Goal: Information Seeking & Learning: Learn about a topic

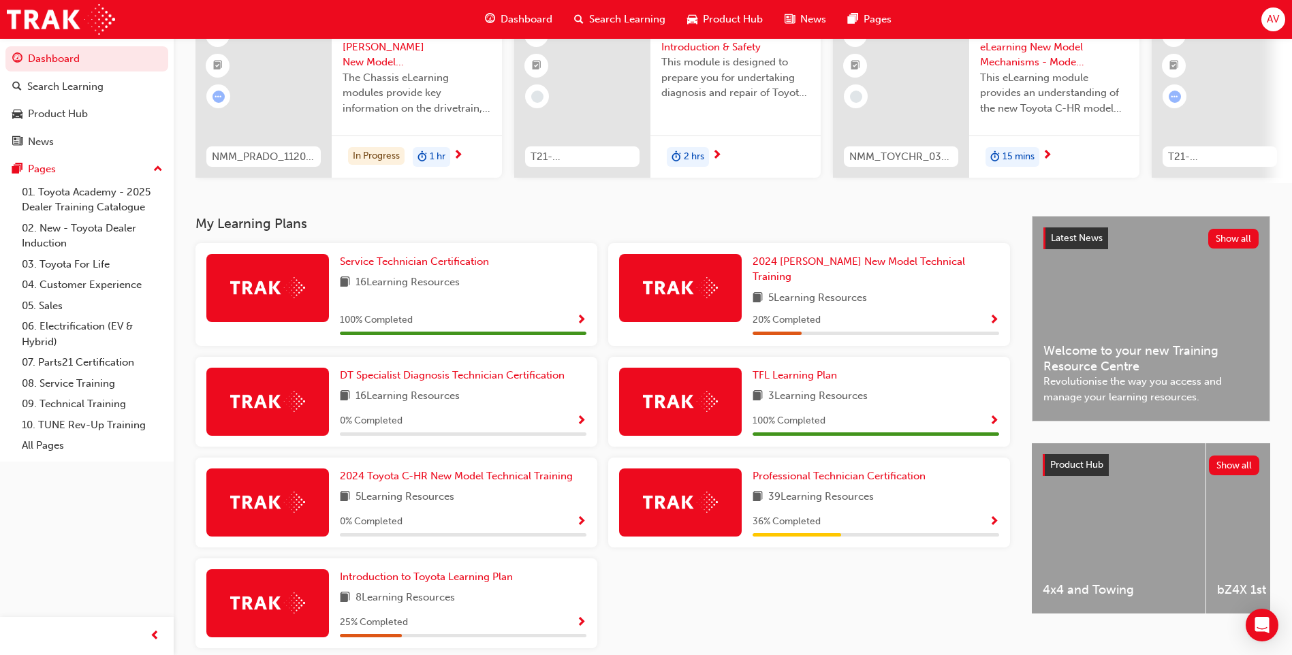
scroll to position [136, 0]
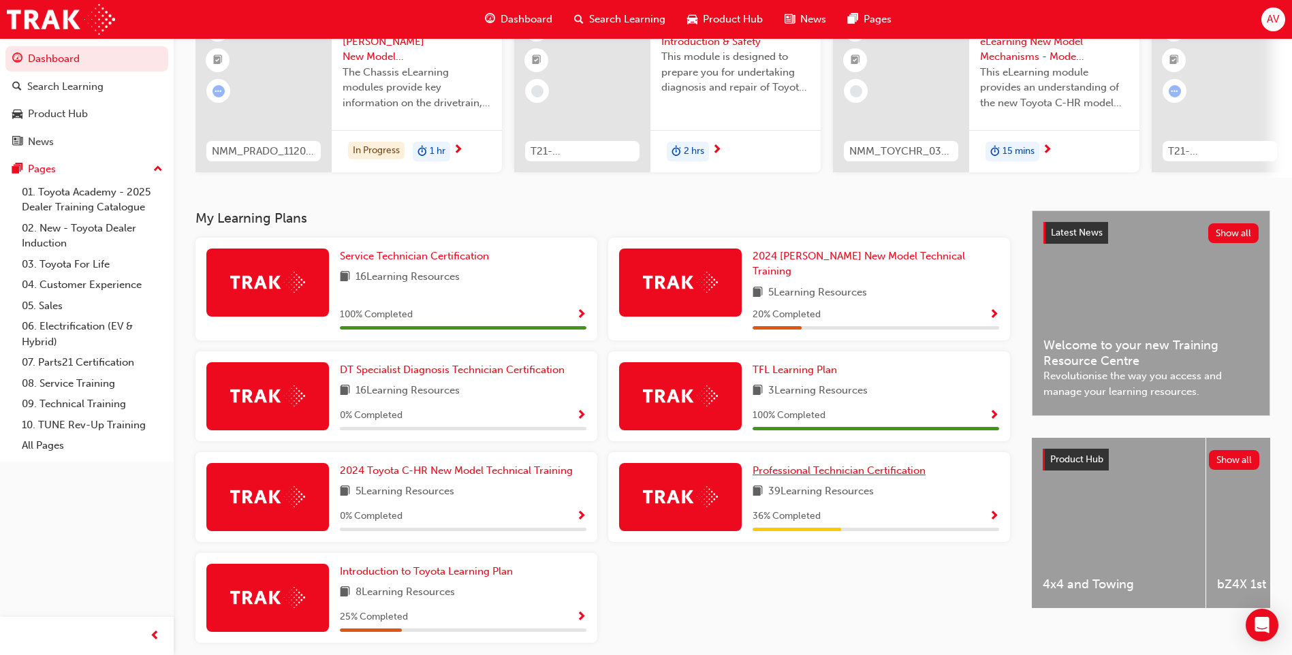
click at [881, 470] on link "Professional Technician Certification" at bounding box center [842, 471] width 178 height 16
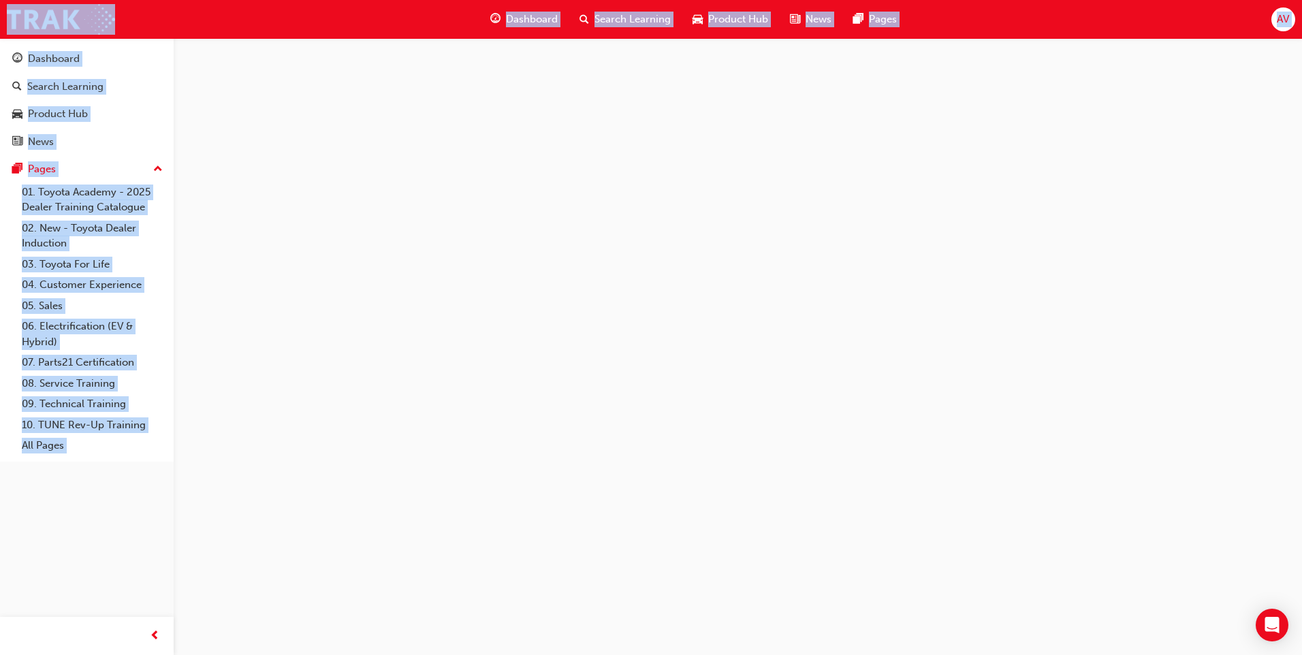
click at [881, 470] on div at bounding box center [651, 327] width 1302 height 655
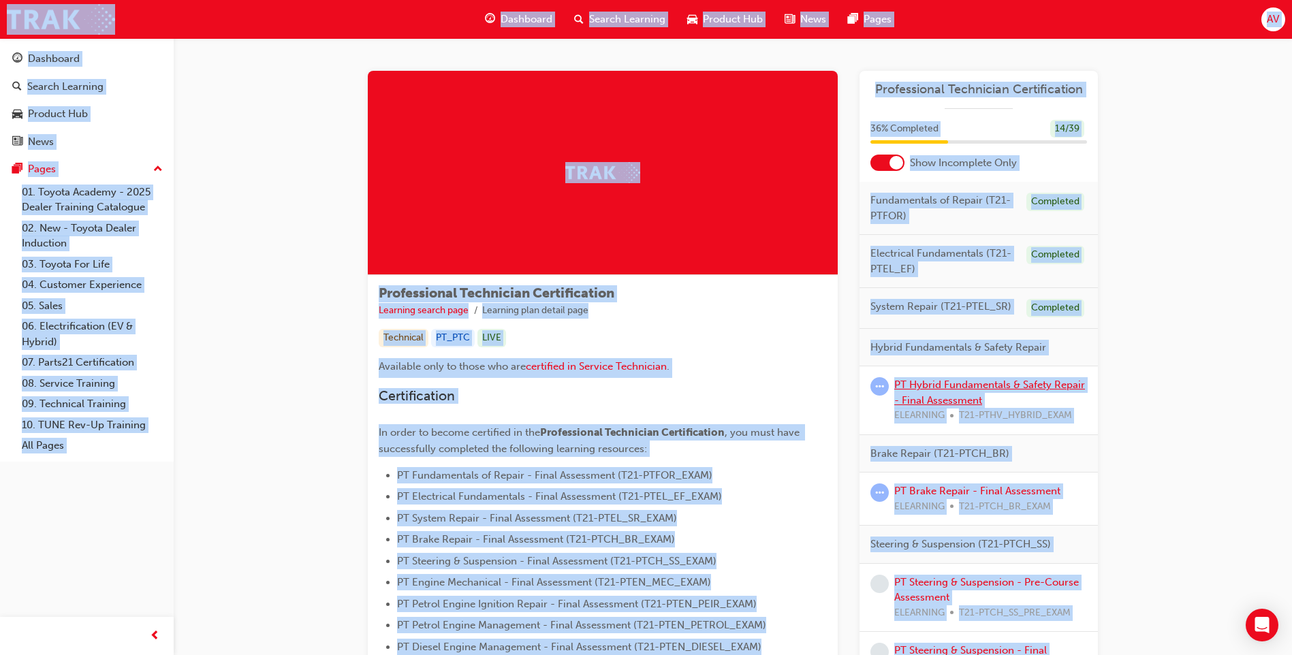
click at [972, 380] on link "PT Hybrid Fundamentals & Safety Repair - Final Assessment" at bounding box center [989, 393] width 191 height 28
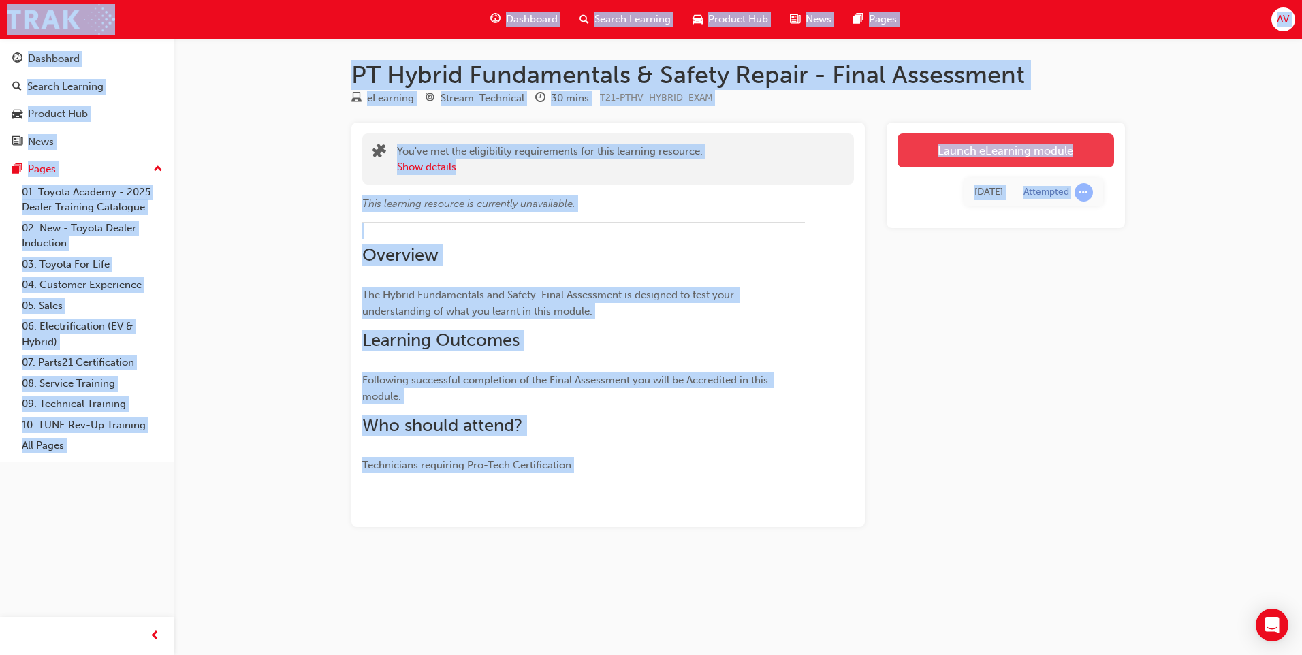
click at [997, 161] on link "Launch eLearning module" at bounding box center [1006, 151] width 217 height 34
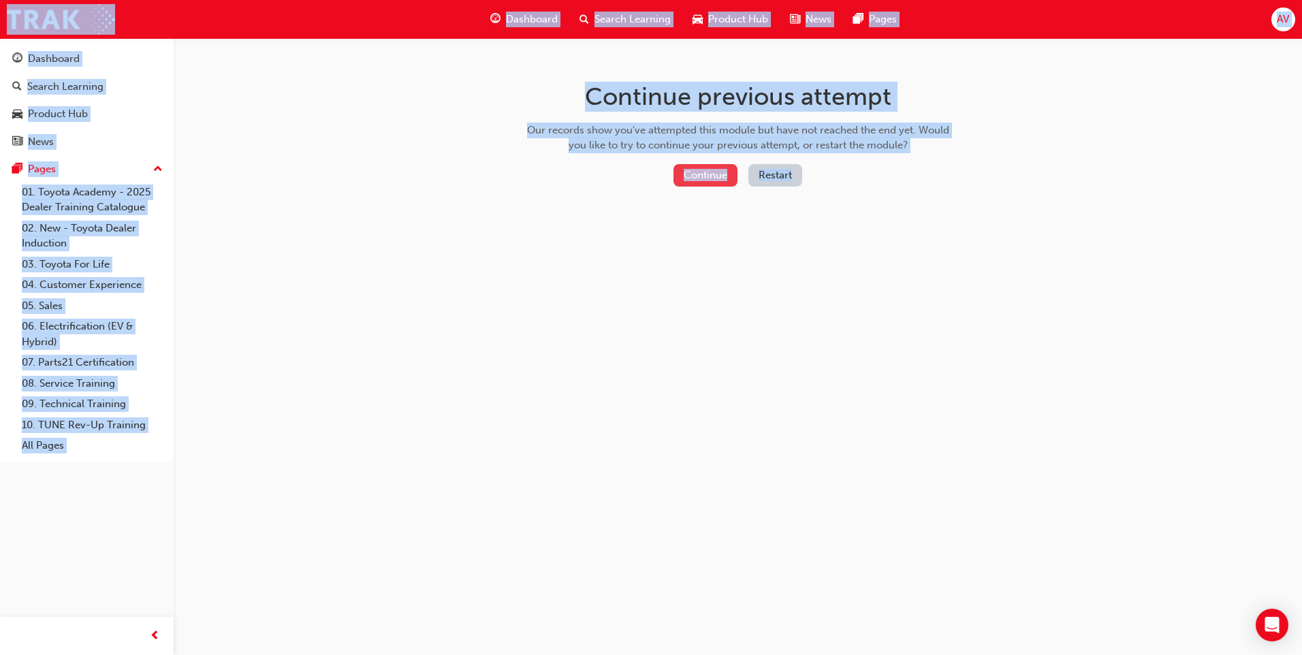
click at [722, 169] on button "Continue" at bounding box center [706, 175] width 64 height 22
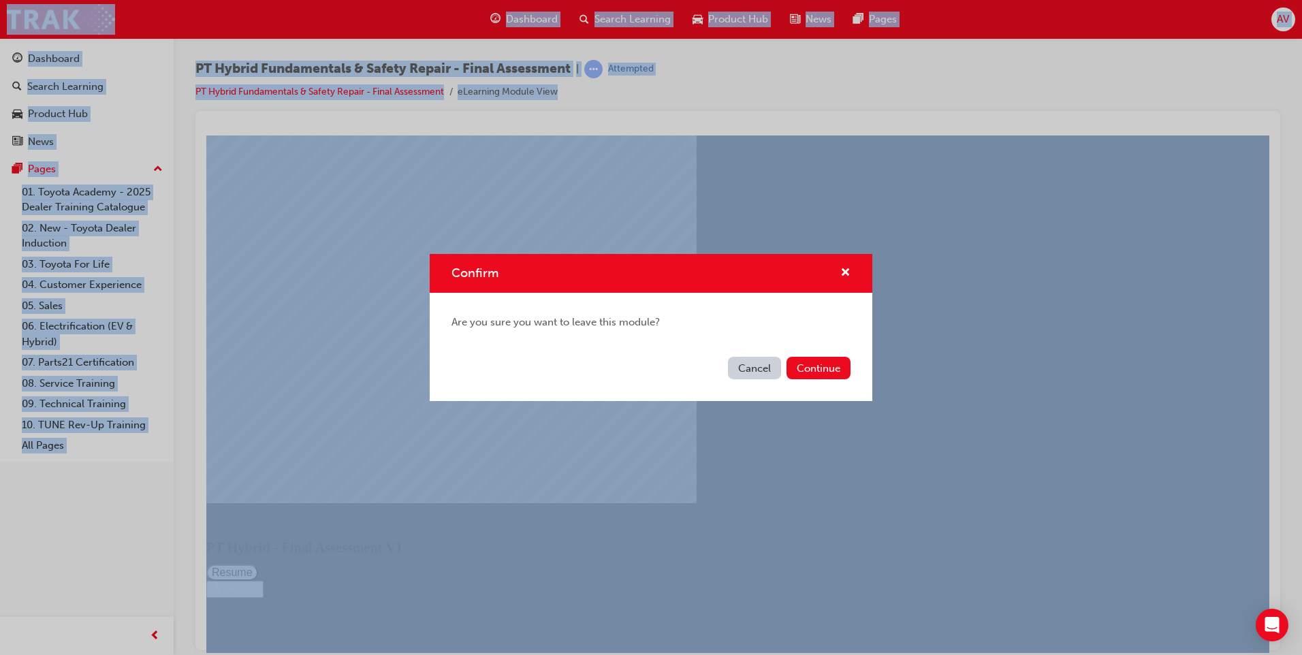
click at [745, 362] on button "Cancel" at bounding box center [754, 368] width 53 height 22
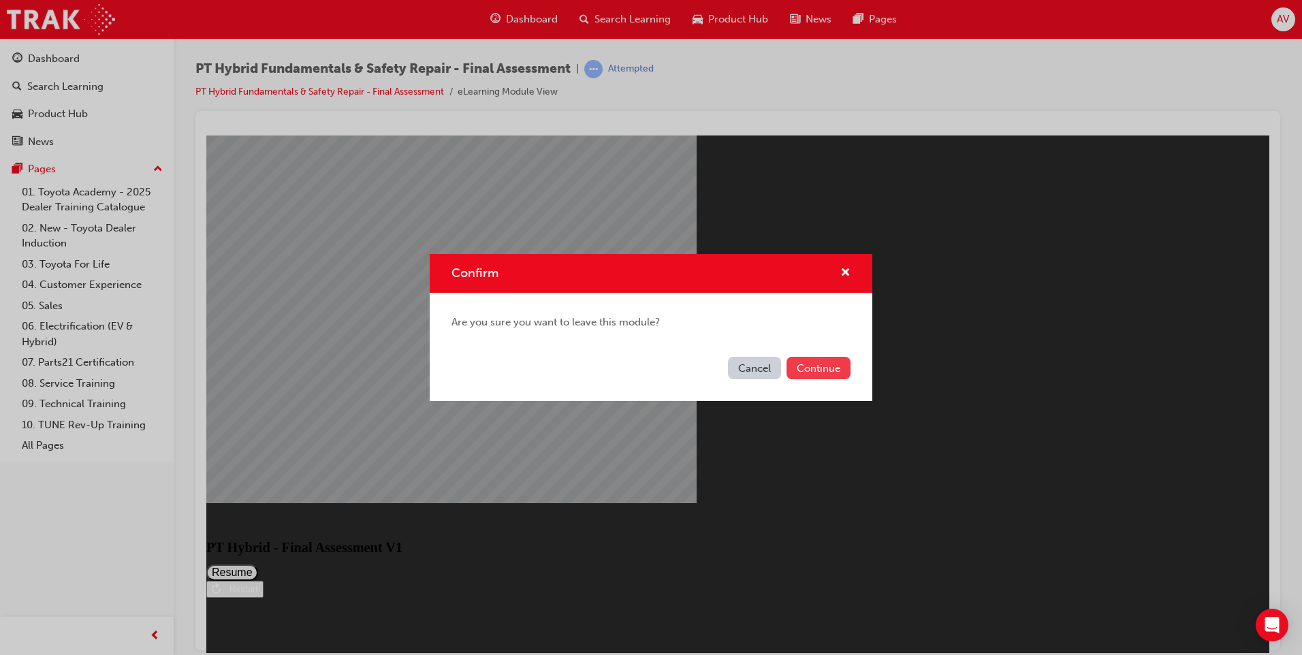
click at [793, 377] on button "Continue" at bounding box center [819, 368] width 64 height 22
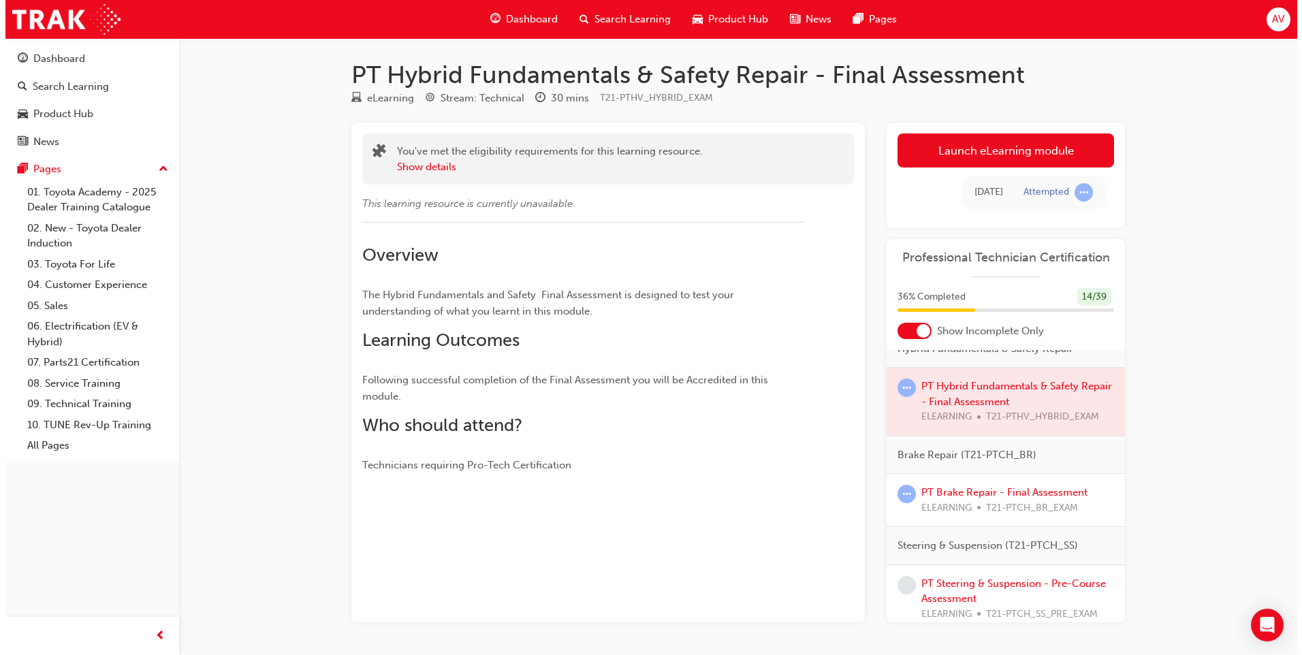
scroll to position [136, 0]
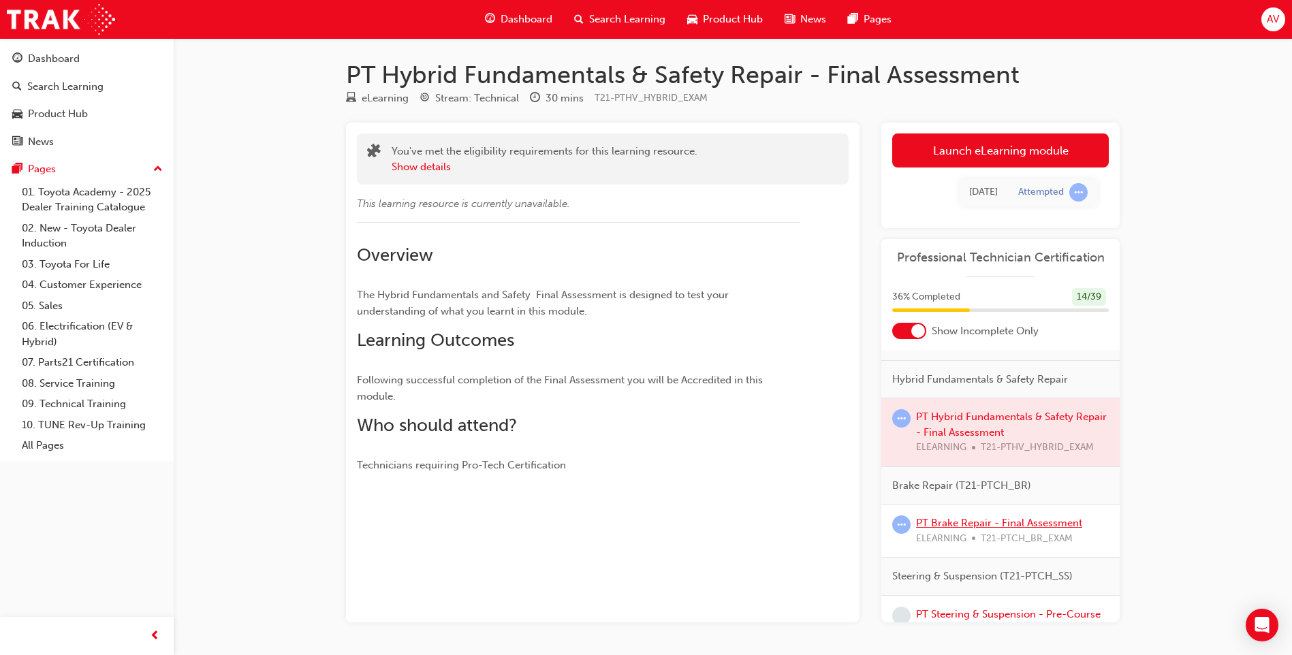
click at [935, 529] on link "PT Brake Repair - Final Assessment" at bounding box center [999, 523] width 166 height 12
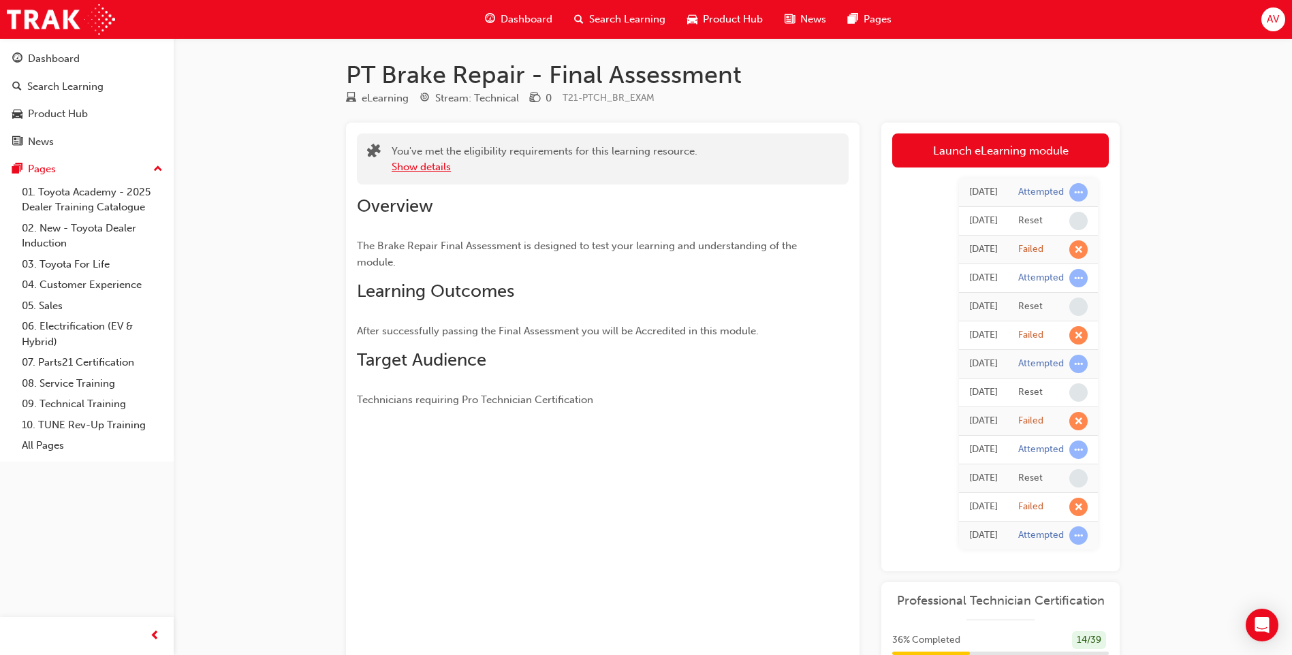
click at [431, 169] on button "Show details" at bounding box center [421, 167] width 59 height 16
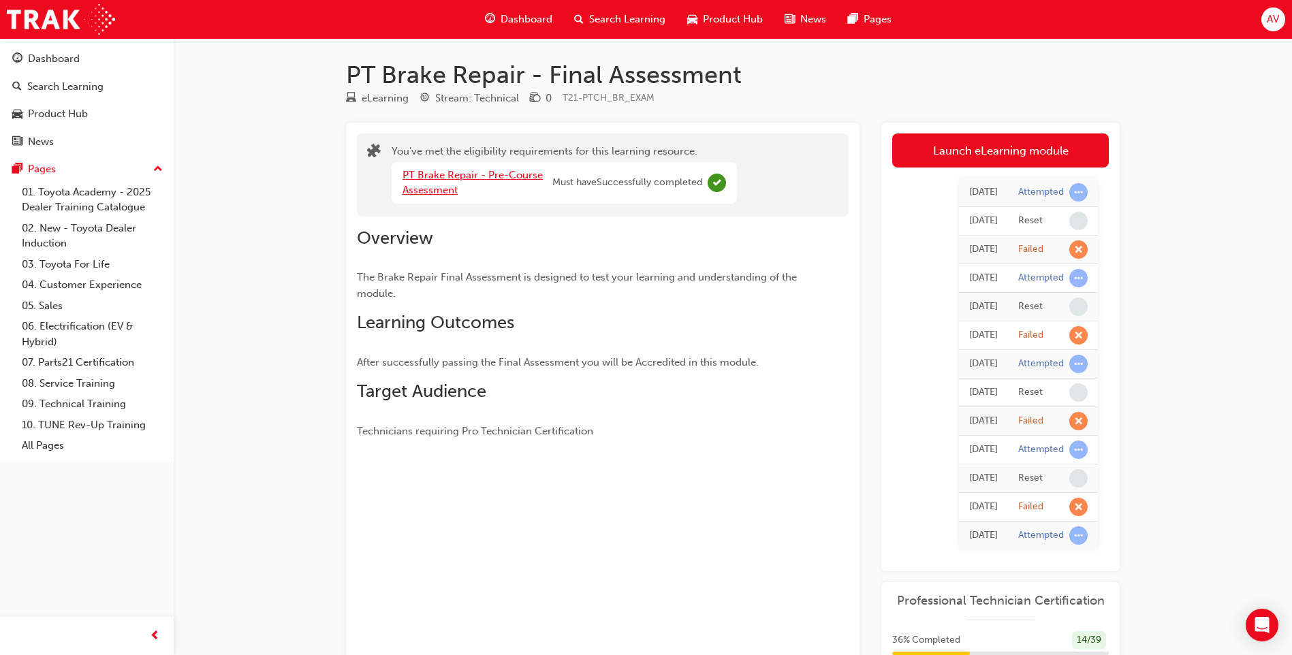
click at [446, 171] on link "PT Brake Repair - Pre-Course Assessment" at bounding box center [473, 183] width 140 height 28
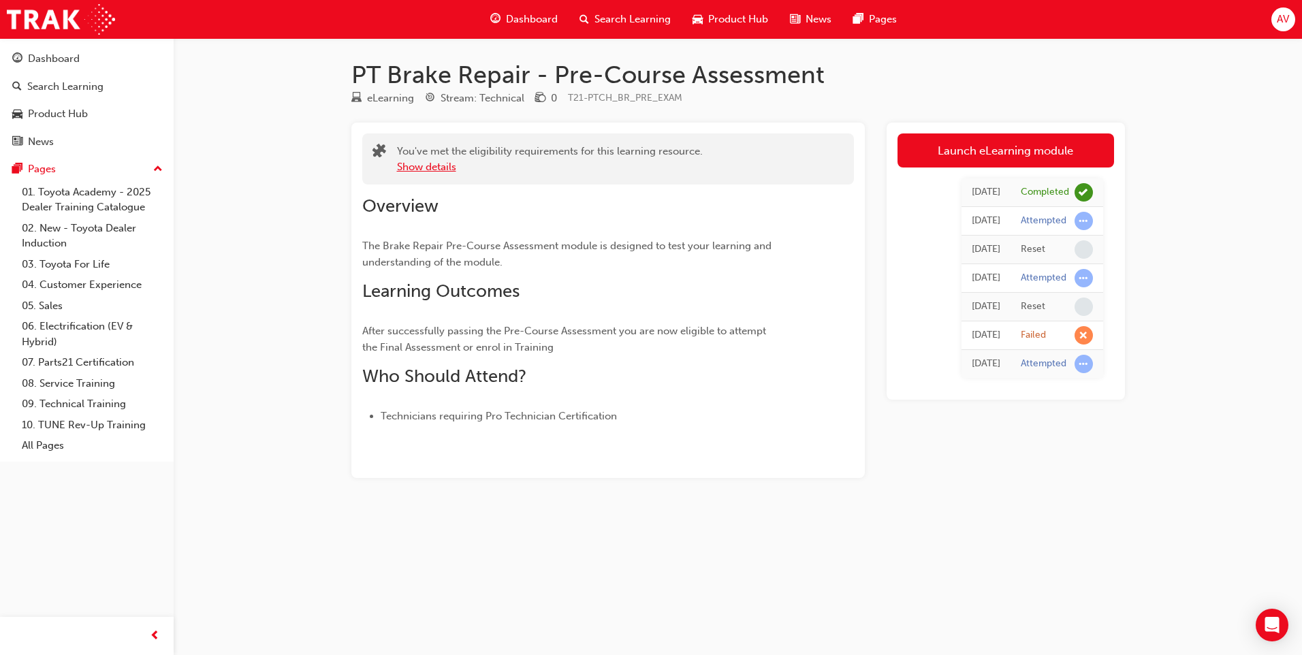
click at [450, 172] on button "Show details" at bounding box center [426, 167] width 59 height 16
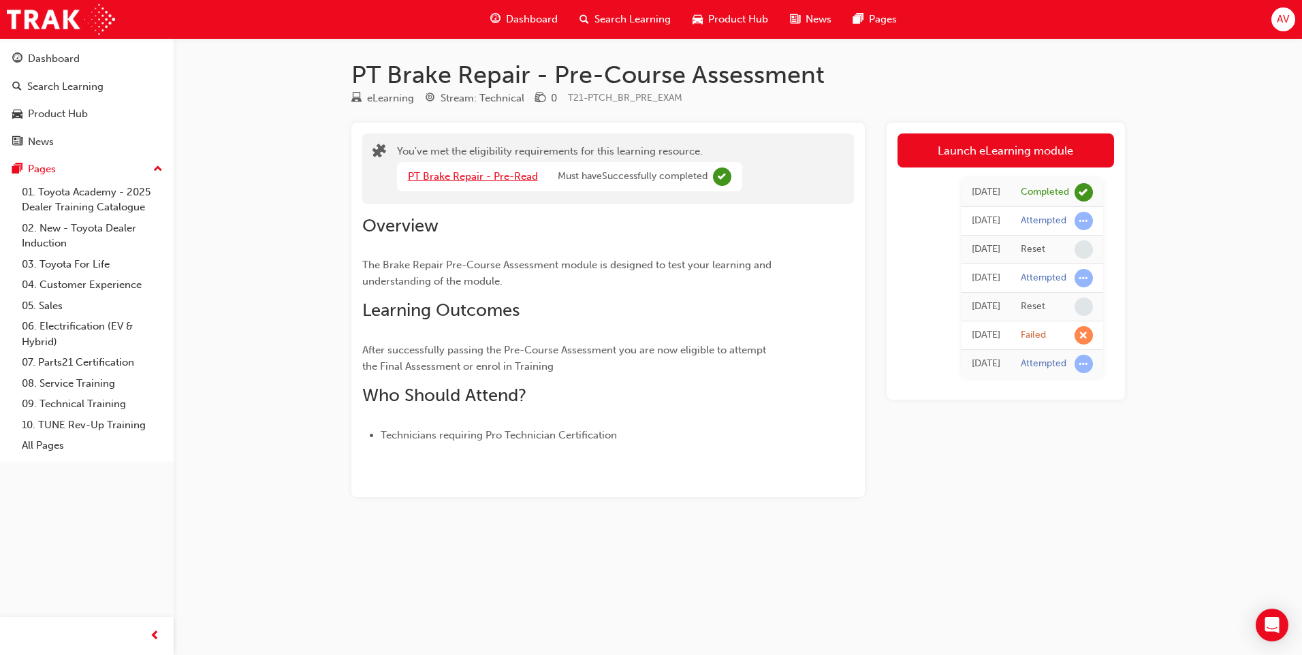
click at [473, 176] on link "PT Brake Repair - Pre-Read" at bounding box center [473, 176] width 130 height 12
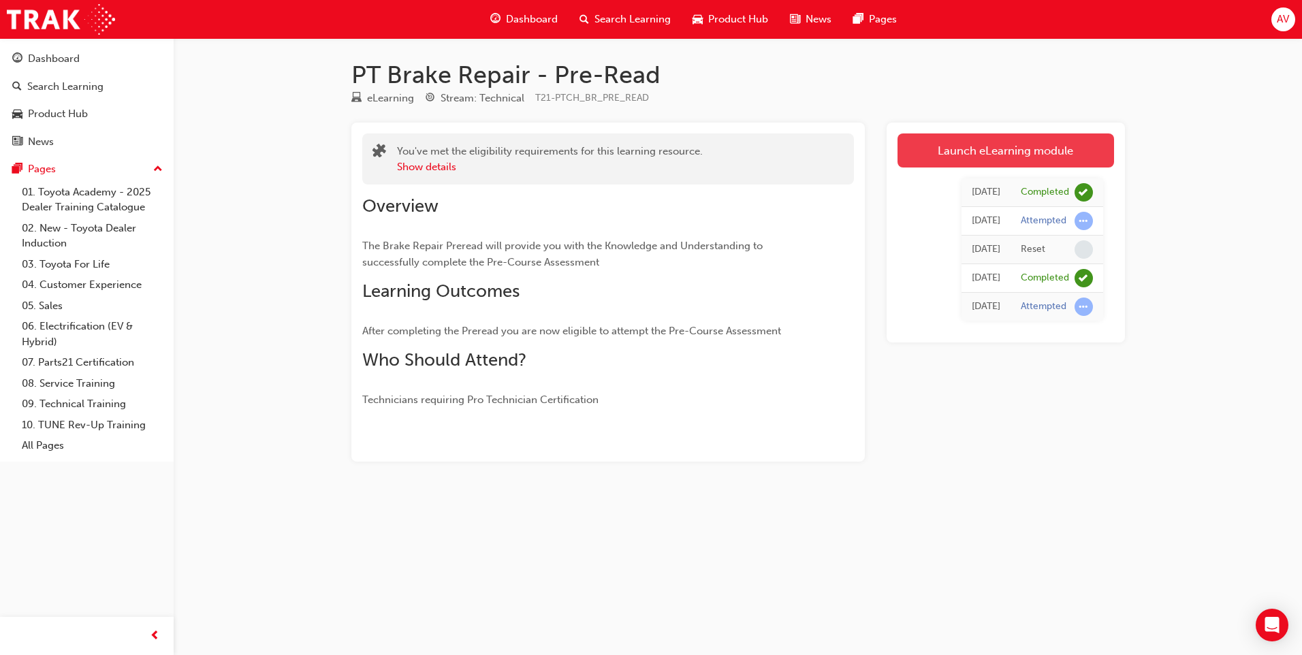
click at [1018, 161] on link "Launch eLearning module" at bounding box center [1006, 151] width 217 height 34
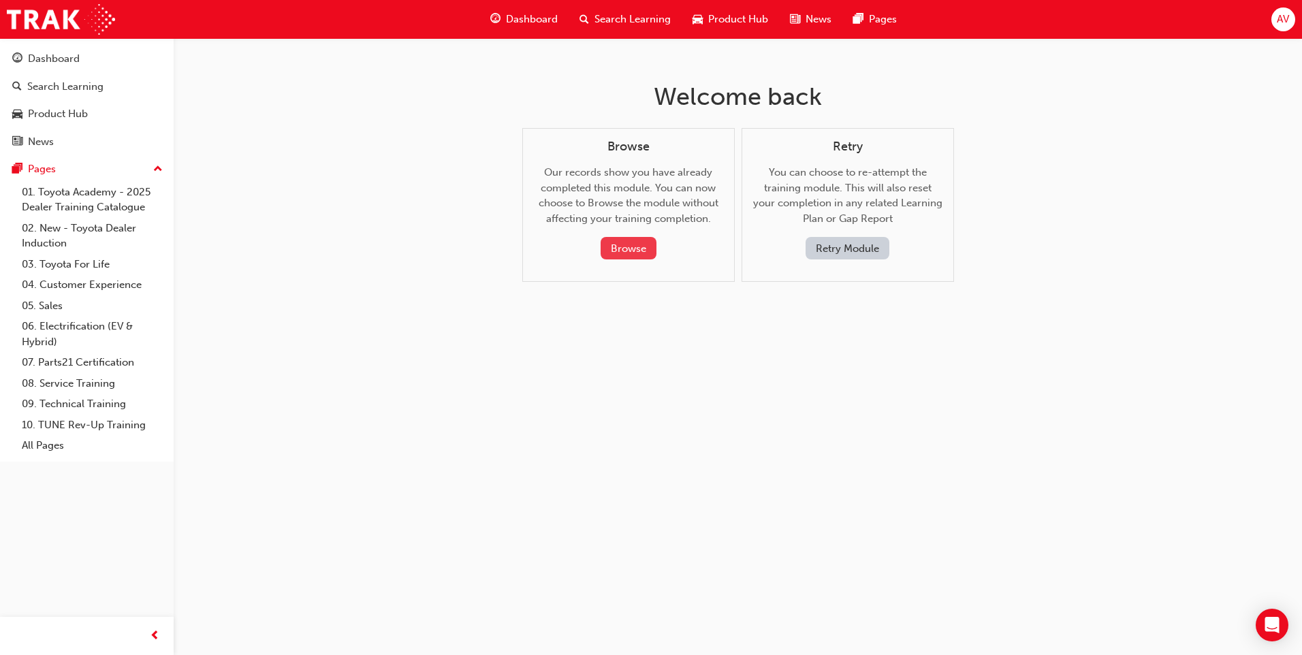
click at [635, 244] on button "Browse" at bounding box center [629, 248] width 56 height 22
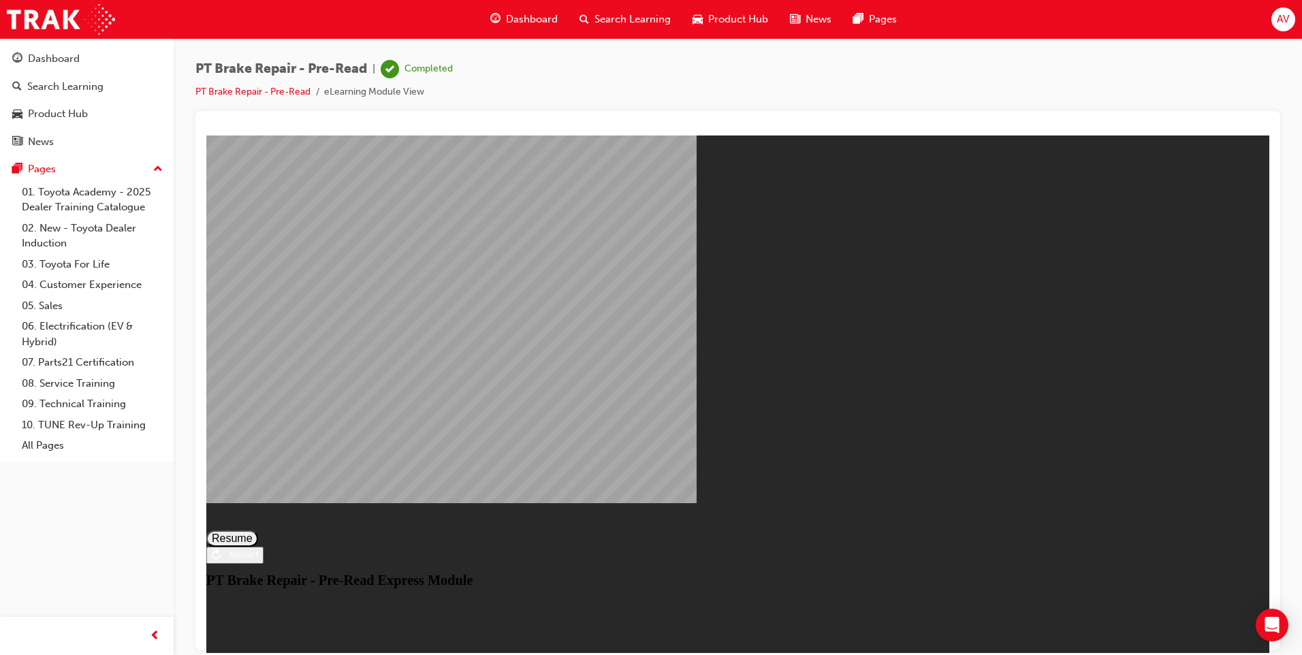
click at [258, 530] on button "Resume" at bounding box center [232, 538] width 52 height 16
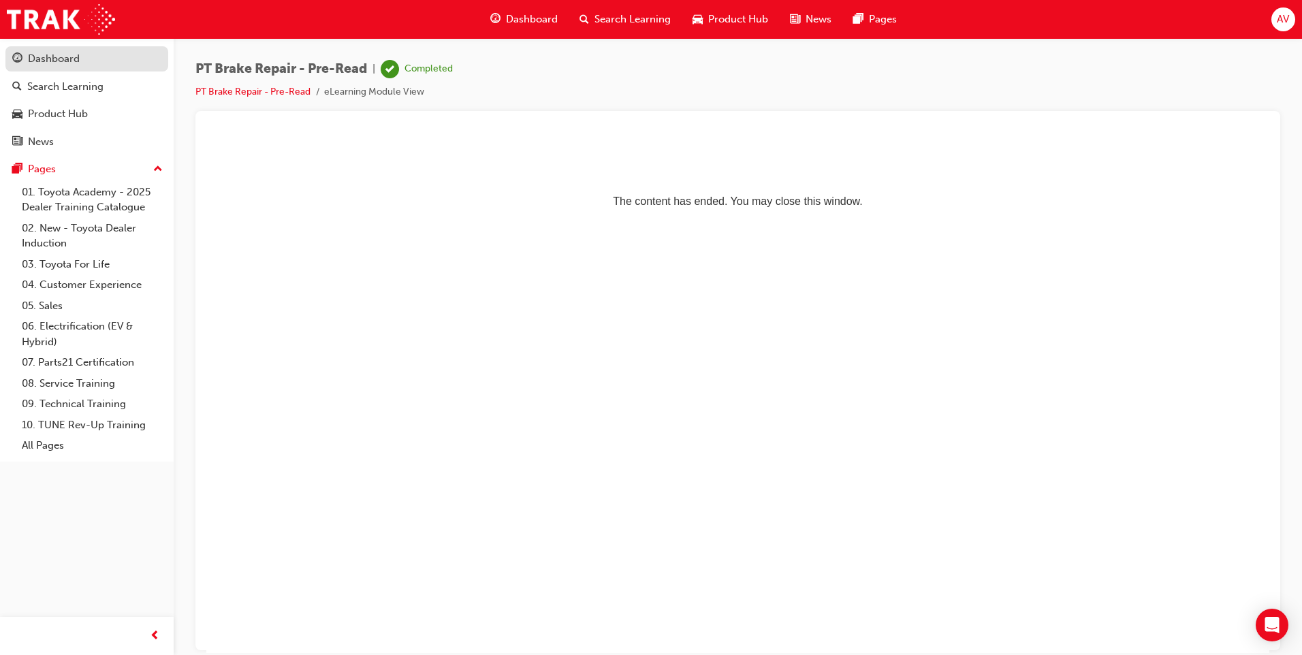
click at [114, 55] on div "Dashboard" at bounding box center [86, 58] width 149 height 17
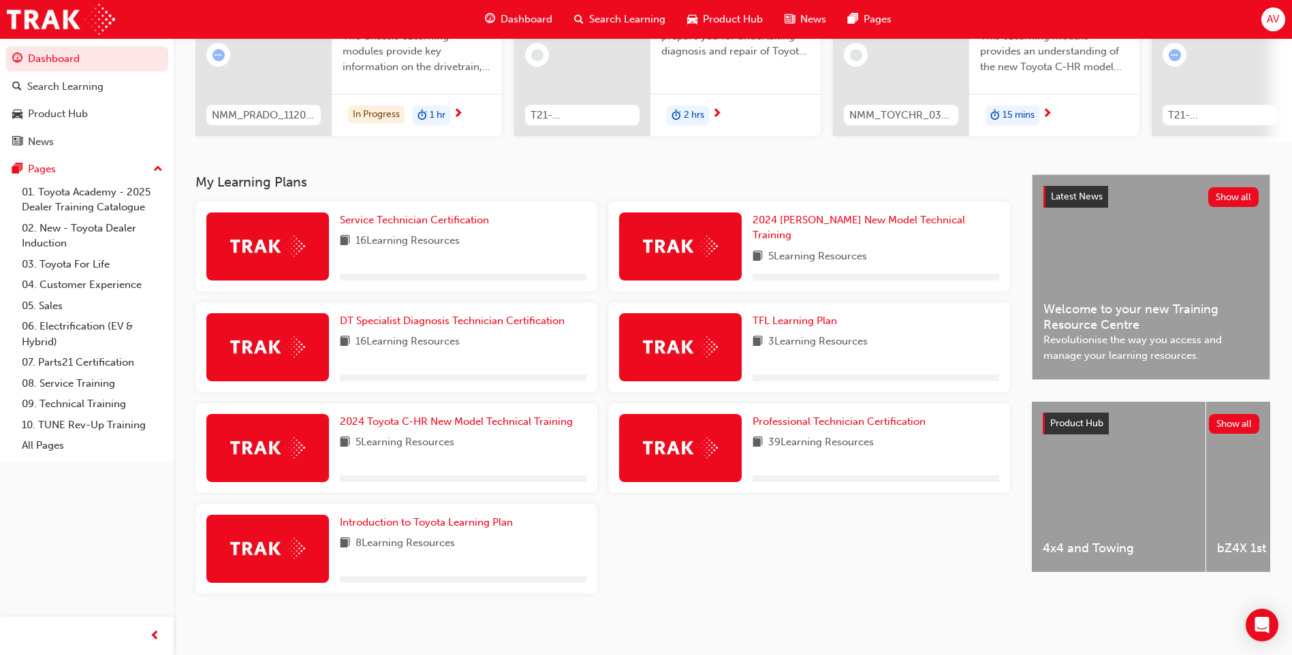
scroll to position [183, 0]
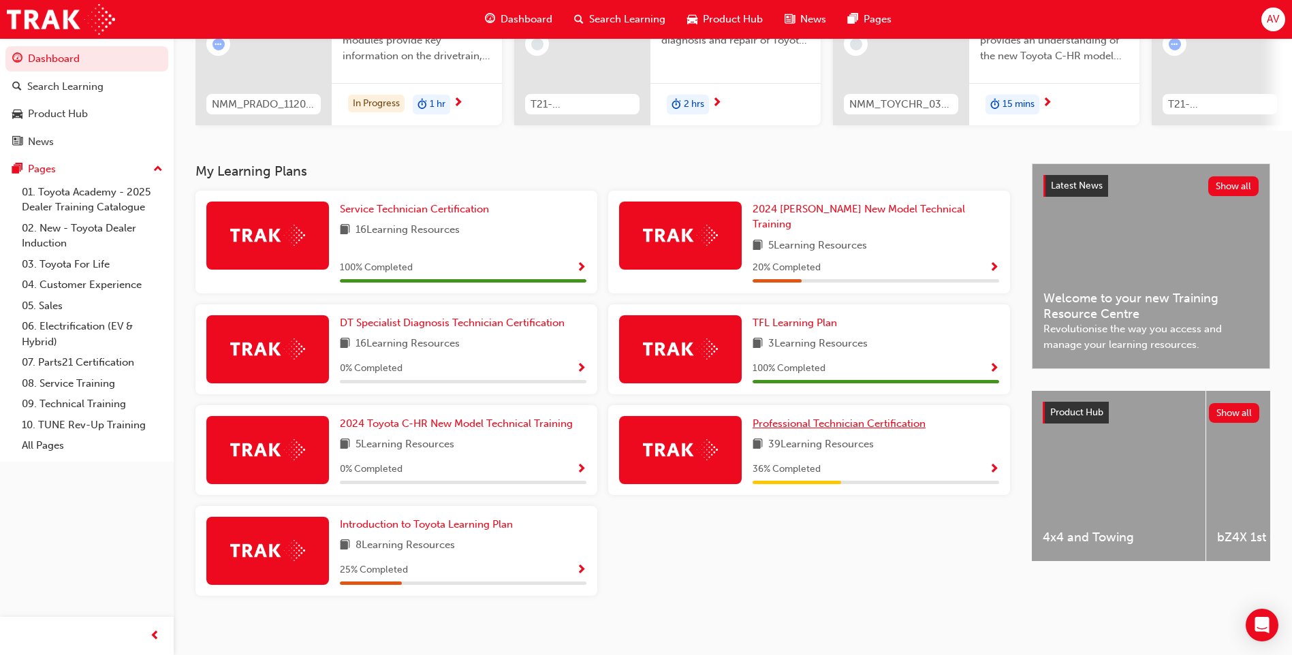
click at [809, 420] on span "Professional Technician Certification" at bounding box center [839, 424] width 173 height 12
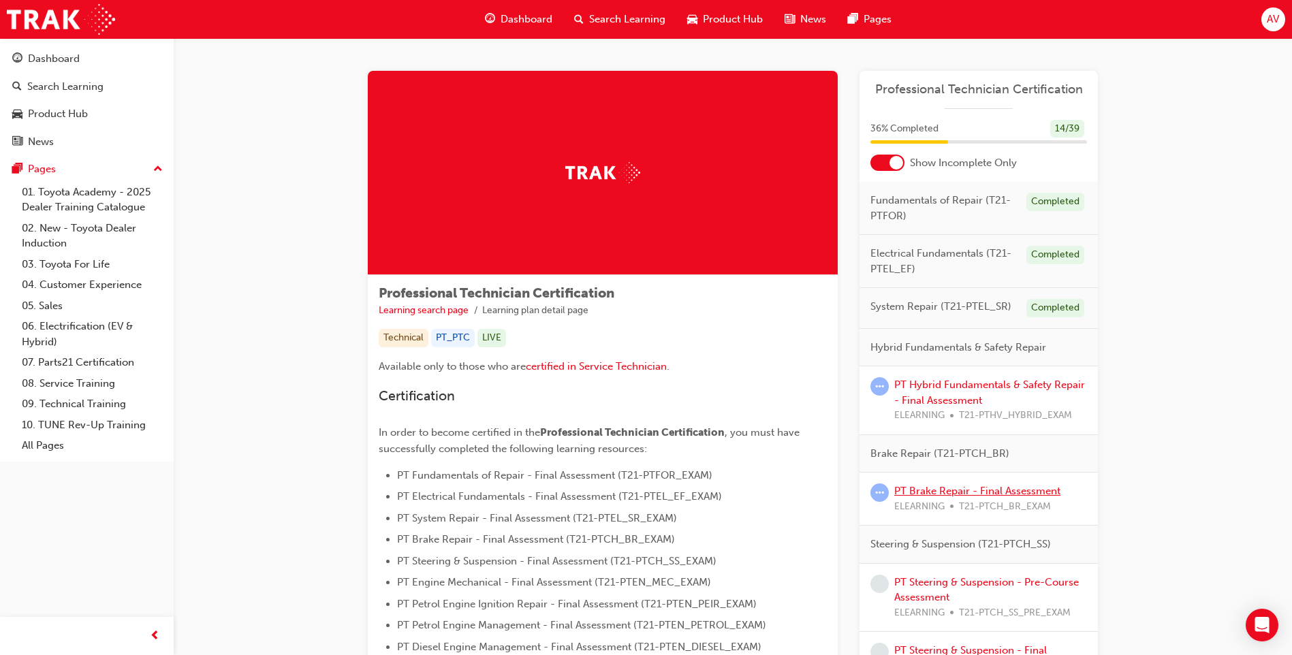
click at [924, 490] on link "PT Brake Repair - Final Assessment" at bounding box center [977, 491] width 166 height 12
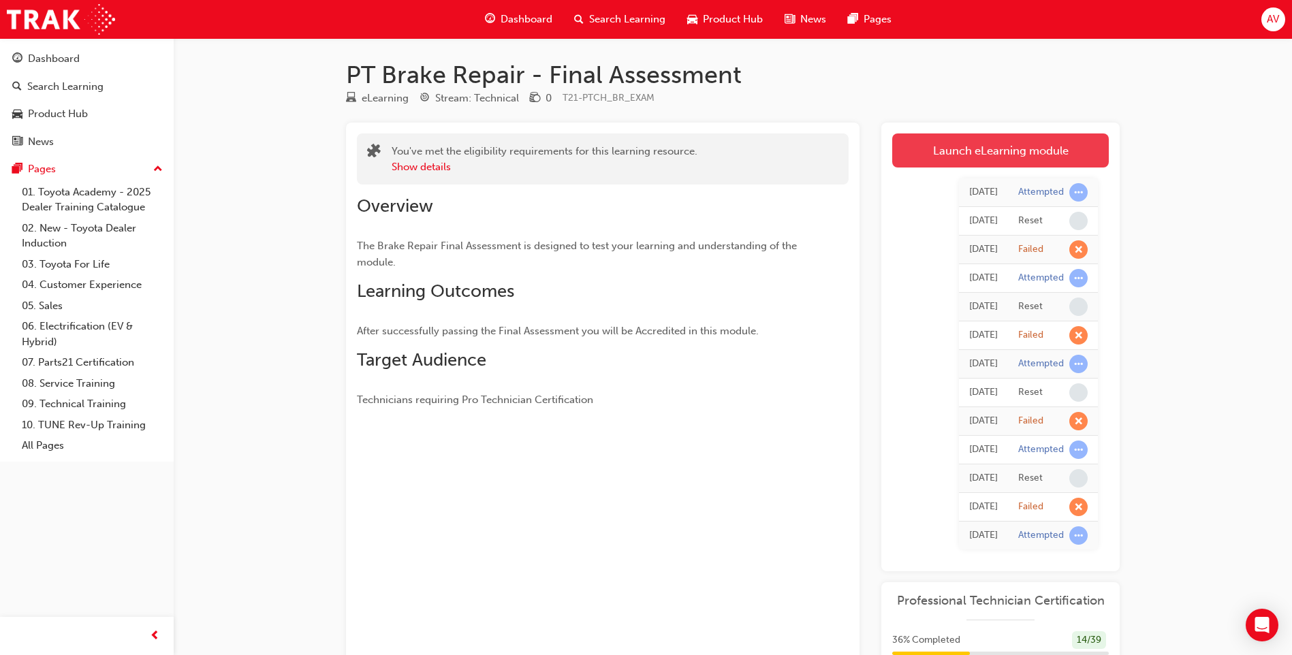
click at [1005, 158] on link "Launch eLearning module" at bounding box center [1000, 151] width 217 height 34
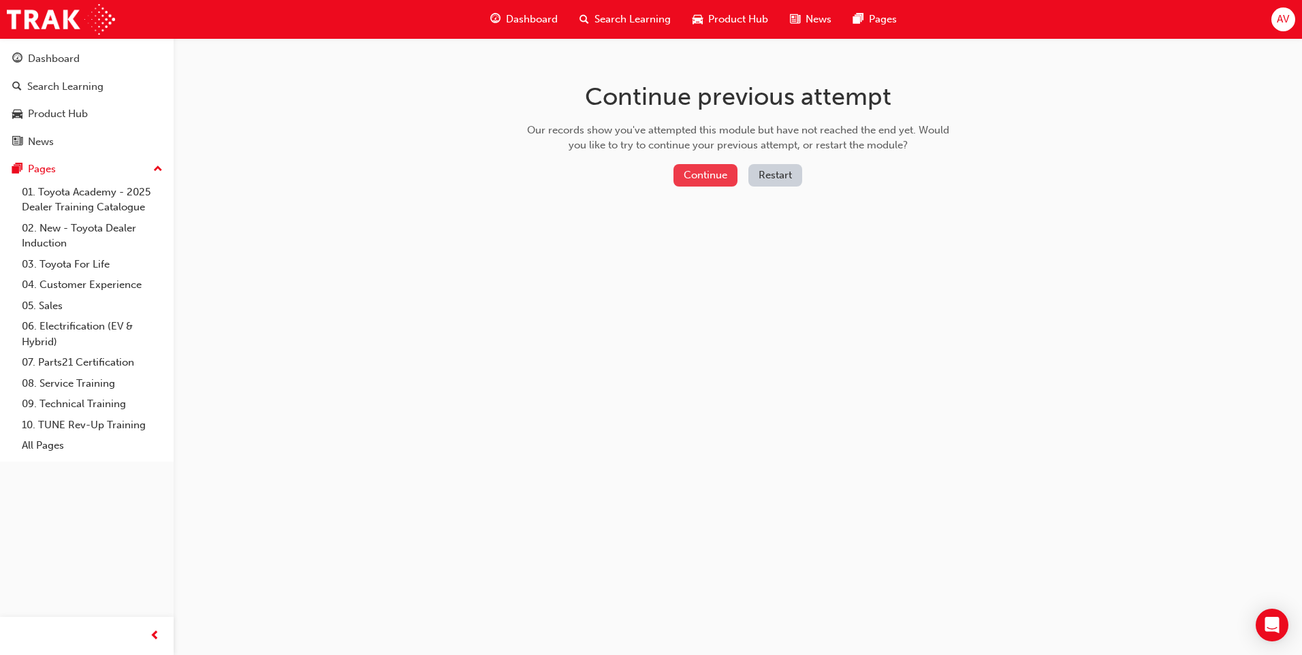
click at [719, 176] on button "Continue" at bounding box center [706, 175] width 64 height 22
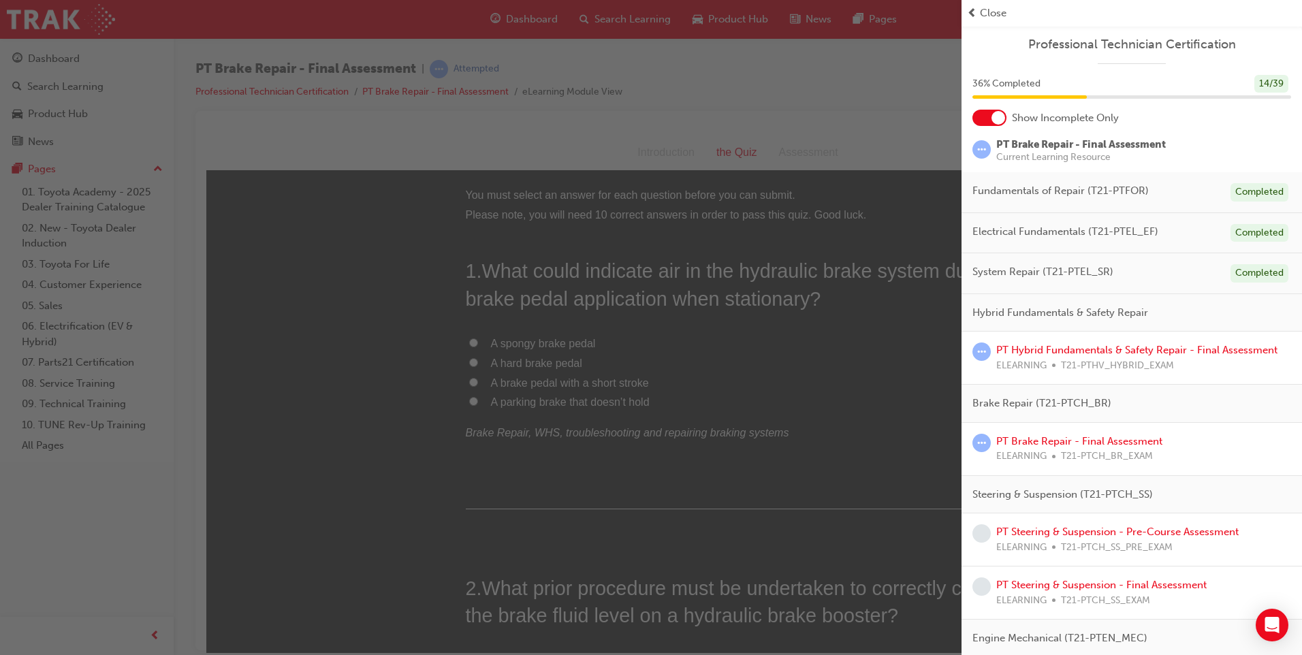
click at [930, 143] on div "button" at bounding box center [481, 327] width 962 height 655
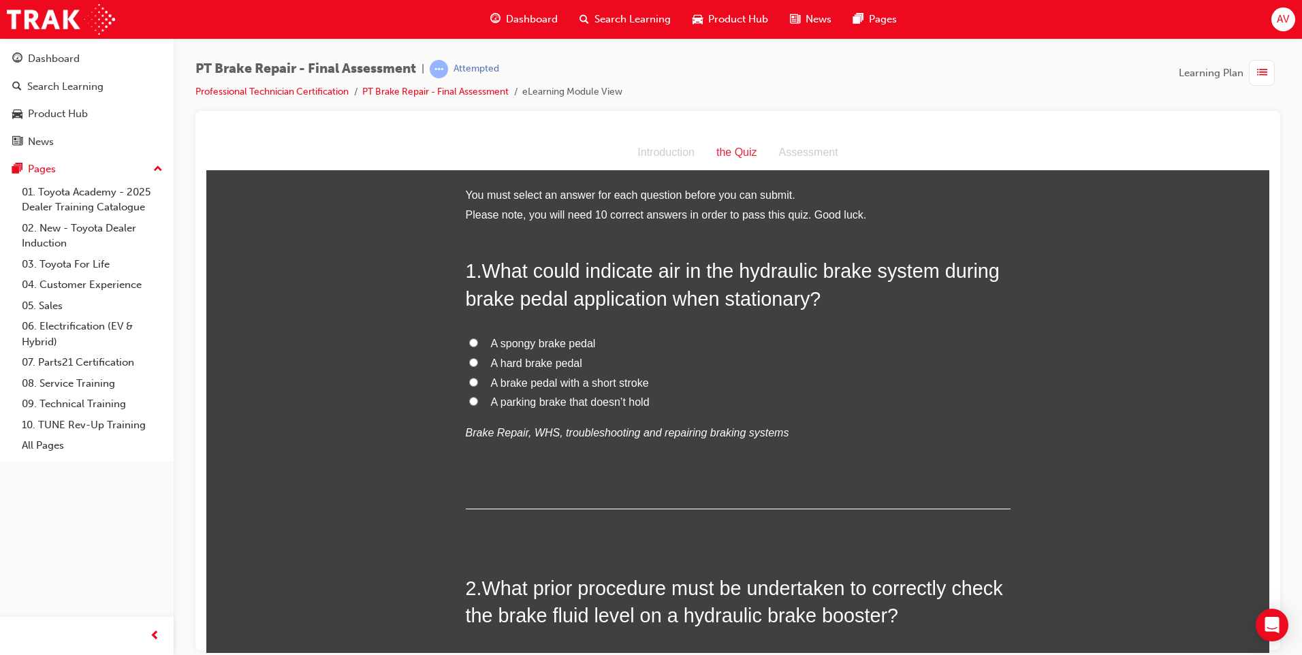
click at [549, 346] on span "A spongy brake pedal" at bounding box center [543, 343] width 105 height 12
click at [478, 346] on input "A spongy brake pedal" at bounding box center [473, 342] width 9 height 9
radio input "true"
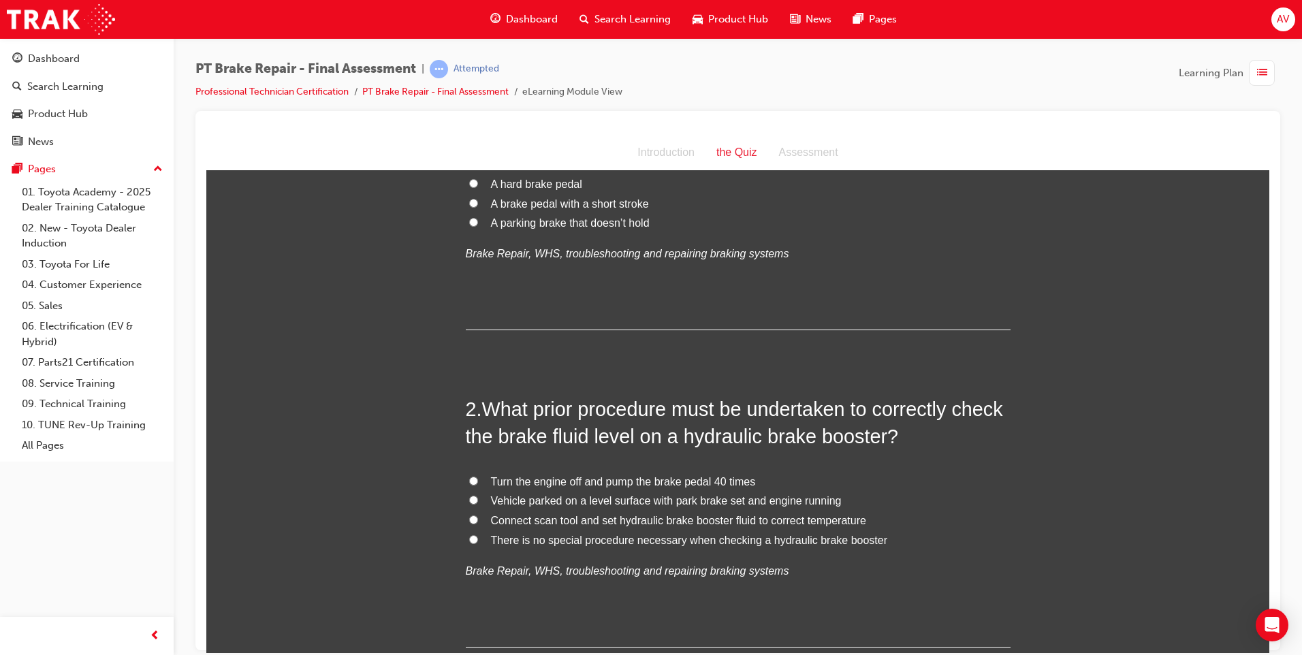
scroll to position [272, 0]
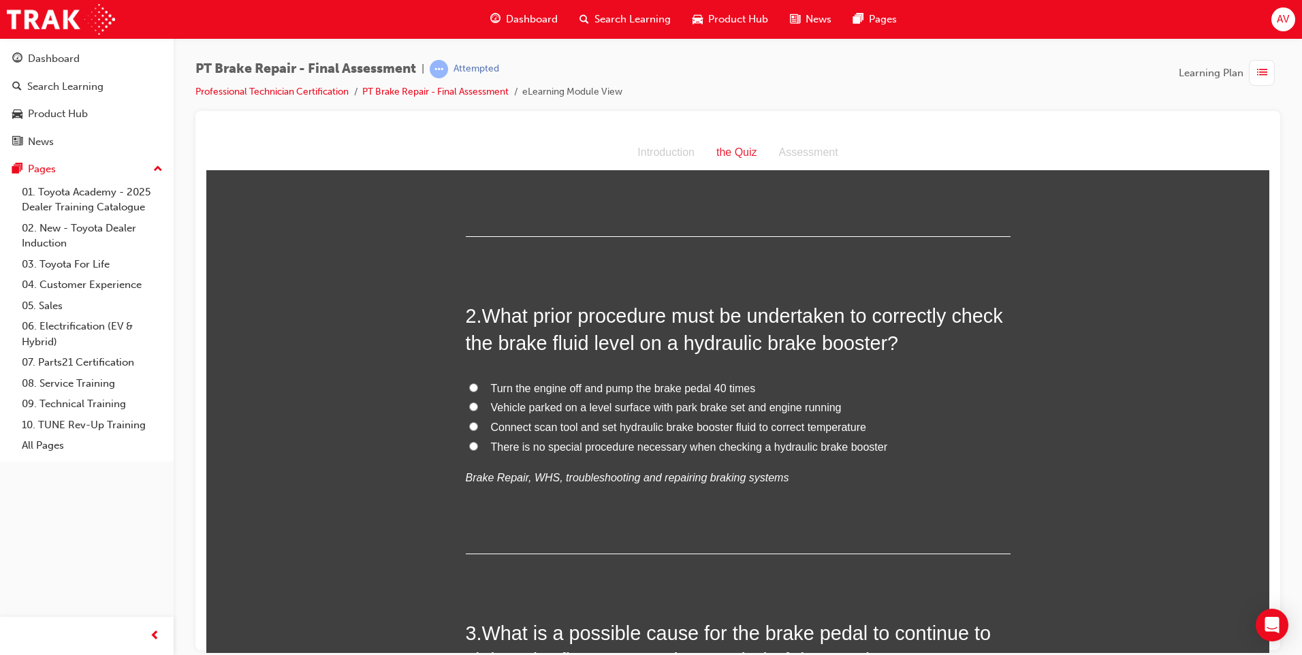
click at [469, 424] on input "Connect scan tool and set hydraulic brake booster fluid to correct temperature" at bounding box center [473, 426] width 9 height 9
radio input "true"
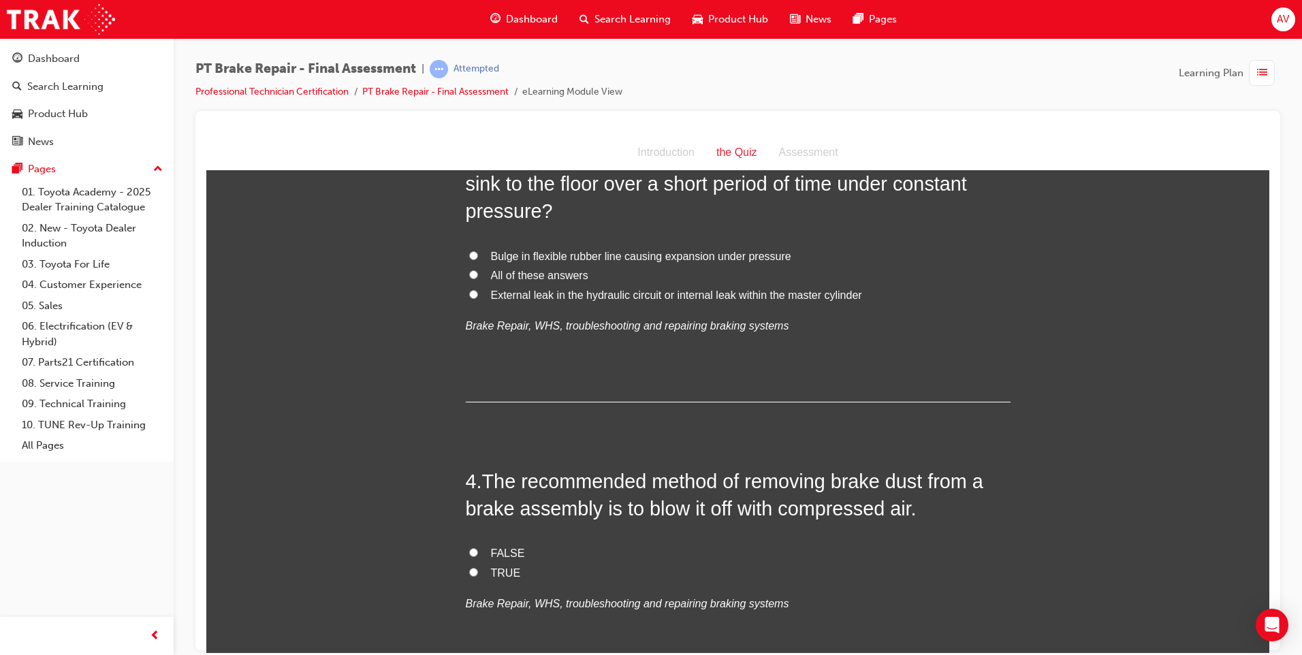
scroll to position [681, 0]
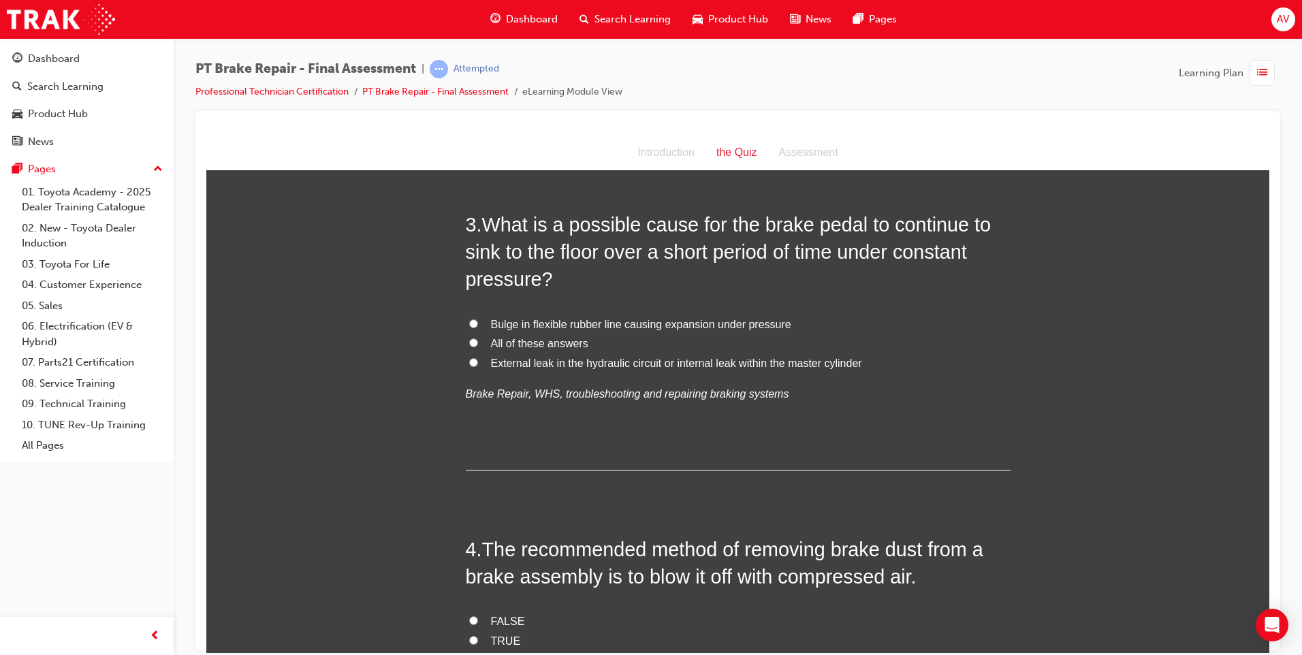
click at [471, 341] on input "All of these answers" at bounding box center [473, 342] width 9 height 9
radio input "true"
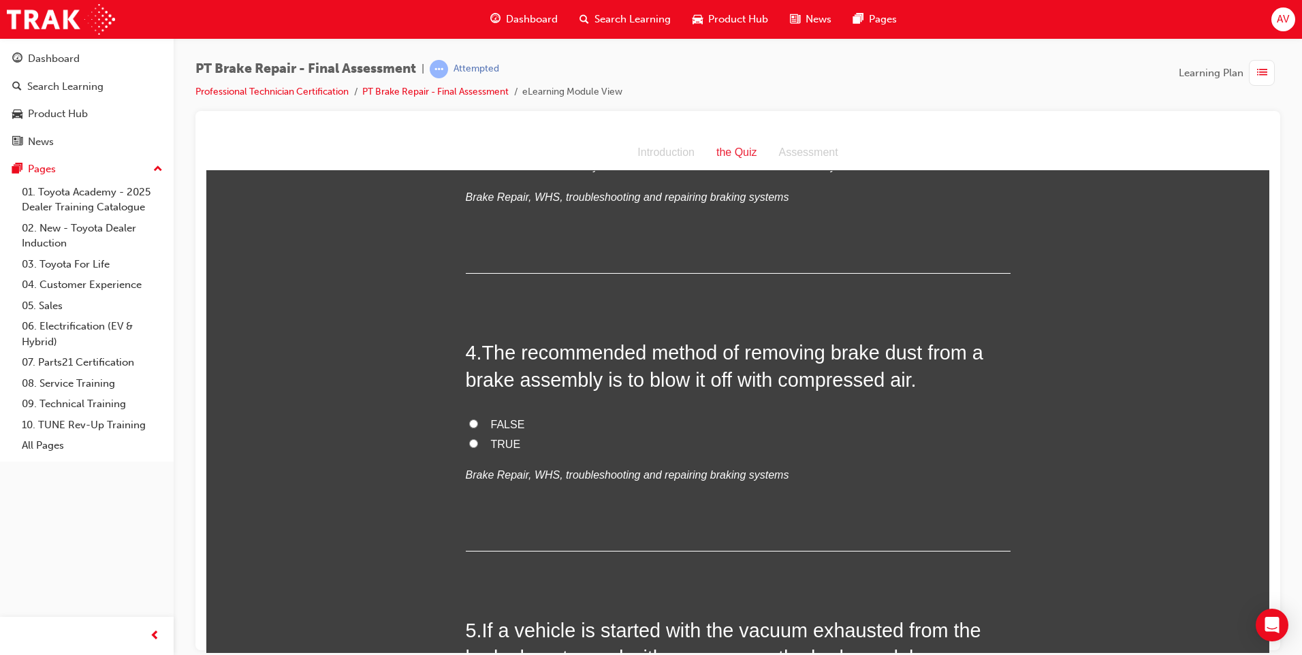
scroll to position [886, 0]
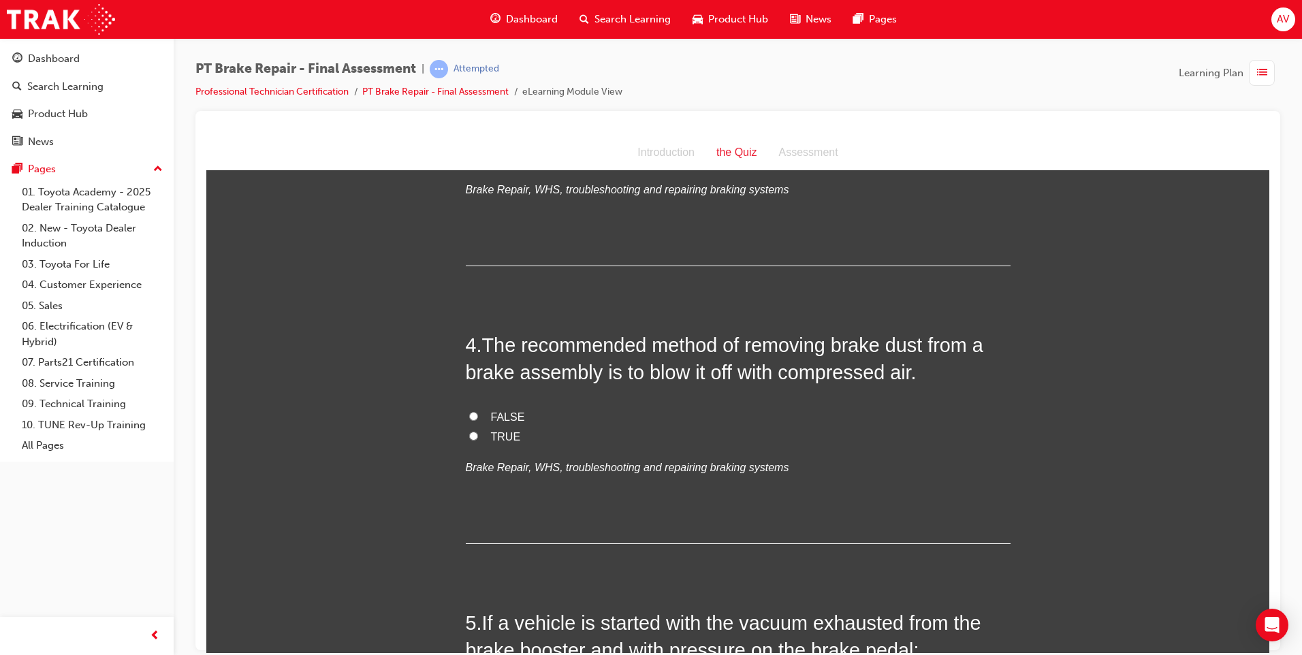
click at [474, 413] on label "FALSE" at bounding box center [738, 417] width 545 height 20
click at [474, 413] on input "FALSE" at bounding box center [473, 415] width 9 height 9
radio input "true"
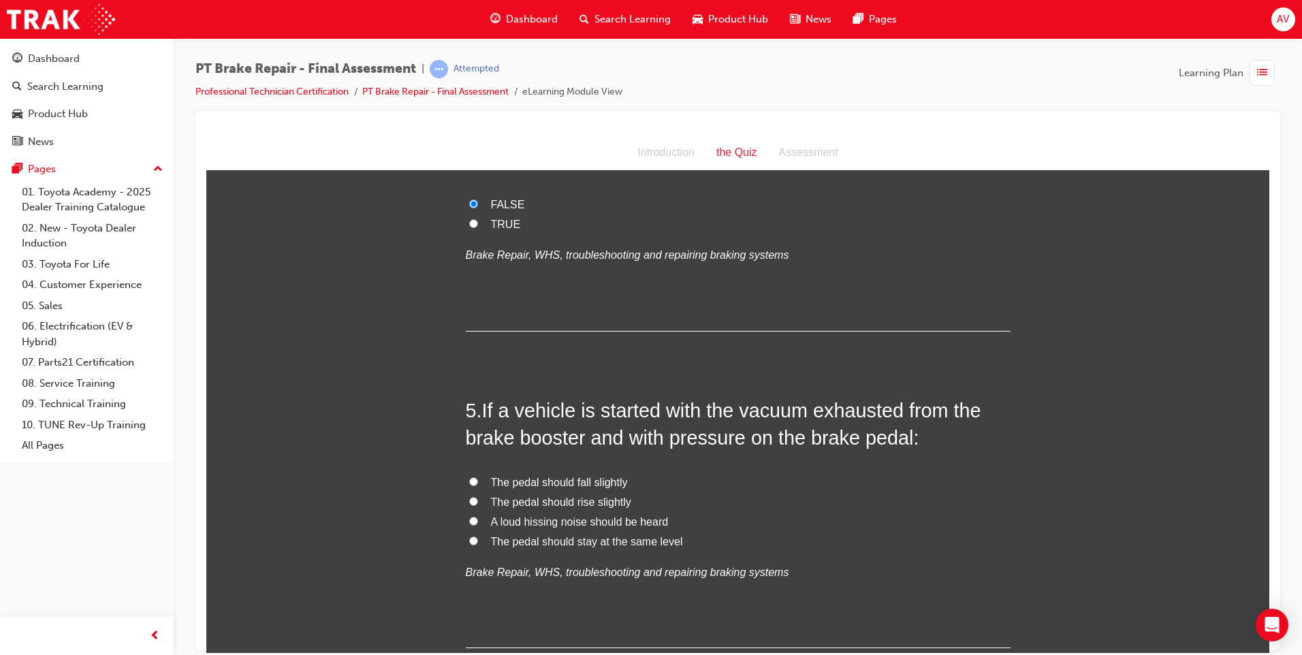
scroll to position [1158, 0]
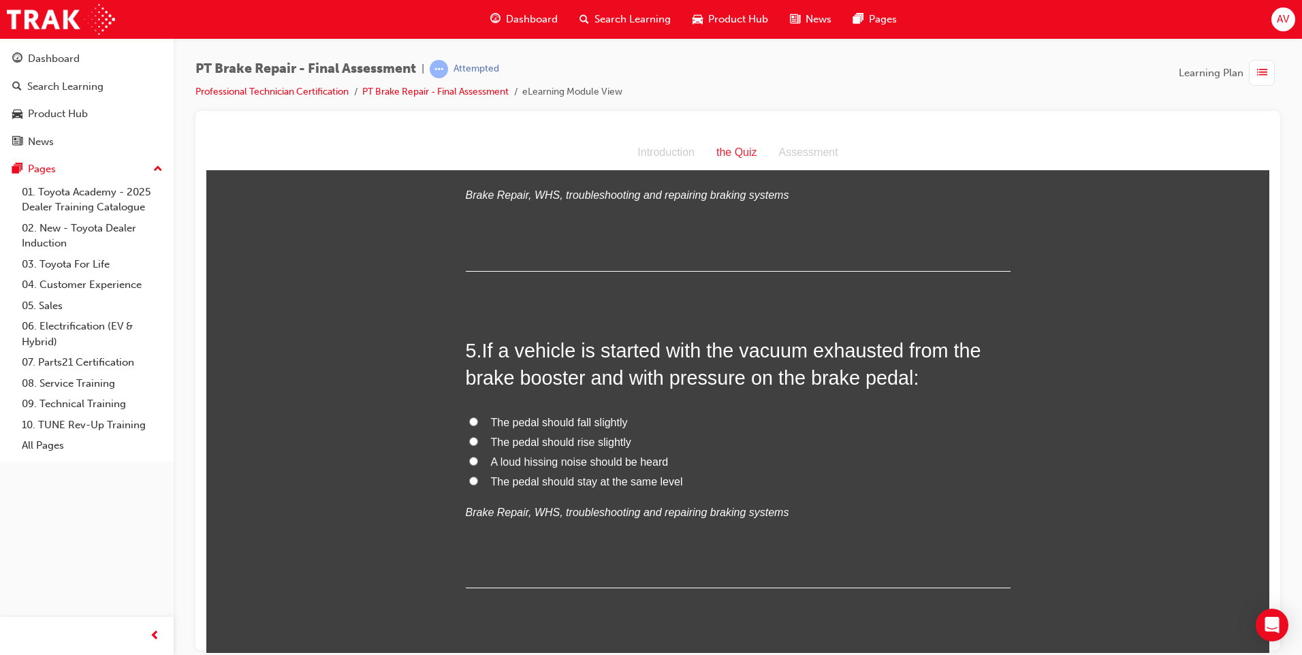
click at [469, 440] on input "The pedal should rise slightly" at bounding box center [473, 441] width 9 height 9
radio input "true"
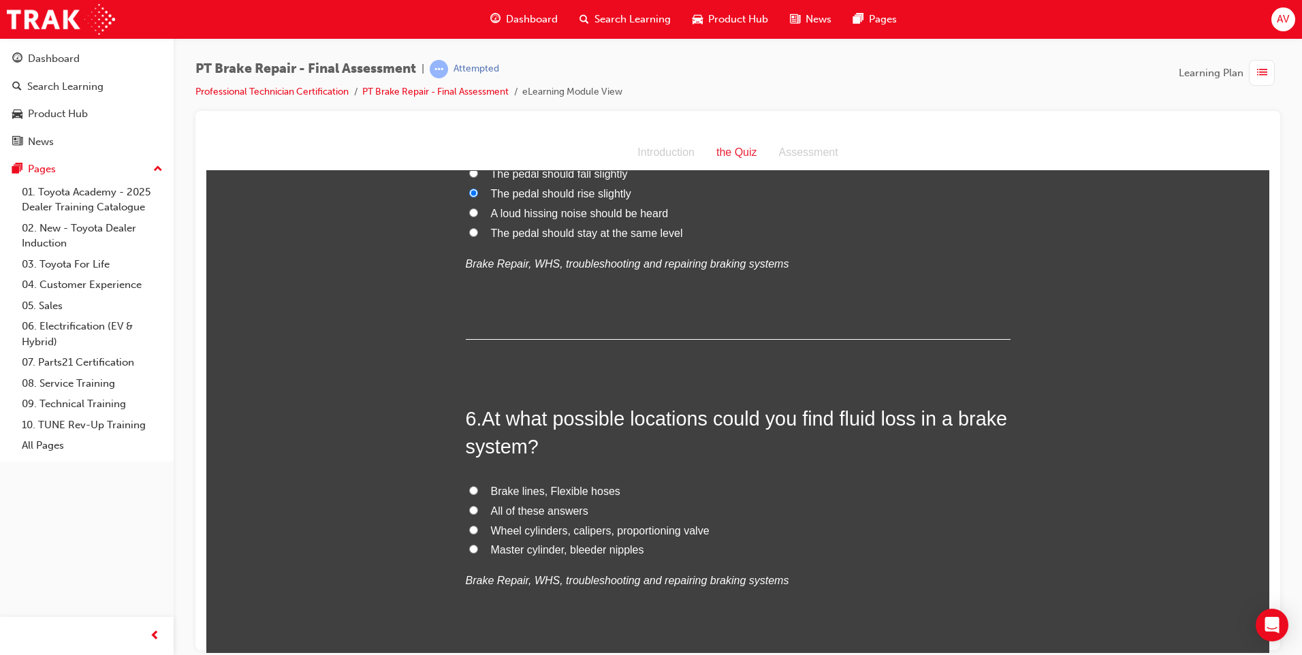
scroll to position [1431, 0]
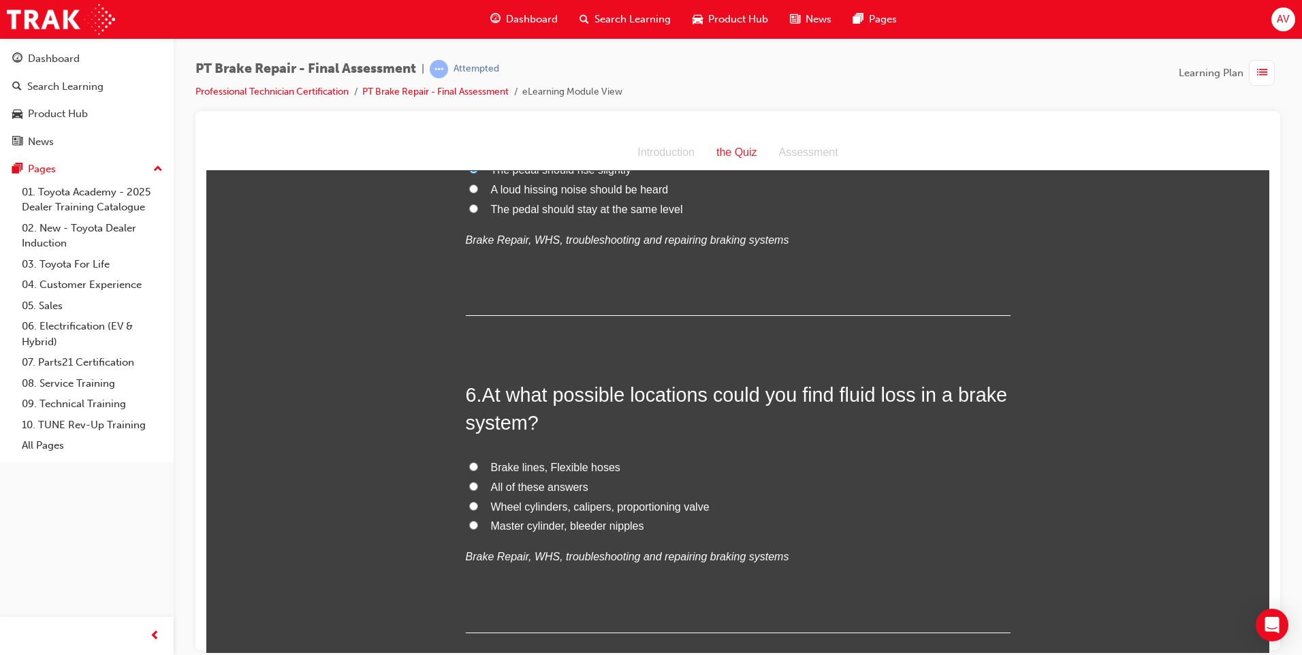
click at [469, 484] on input "All of these answers" at bounding box center [473, 486] width 9 height 9
radio input "true"
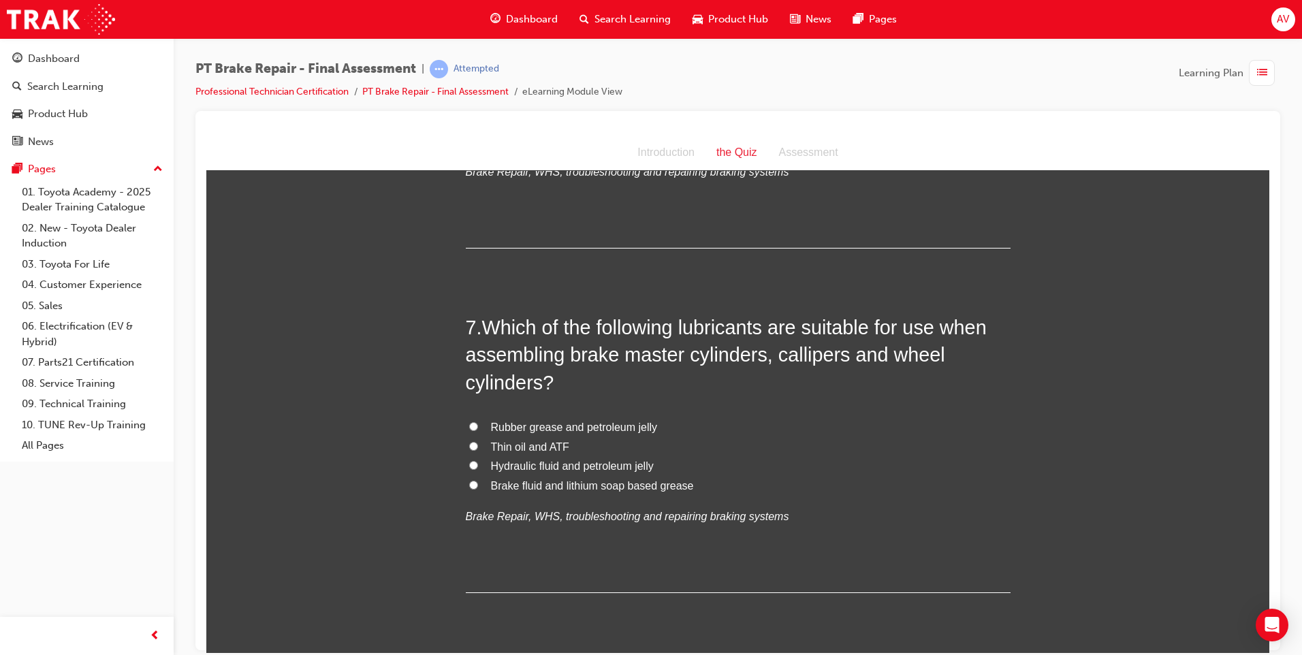
scroll to position [1839, 0]
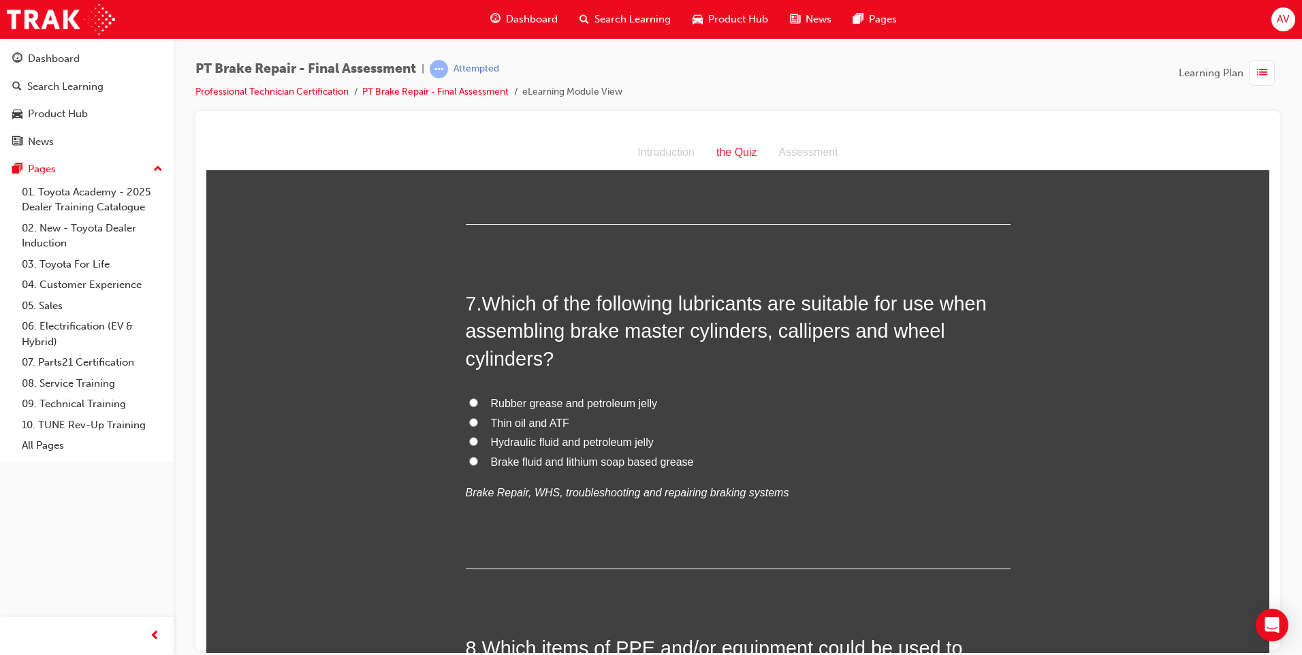
click at [472, 466] on label "Brake fluid and lithium soap based grease" at bounding box center [738, 462] width 545 height 20
click at [472, 465] on input "Brake fluid and lithium soap based grease" at bounding box center [473, 460] width 9 height 9
radio input "true"
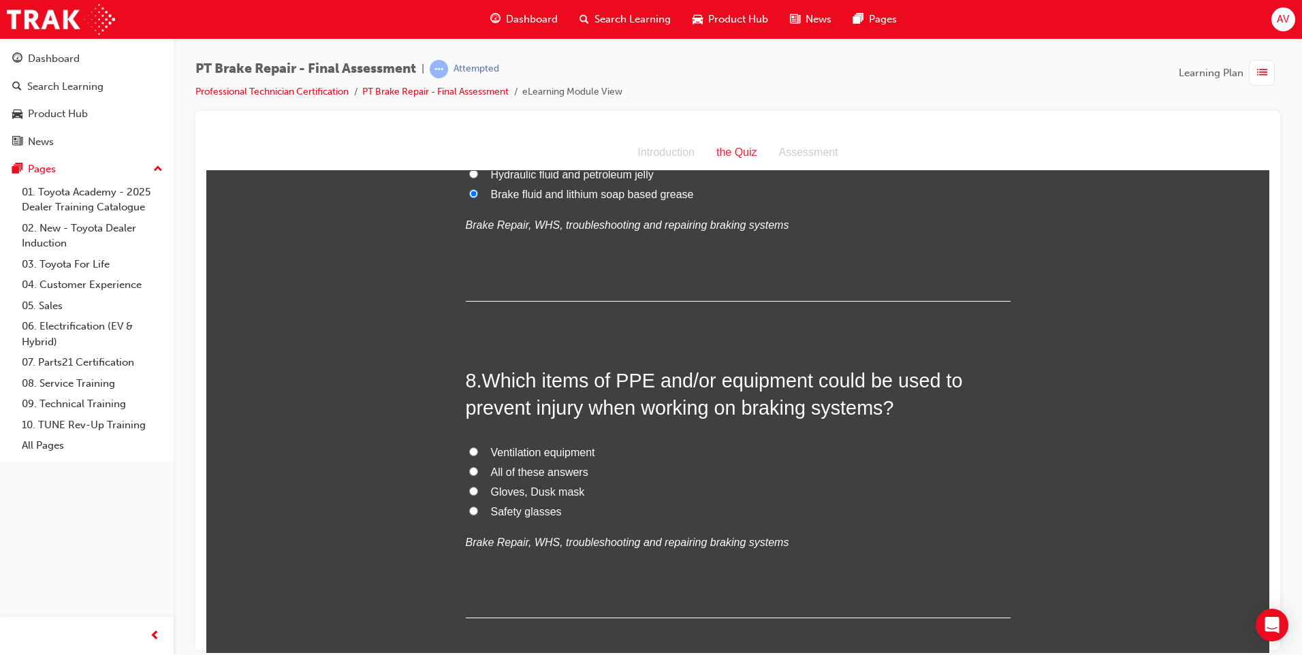
scroll to position [2112, 0]
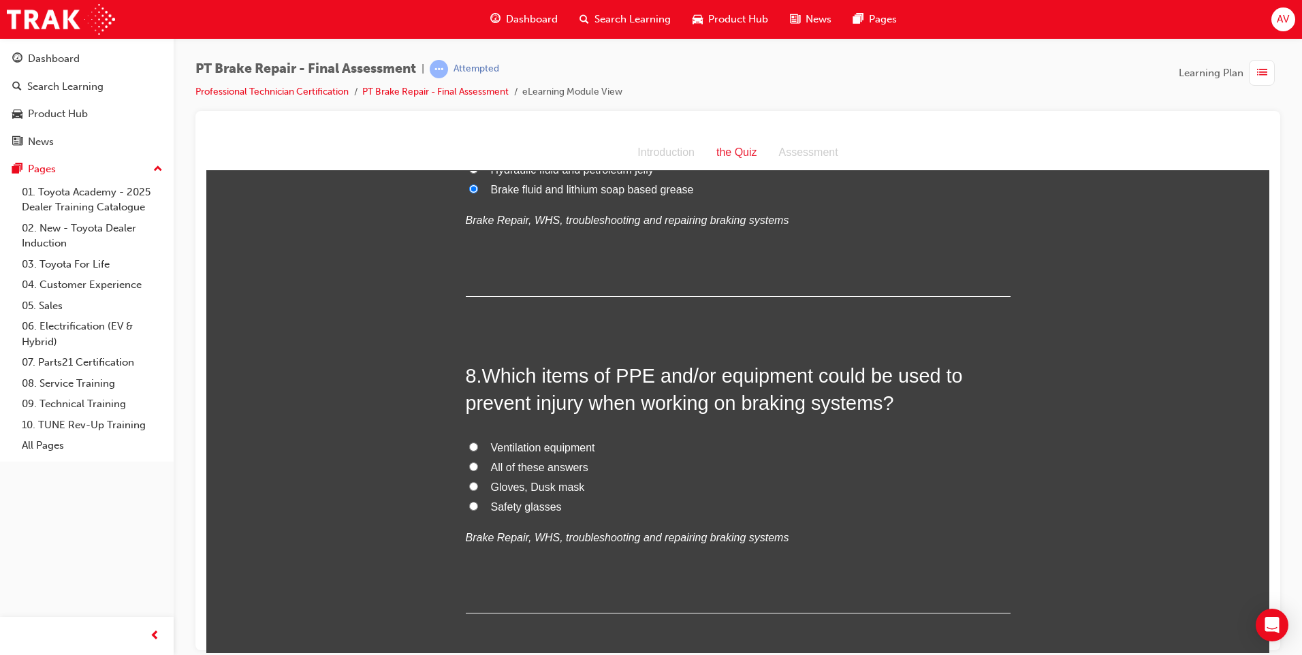
click at [469, 469] on input "All of these answers" at bounding box center [473, 466] width 9 height 9
radio input "true"
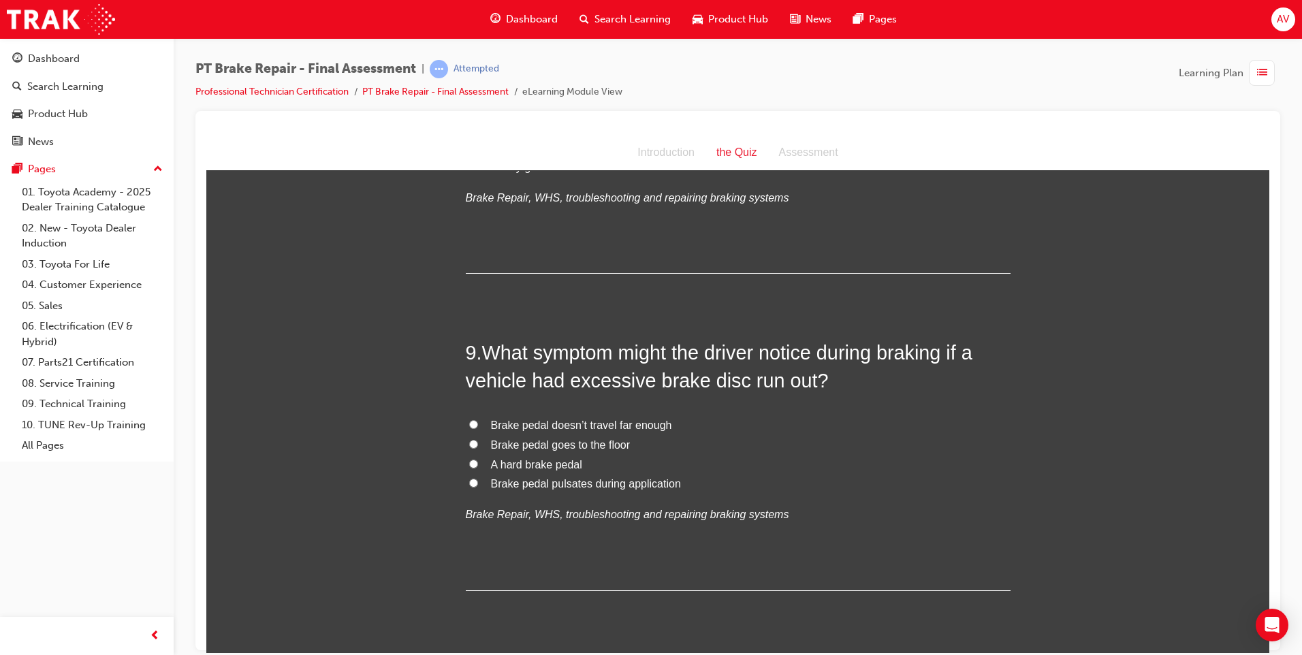
scroll to position [2452, 0]
click at [469, 481] on input "Brake pedal pulsates during application" at bounding box center [473, 482] width 9 height 9
radio input "true"
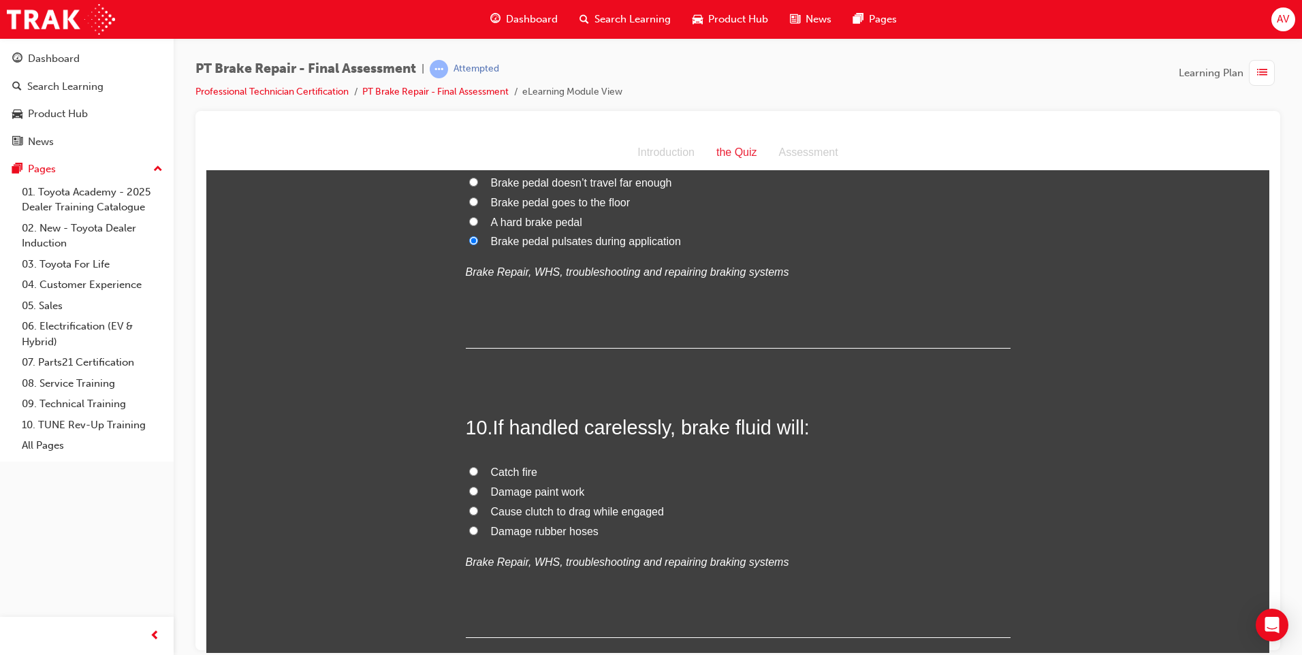
scroll to position [2725, 0]
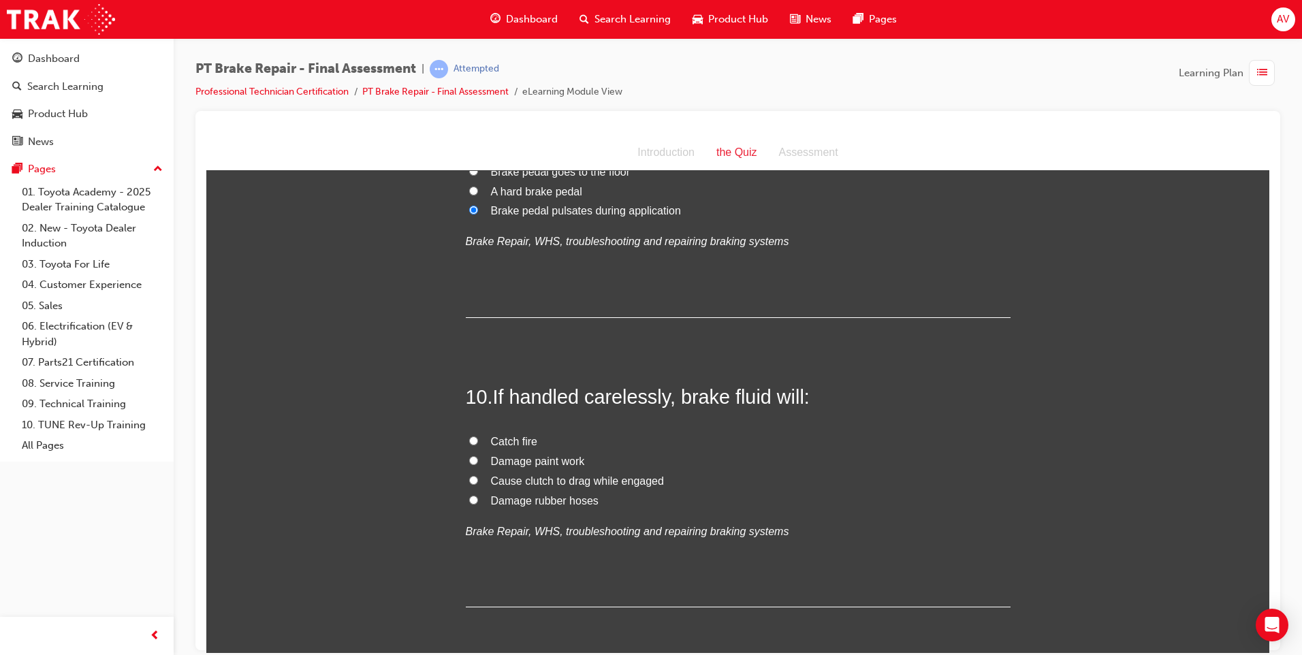
click at [469, 459] on input "Damage paint work" at bounding box center [473, 460] width 9 height 9
radio input "true"
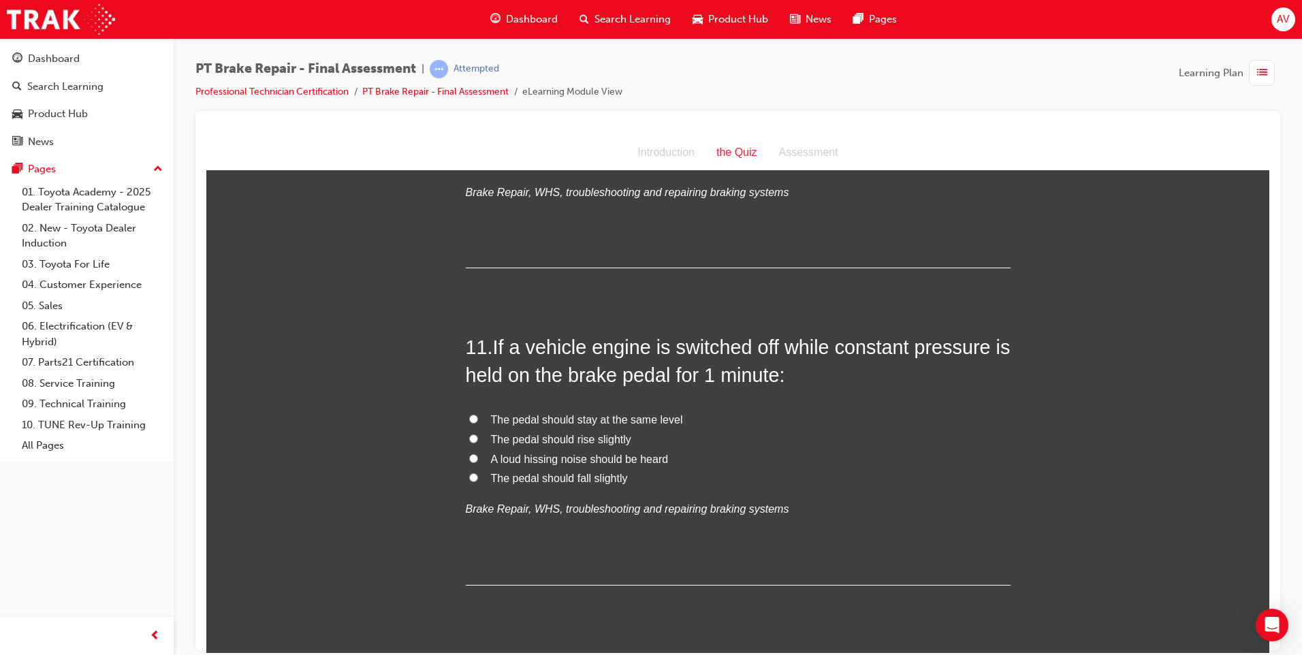
scroll to position [3065, 0]
click at [471, 476] on input "The pedal should fall slightly" at bounding box center [473, 475] width 9 height 9
radio input "true"
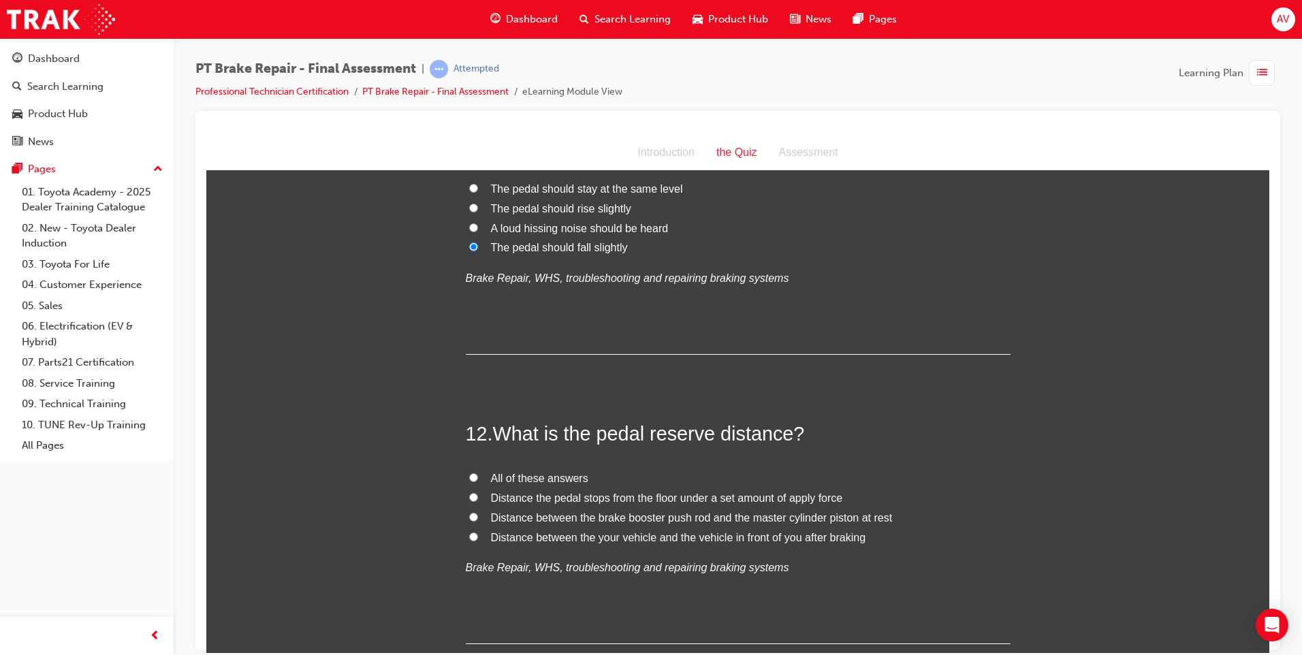
scroll to position [3338, 0]
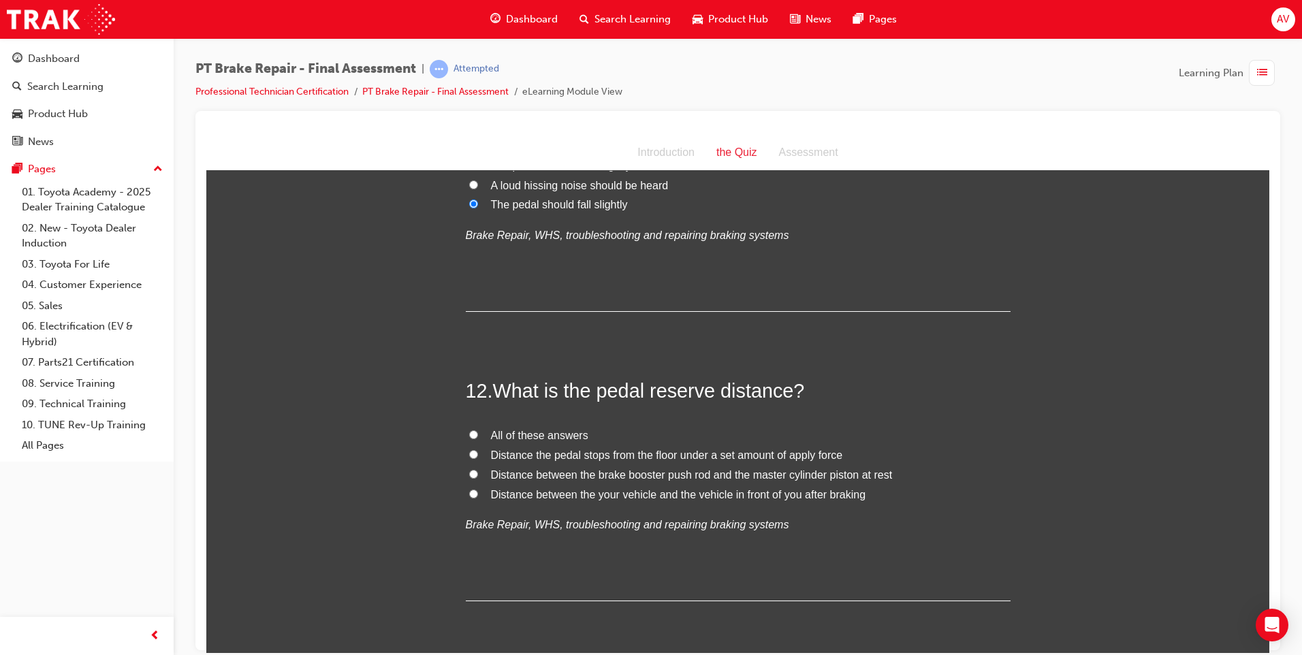
click at [469, 455] on input "Distance the pedal stops from the floor under a set amount of apply force" at bounding box center [473, 454] width 9 height 9
radio input "true"
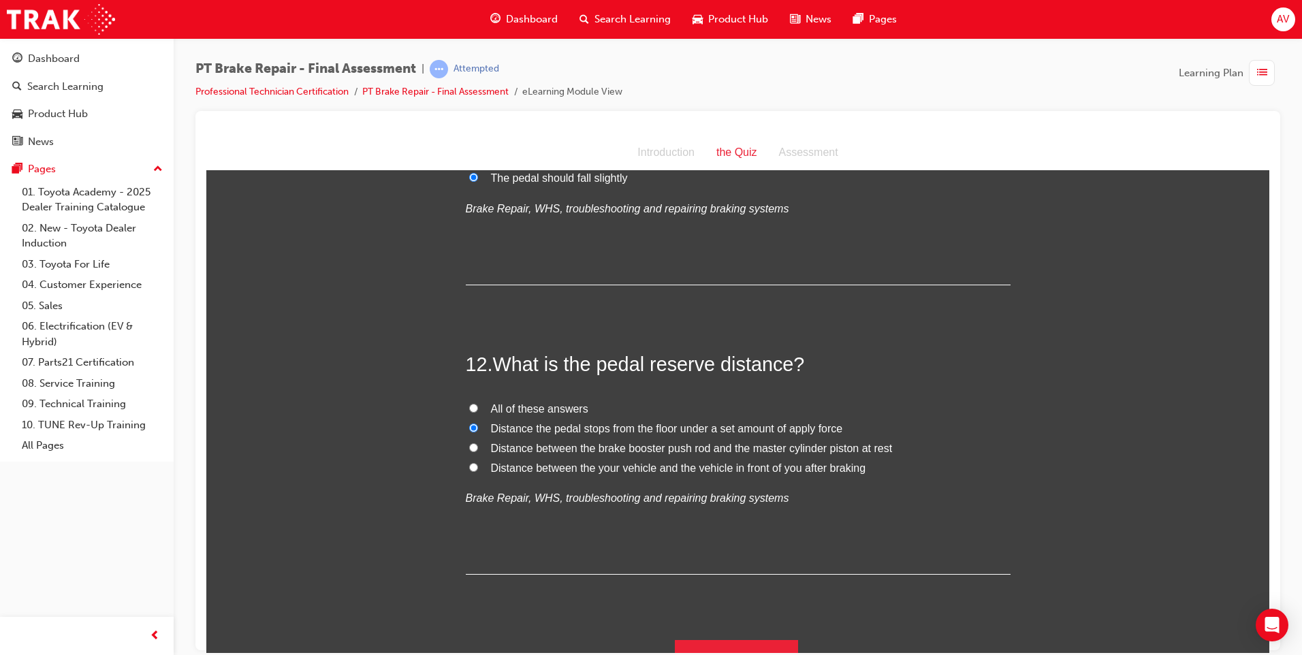
scroll to position [3389, 0]
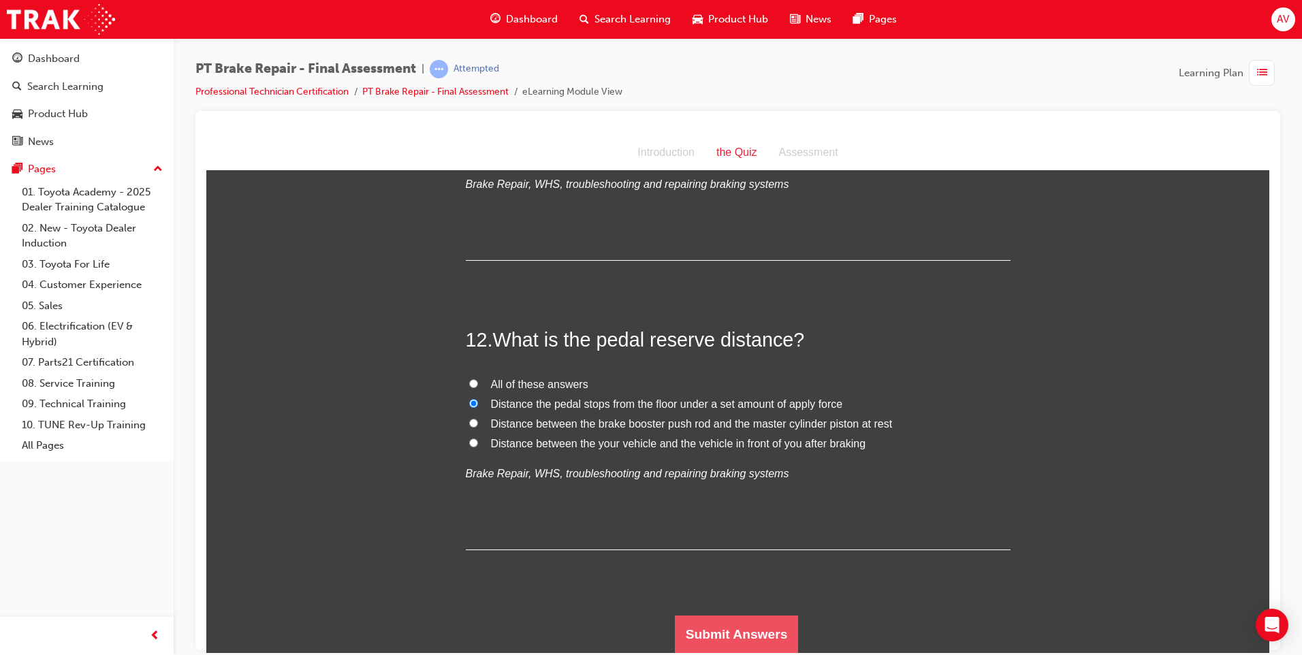
click at [710, 640] on button "Submit Answers" at bounding box center [737, 634] width 124 height 38
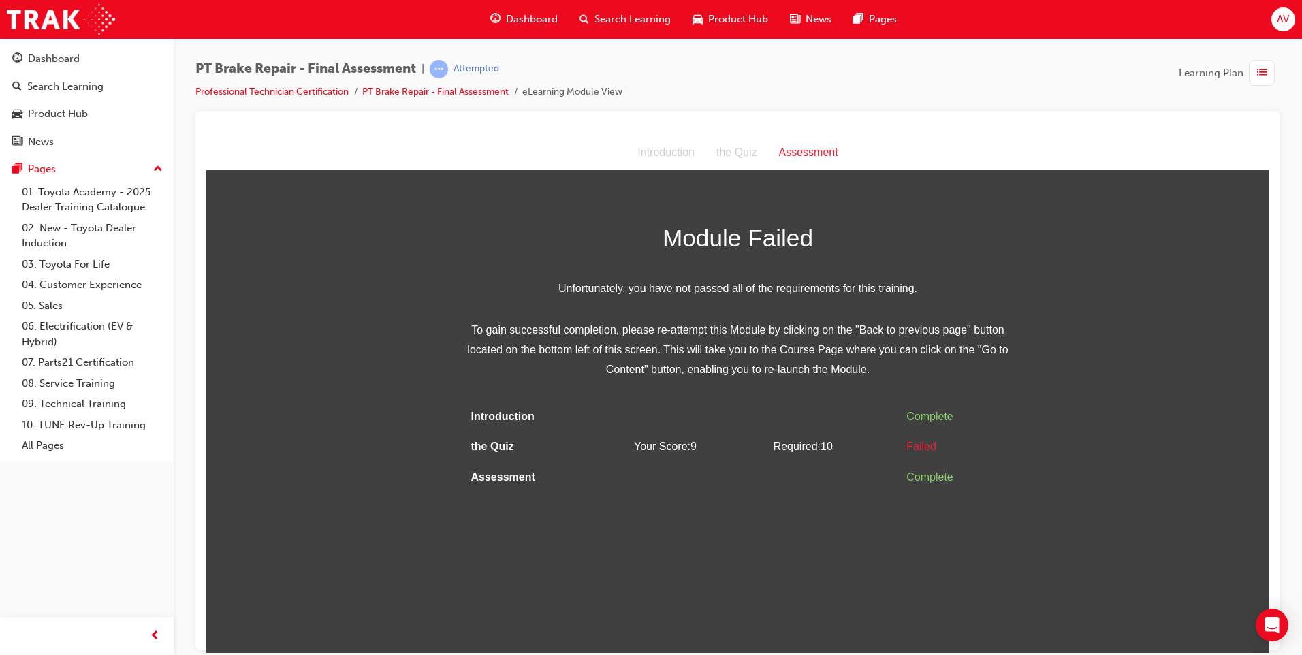
scroll to position [0, 0]
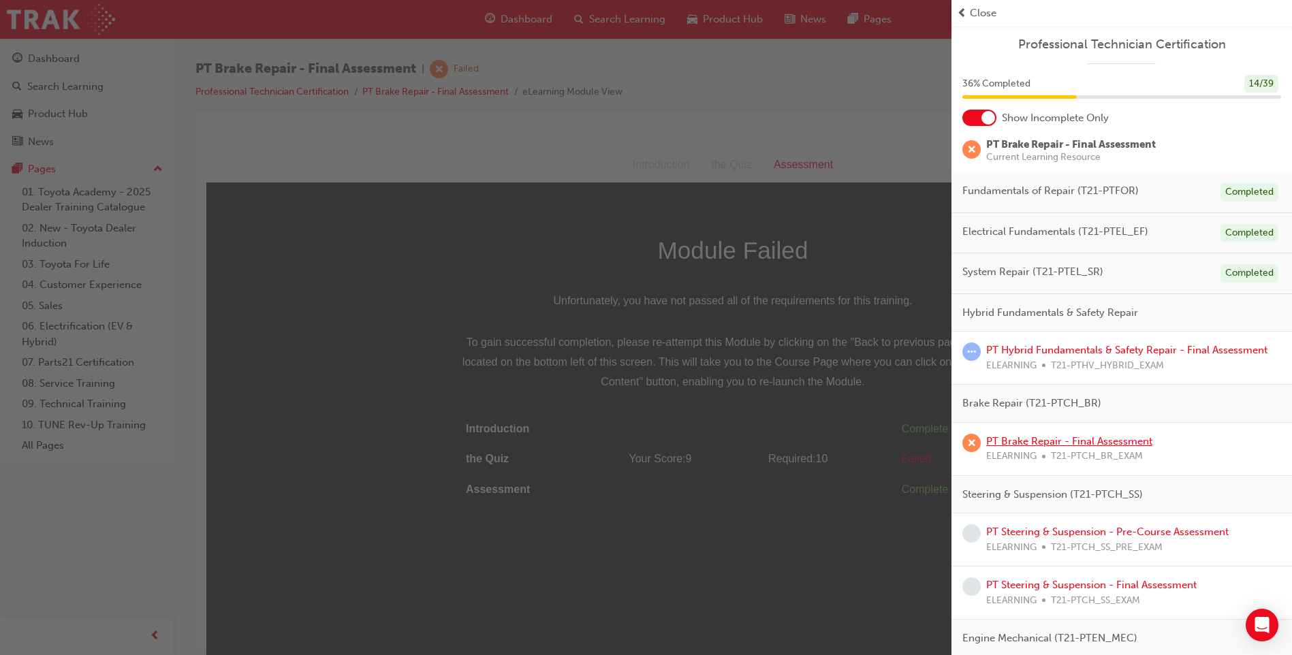
click at [1001, 438] on link "PT Brake Repair - Final Assessment" at bounding box center [1069, 441] width 166 height 12
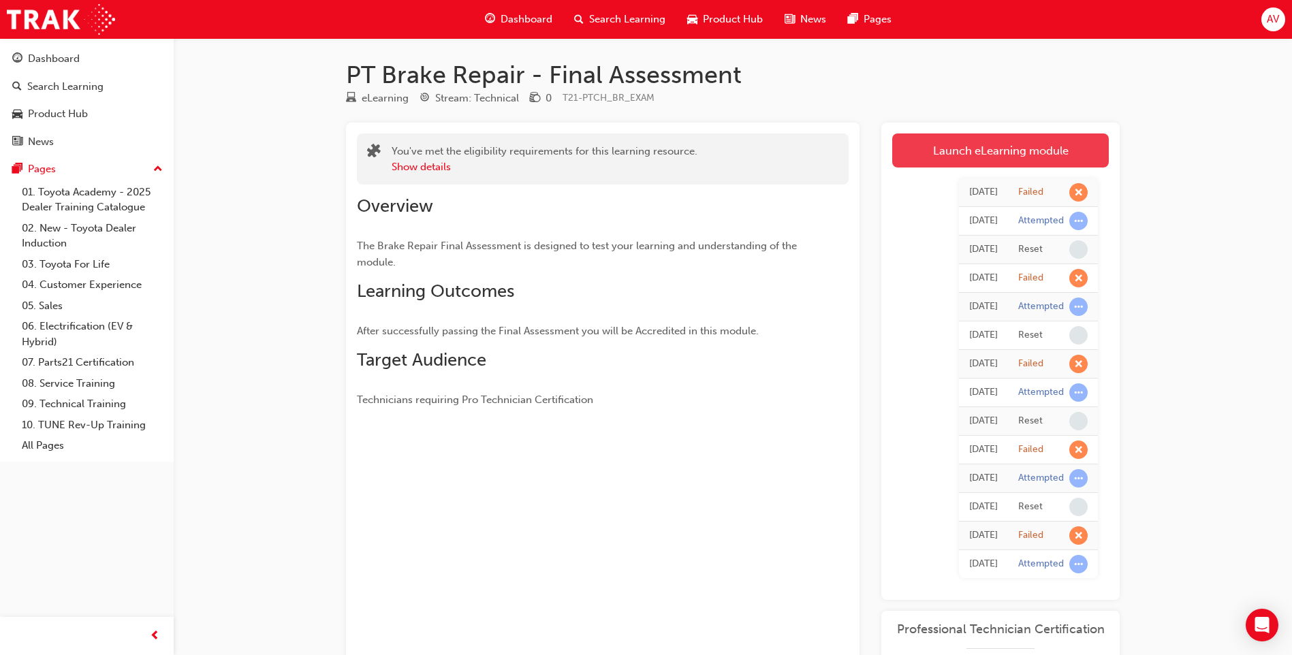
click at [986, 151] on link "Launch eLearning module" at bounding box center [1000, 151] width 217 height 34
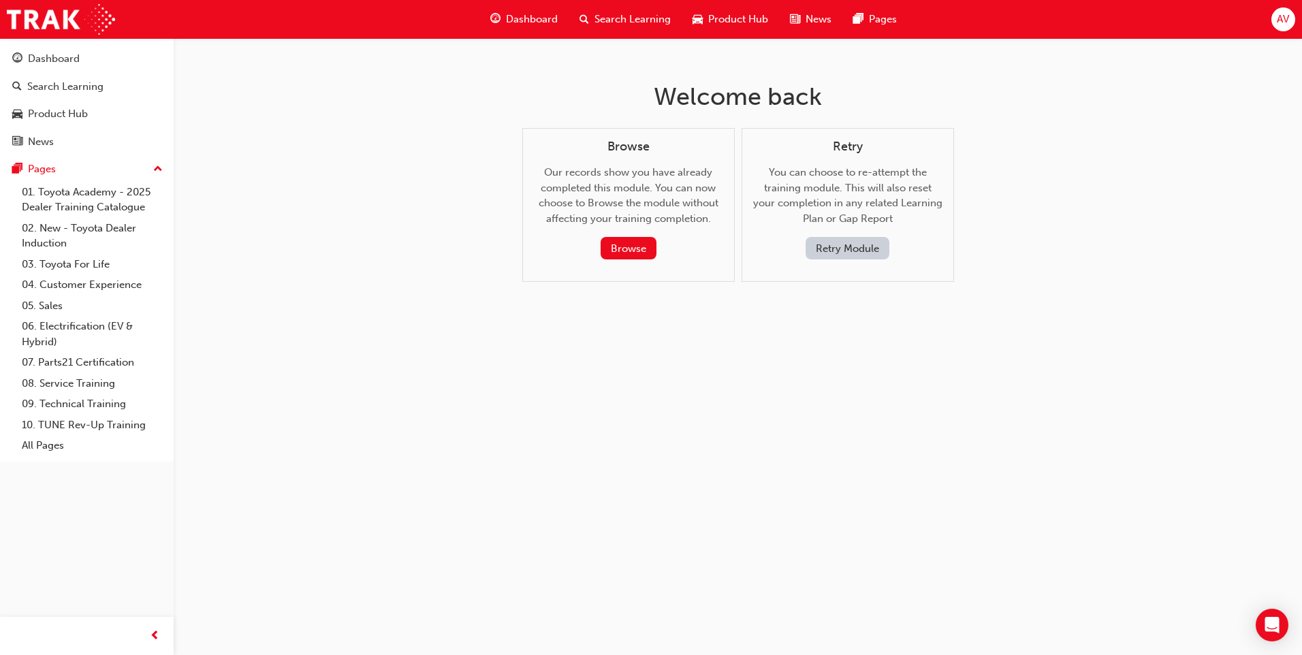
click at [828, 249] on button "Retry Module" at bounding box center [848, 248] width 84 height 22
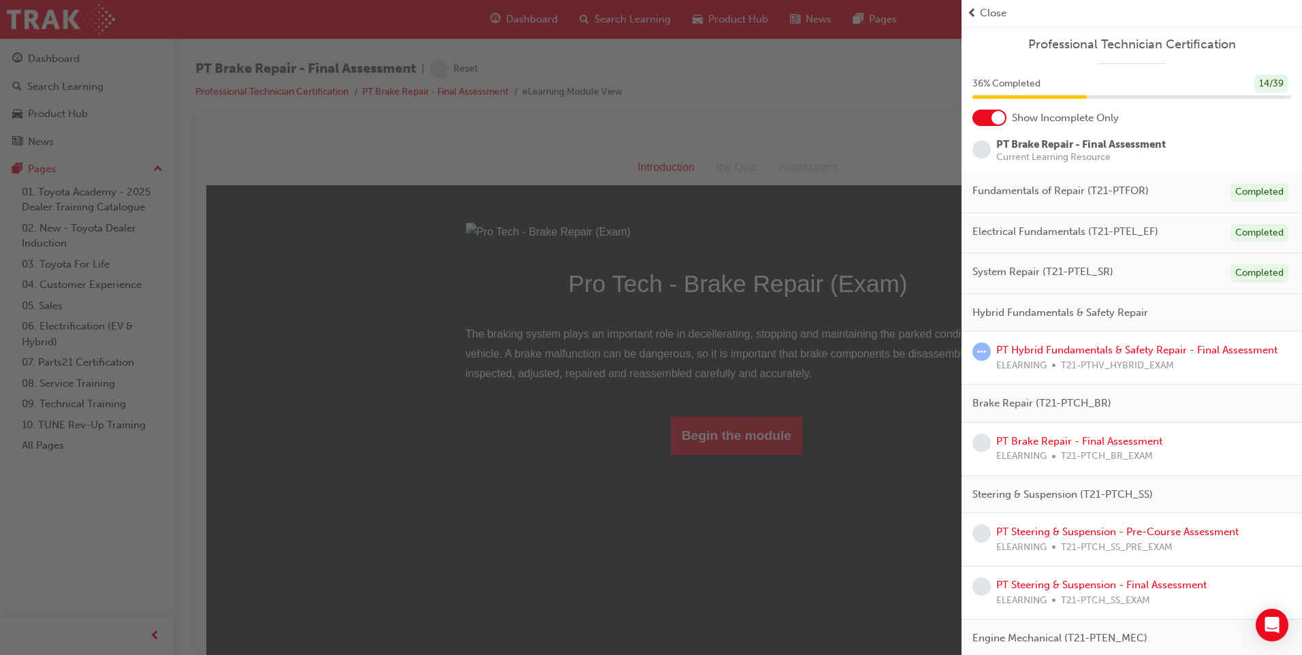
click at [795, 304] on div "button" at bounding box center [481, 327] width 962 height 655
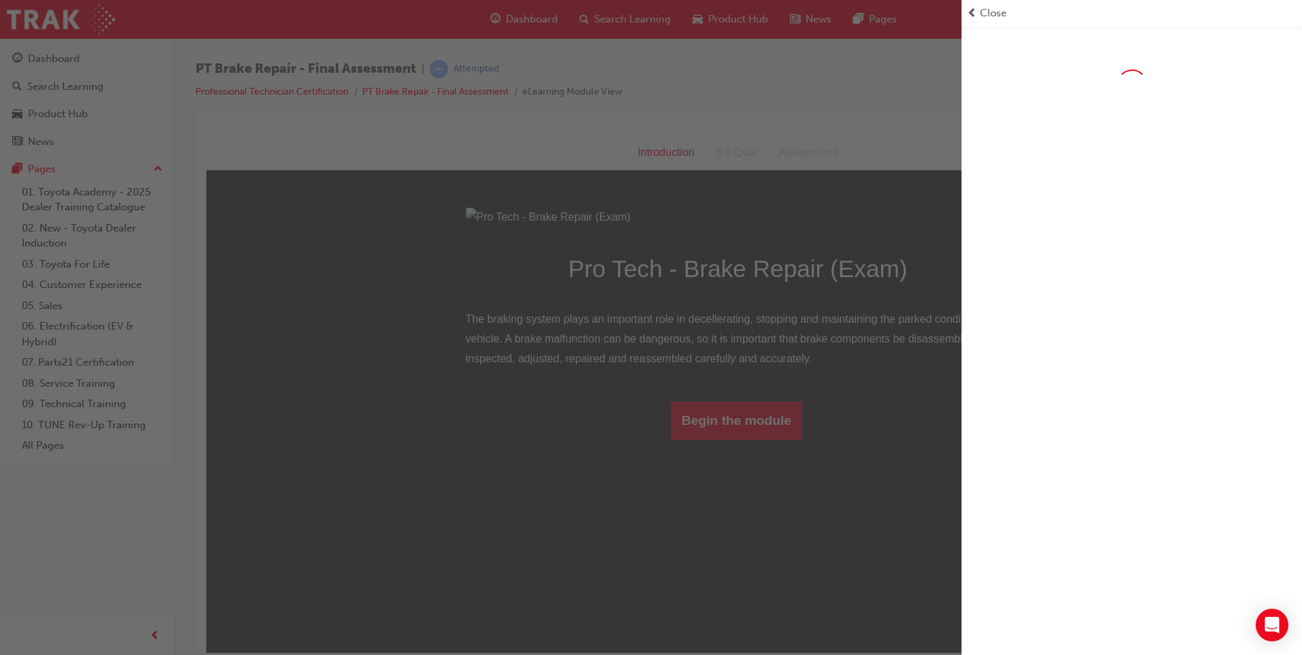
drag, startPoint x: 776, startPoint y: 571, endPoint x: 572, endPoint y: 435, distance: 245.2
click at [776, 571] on div "button" at bounding box center [481, 327] width 962 height 655
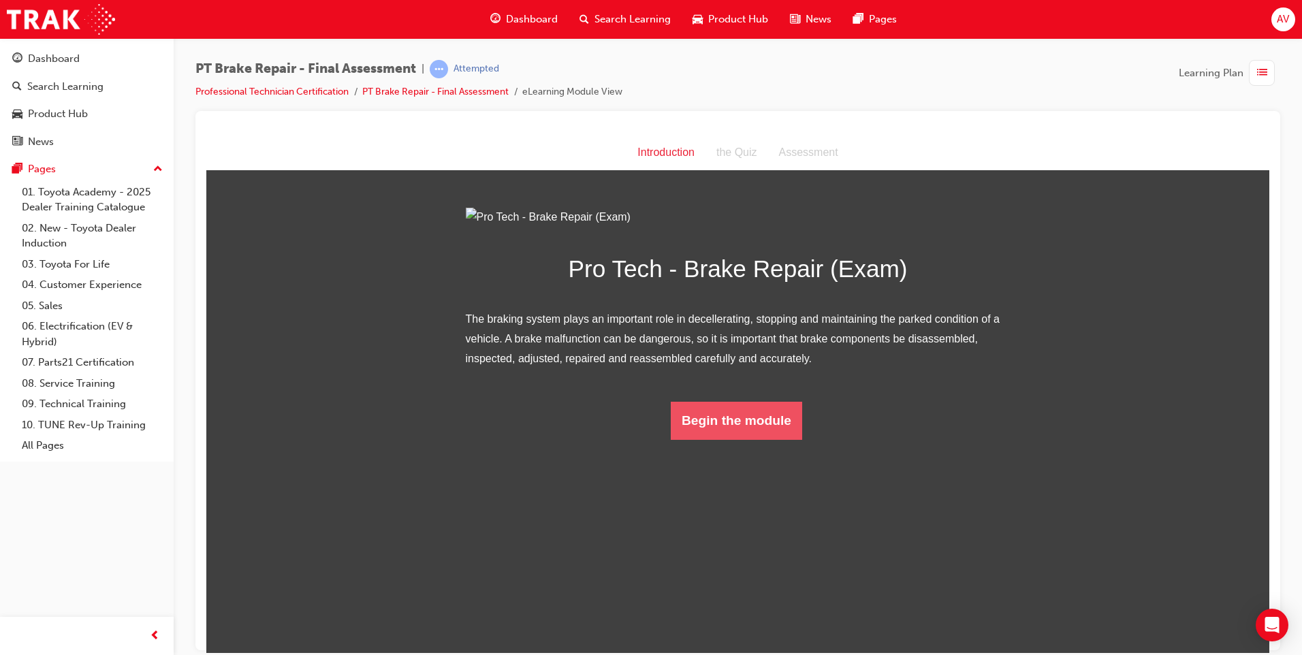
click at [785, 439] on button "Begin the module" at bounding box center [736, 420] width 131 height 38
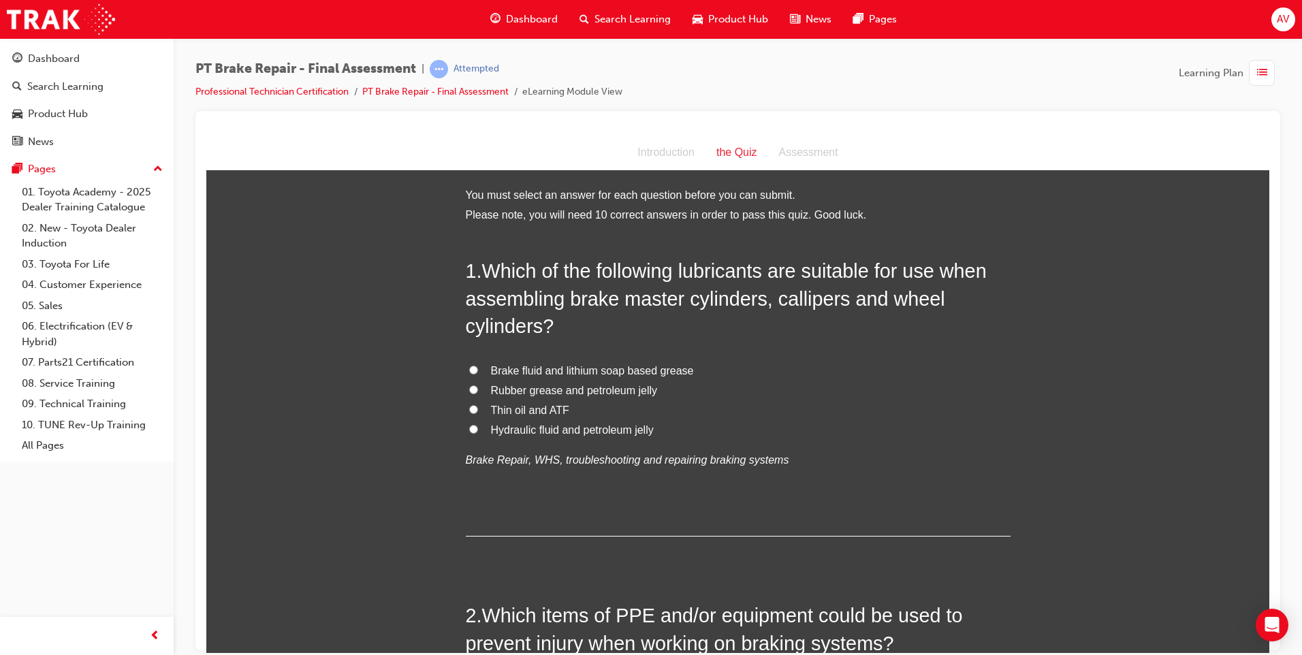
click at [480, 365] on label "Brake fluid and lithium soap based grease" at bounding box center [738, 371] width 545 height 20
click at [478, 365] on input "Brake fluid and lithium soap based grease" at bounding box center [473, 369] width 9 height 9
radio input "true"
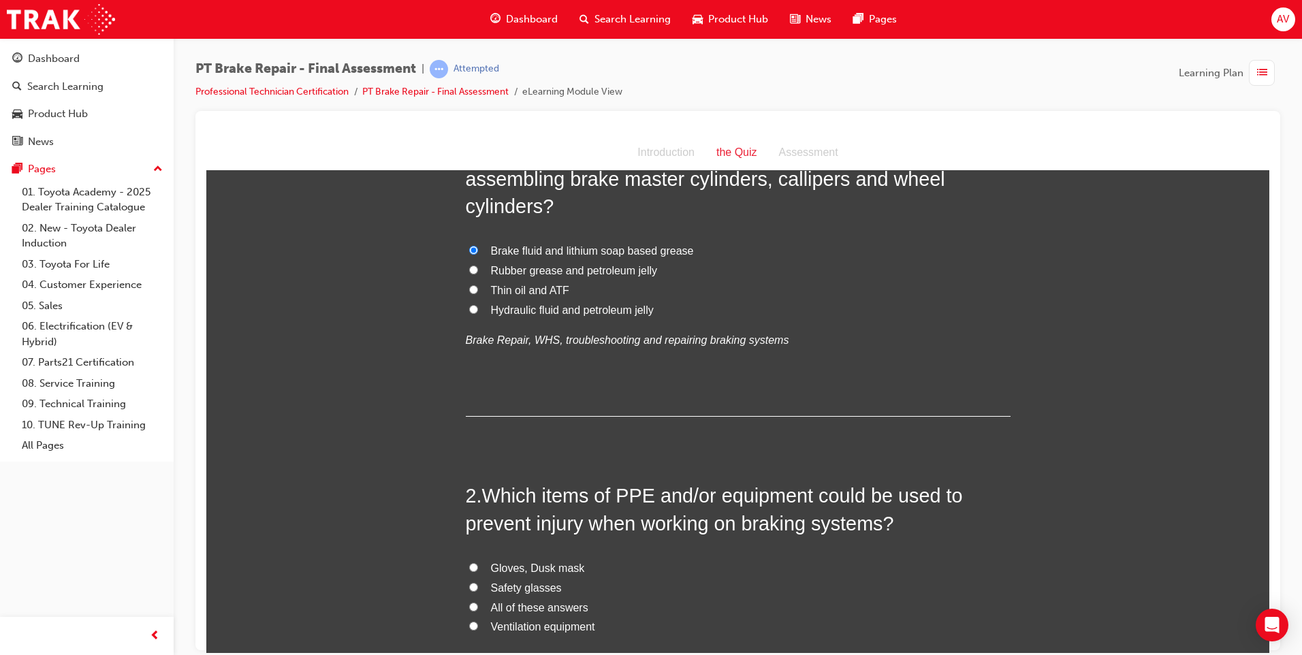
scroll to position [204, 0]
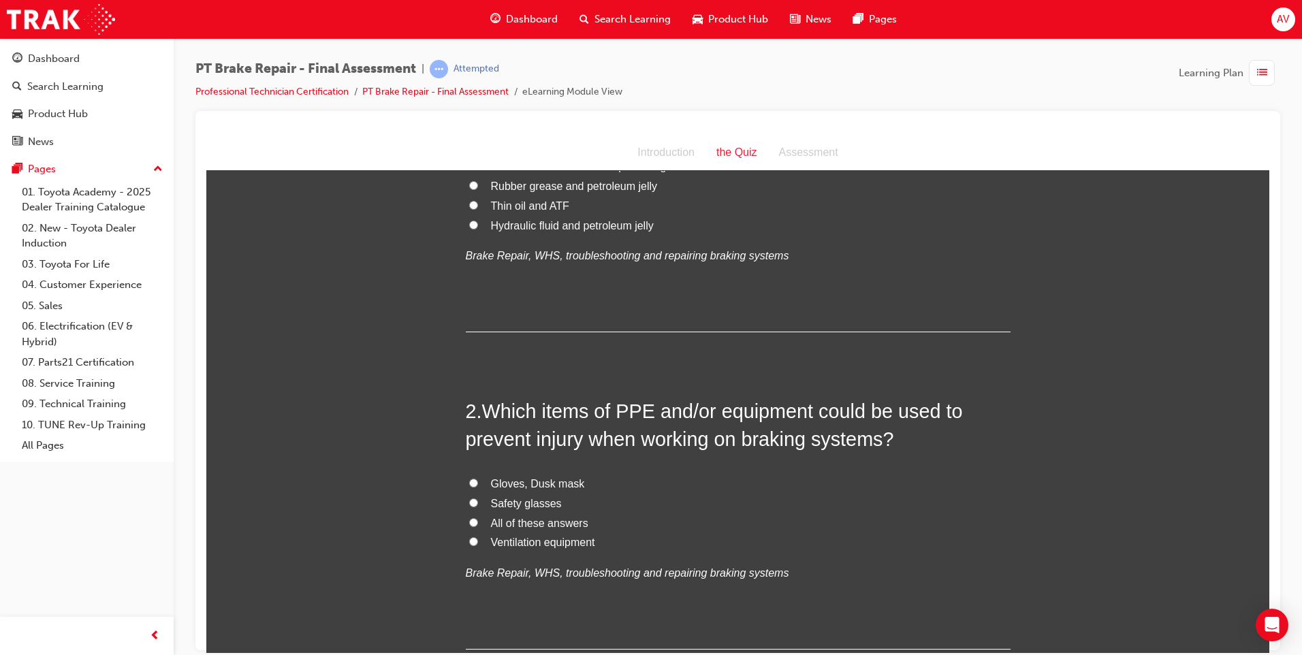
click at [469, 525] on input "All of these answers" at bounding box center [473, 522] width 9 height 9
radio input "true"
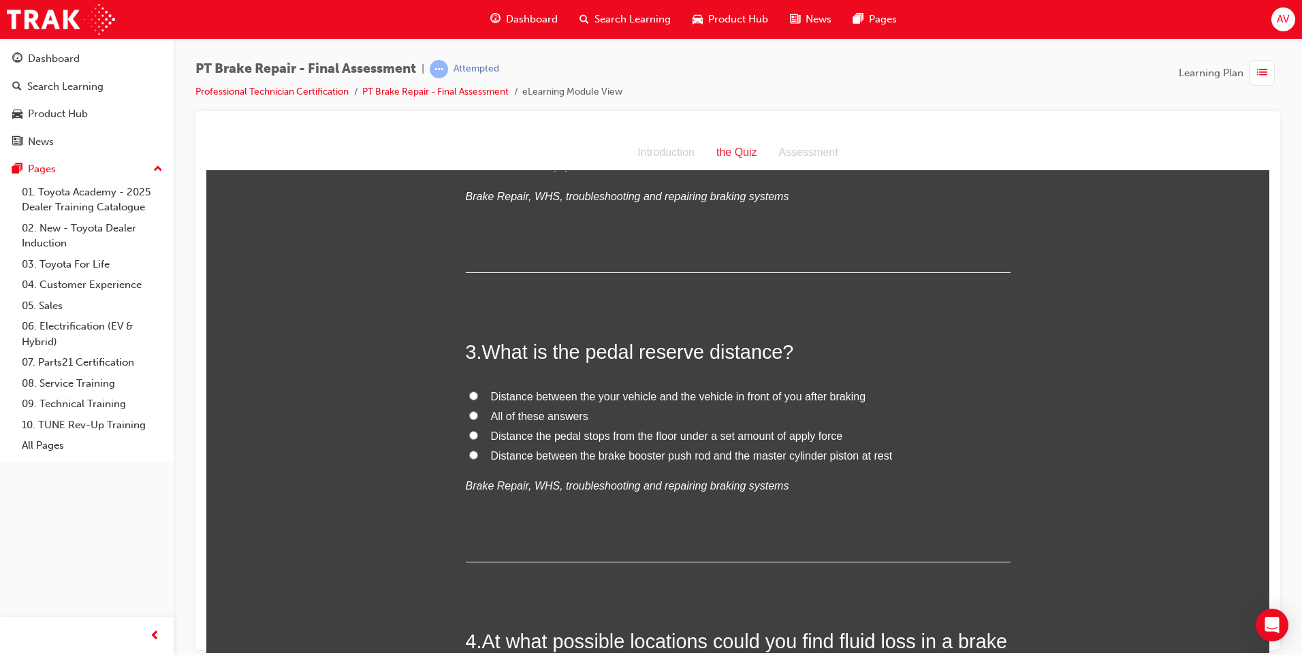
scroll to position [613, 0]
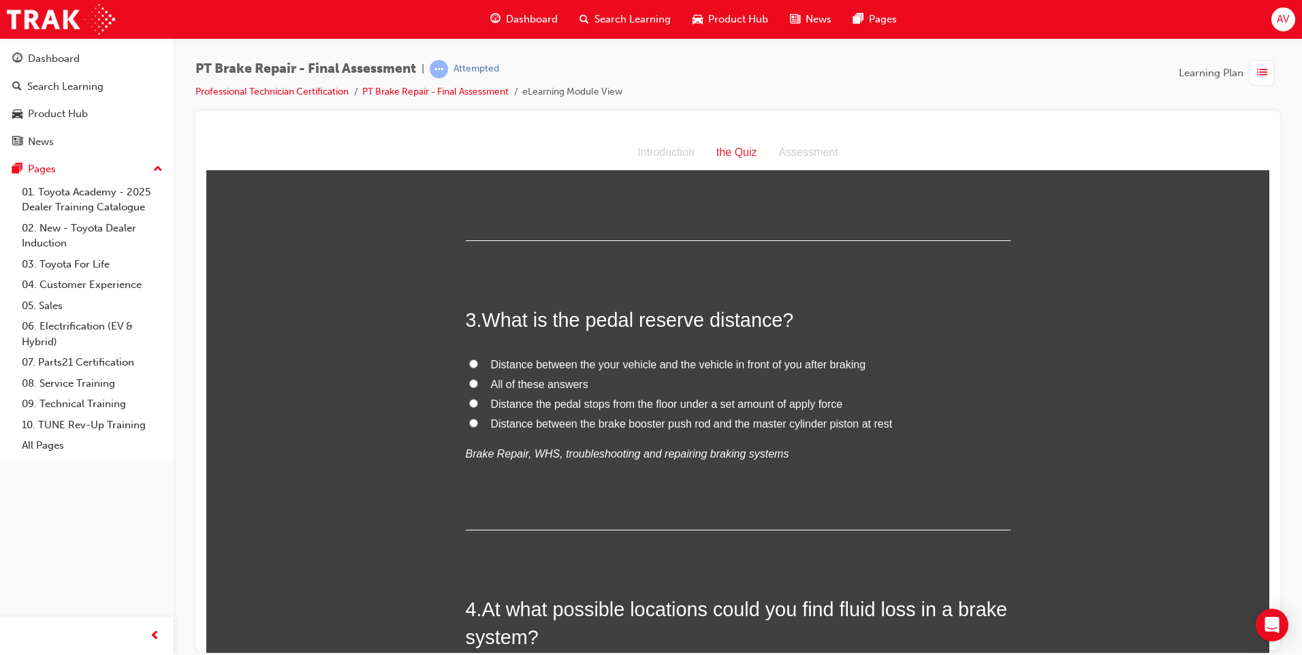
click at [469, 403] on input "Distance the pedal stops from the floor under a set amount of apply force" at bounding box center [473, 403] width 9 height 9
radio input "true"
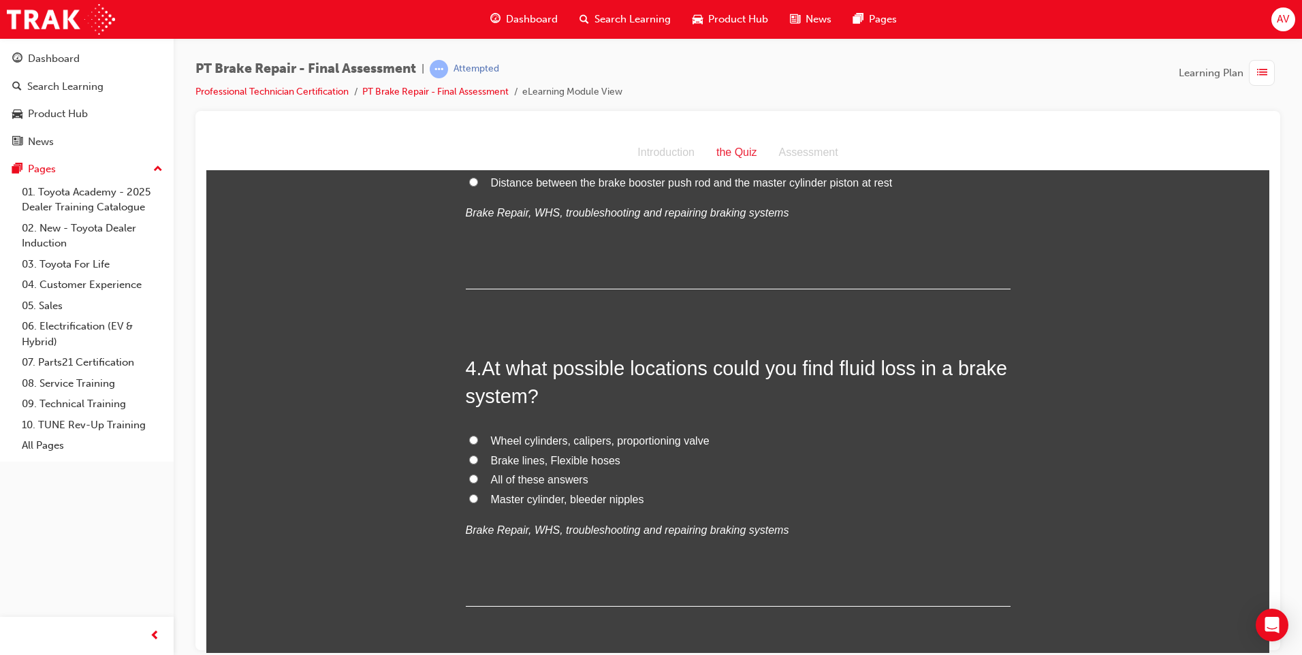
scroll to position [886, 0]
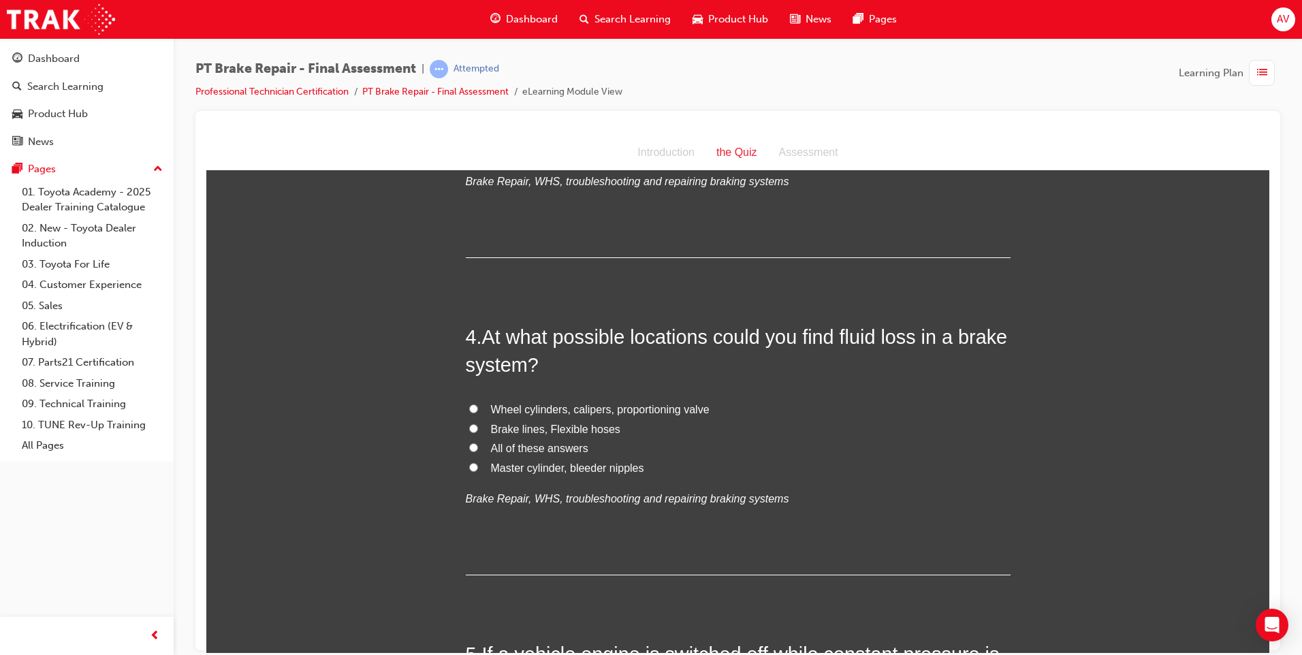
click at [469, 441] on label "All of these answers" at bounding box center [738, 449] width 545 height 20
click at [469, 443] on input "All of these answers" at bounding box center [473, 447] width 9 height 9
radio input "true"
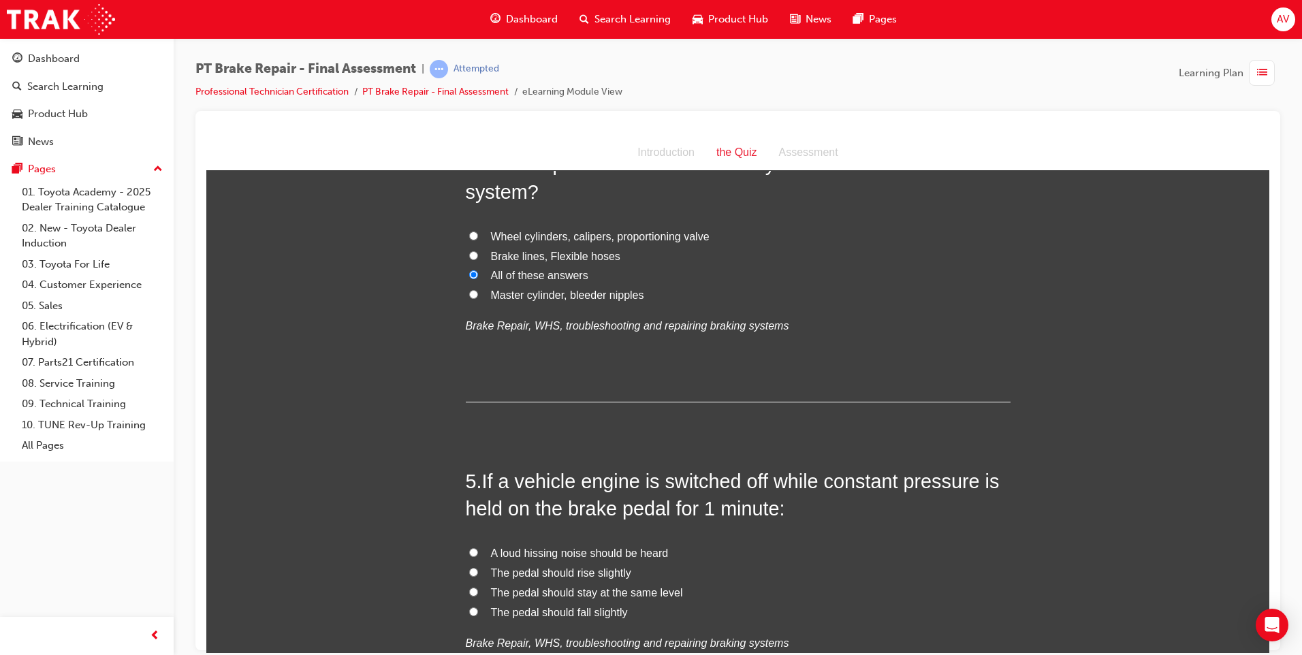
scroll to position [1158, 0]
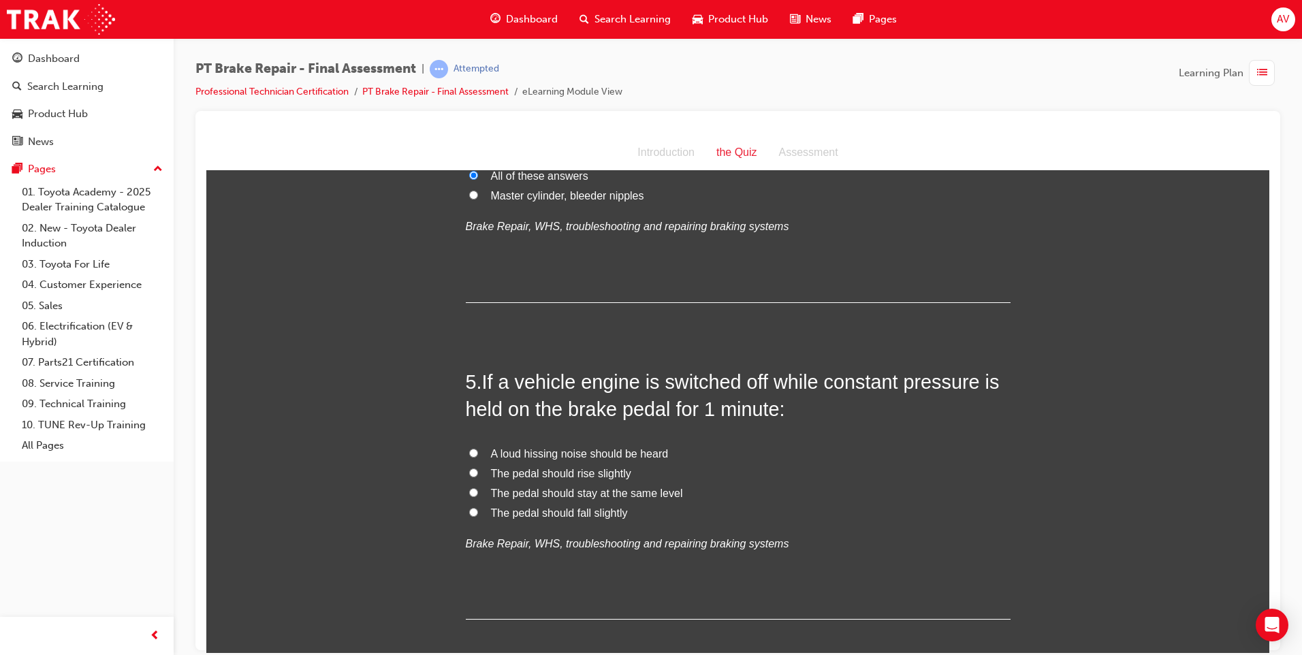
click at [469, 513] on input "The pedal should fall slightly" at bounding box center [473, 511] width 9 height 9
radio input "true"
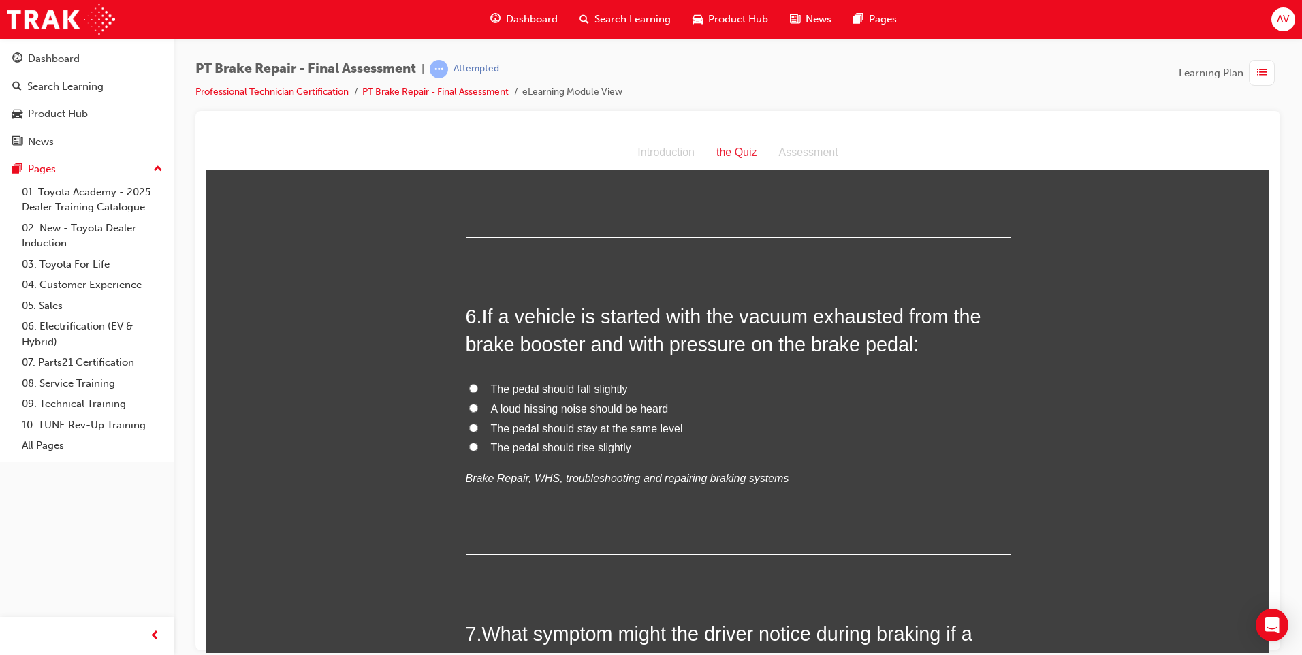
scroll to position [1567, 0]
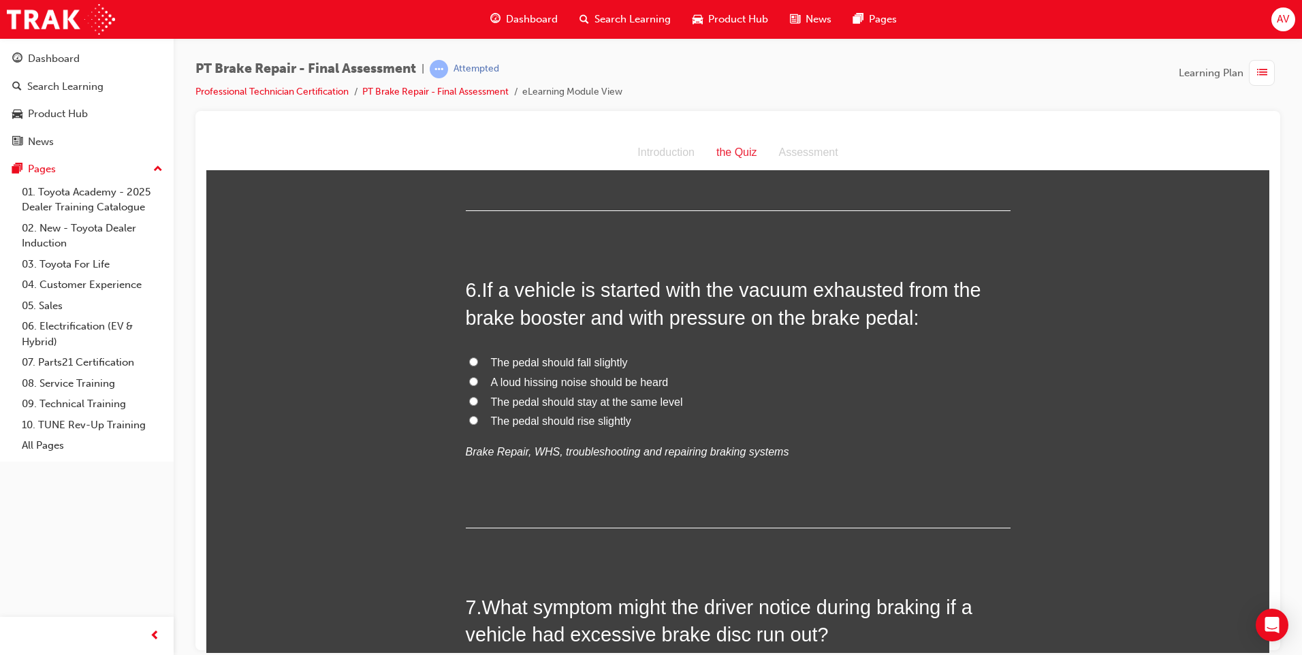
click at [469, 378] on input "A loud hissing noise should be heard" at bounding box center [473, 381] width 9 height 9
radio input "true"
click at [469, 419] on input "The pedal should rise slightly" at bounding box center [473, 420] width 9 height 9
radio input "true"
click at [469, 378] on input "A loud hissing noise should be heard" at bounding box center [473, 381] width 9 height 9
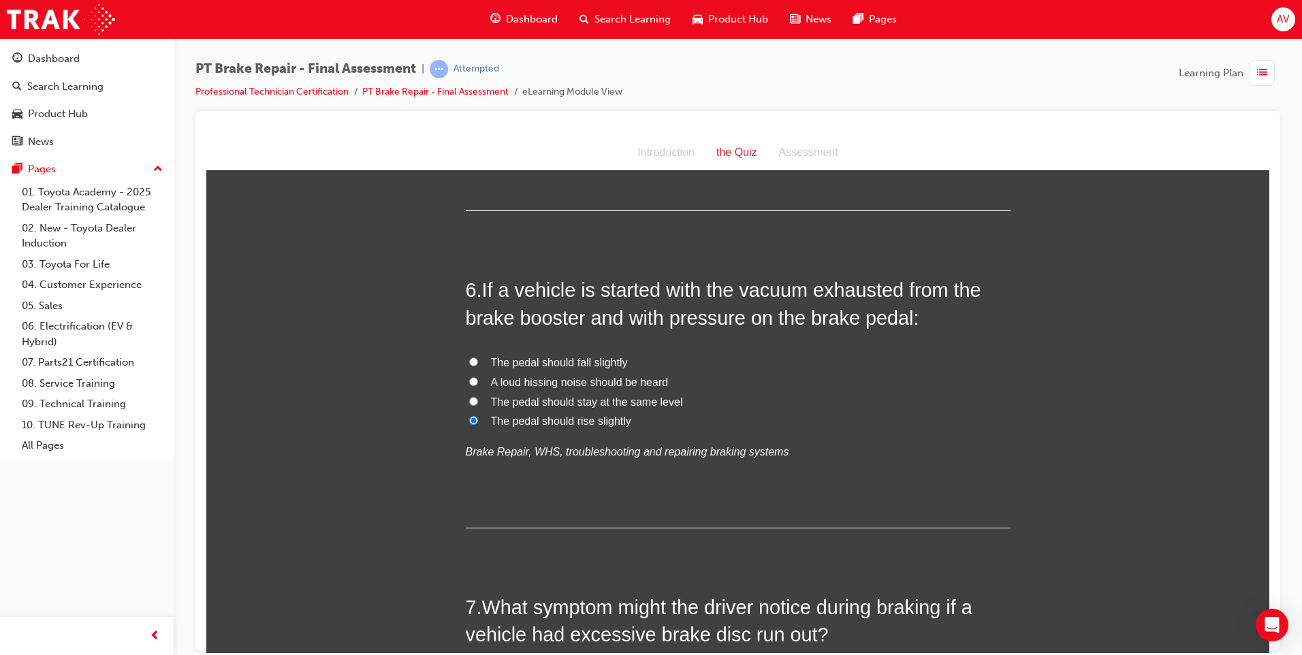
radio input "true"
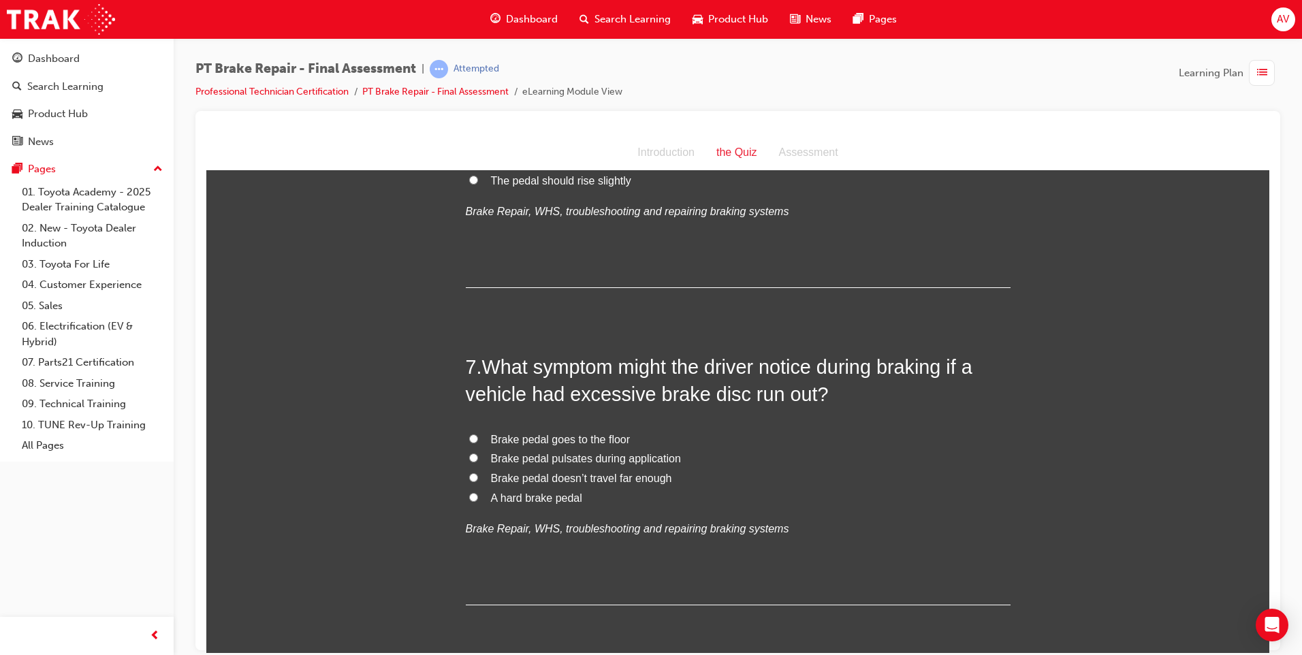
scroll to position [1839, 0]
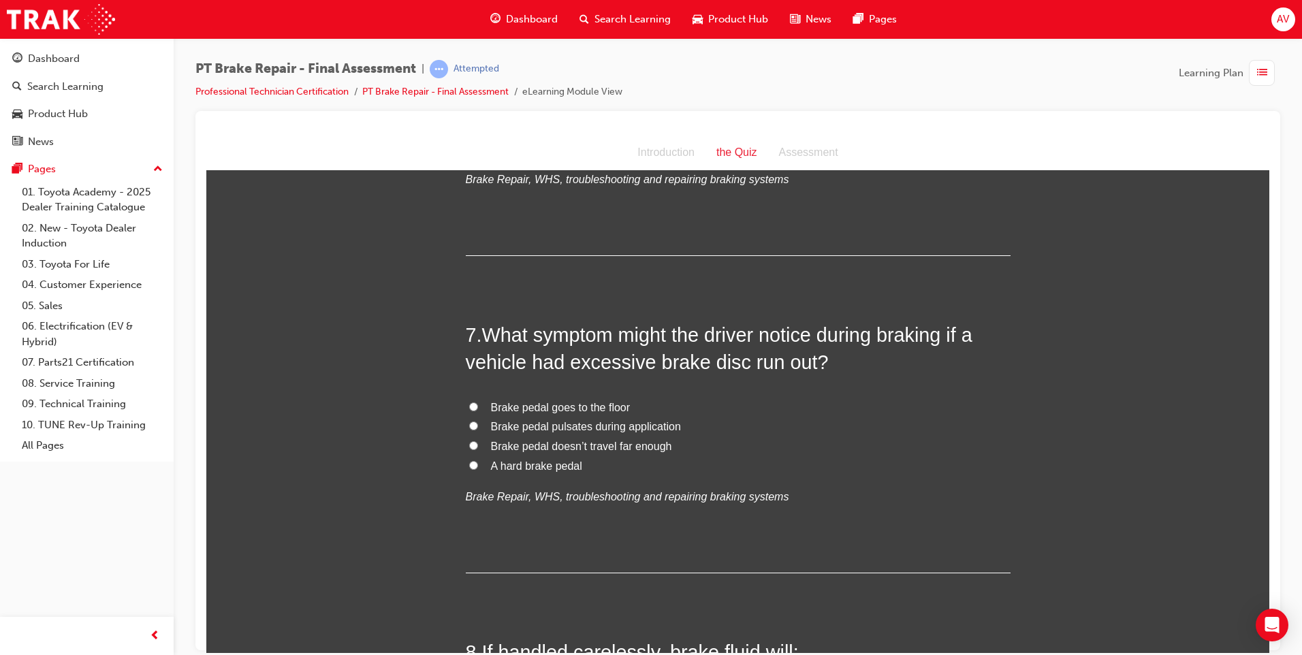
click at [473, 422] on label "Brake pedal pulsates during application" at bounding box center [738, 427] width 545 height 20
click at [473, 422] on input "Brake pedal pulsates during application" at bounding box center [473, 425] width 9 height 9
radio input "true"
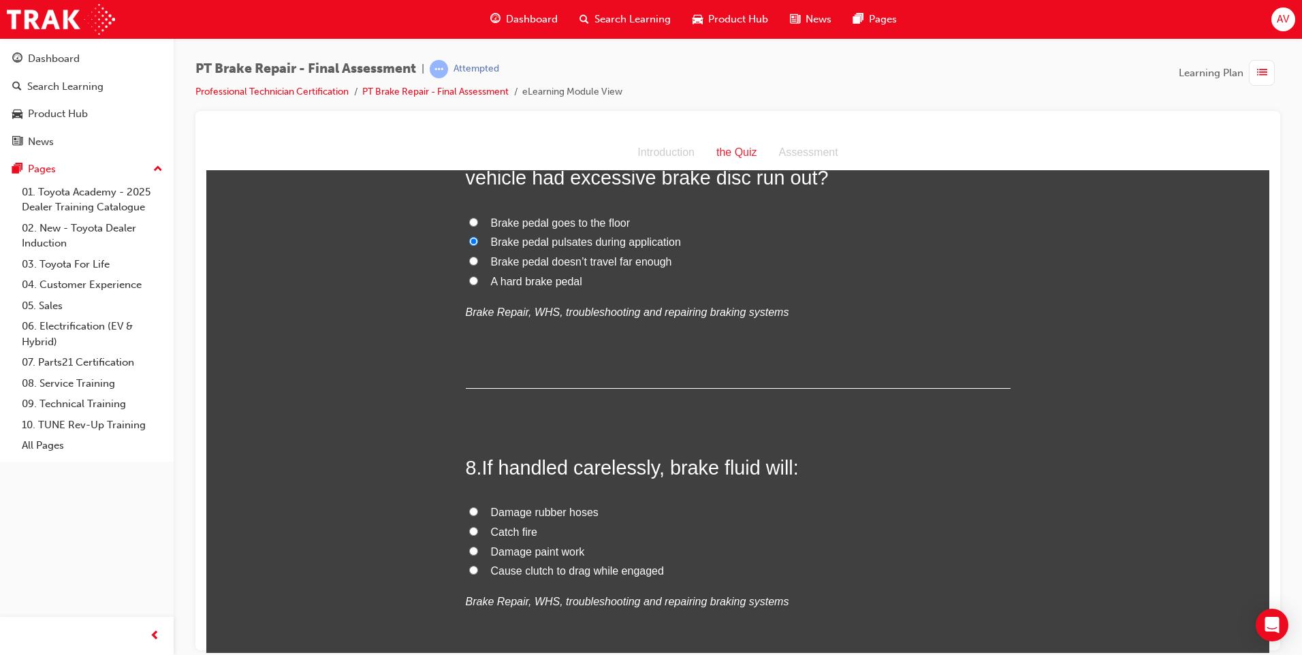
scroll to position [2044, 0]
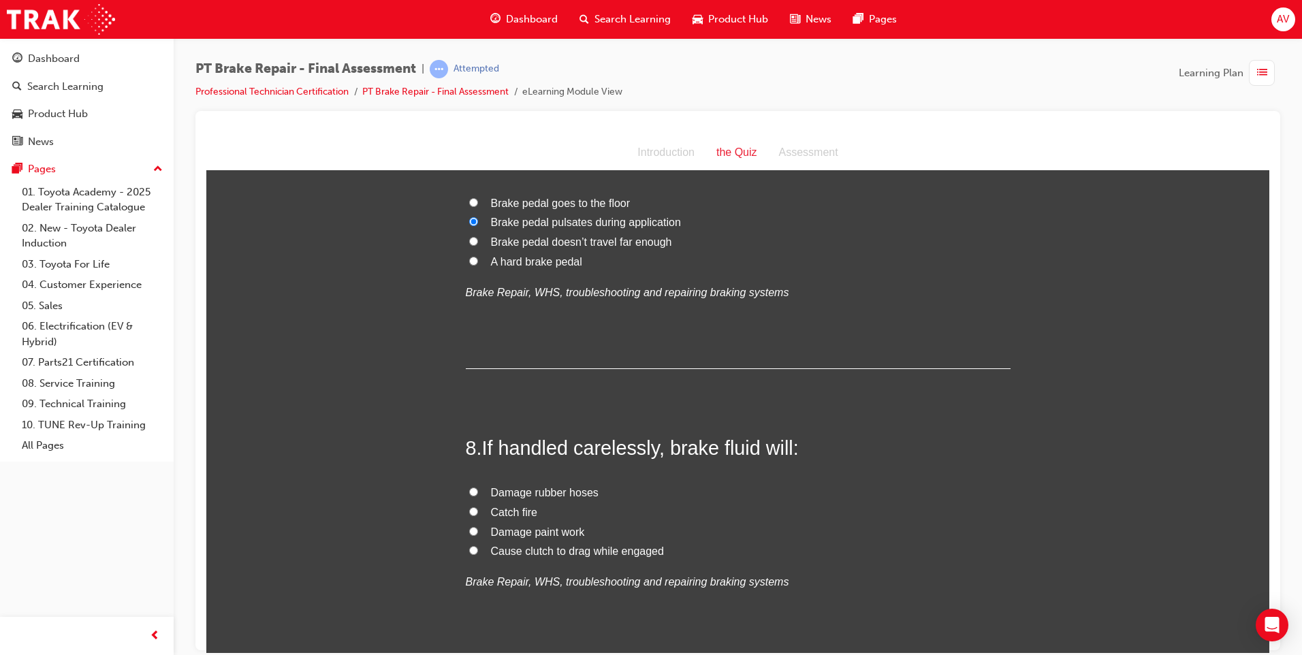
click at [469, 532] on input "Damage paint work" at bounding box center [473, 531] width 9 height 9
radio input "true"
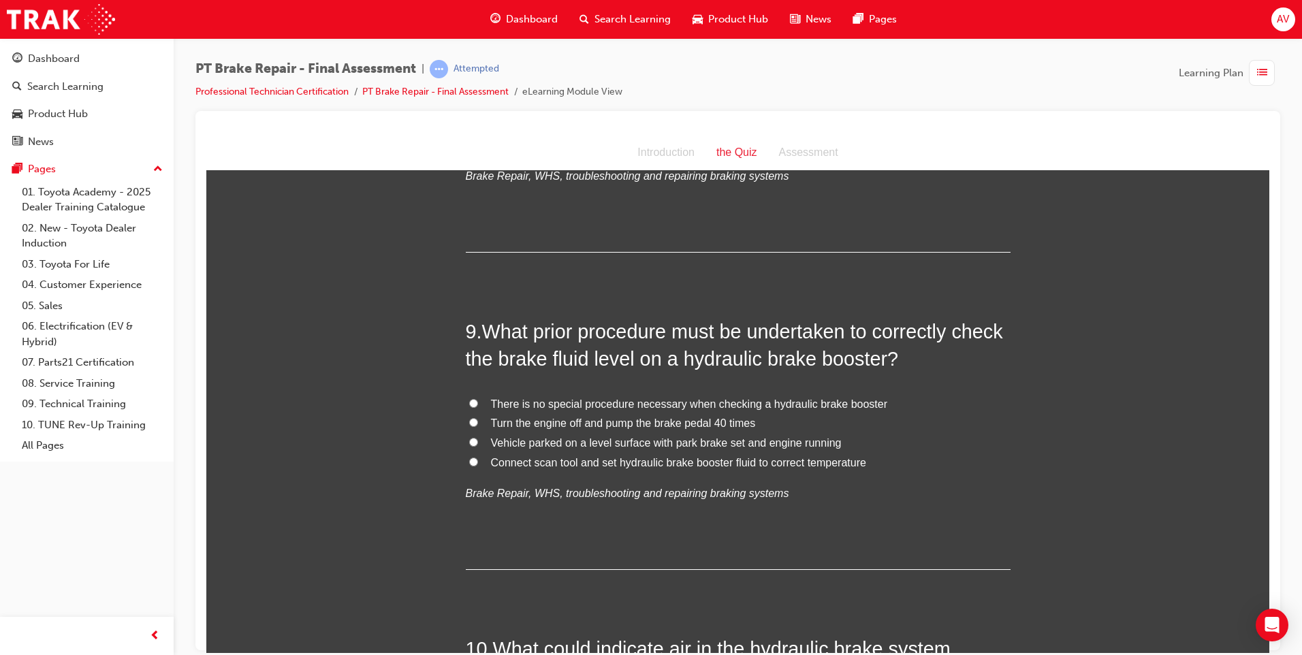
scroll to position [2452, 0]
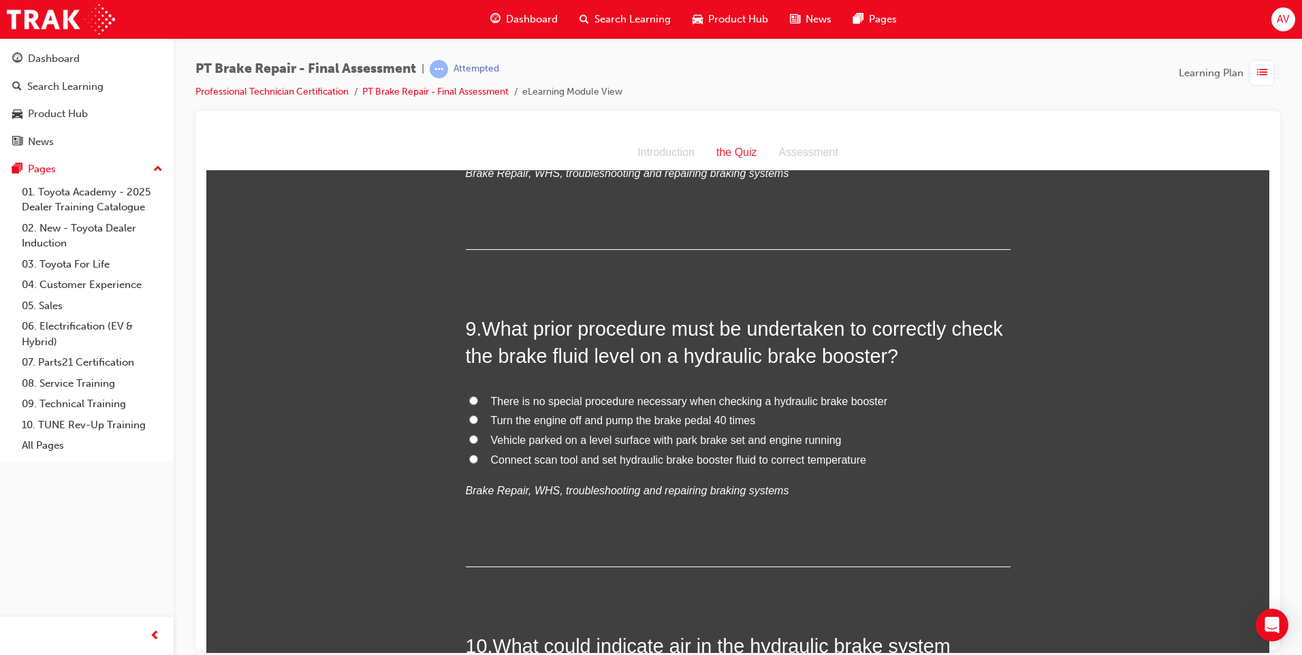
click at [470, 463] on input "Connect scan tool and set hydraulic brake booster fluid to correct temperature" at bounding box center [473, 458] width 9 height 9
radio input "true"
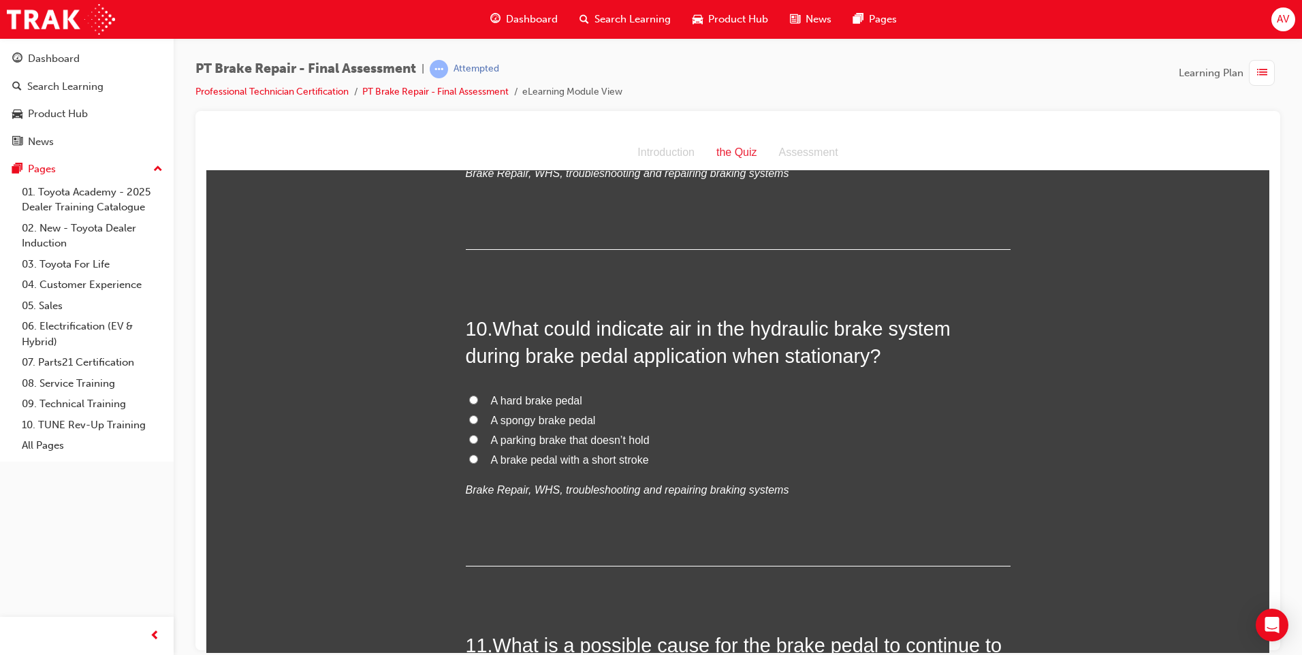
scroll to position [2793, 0]
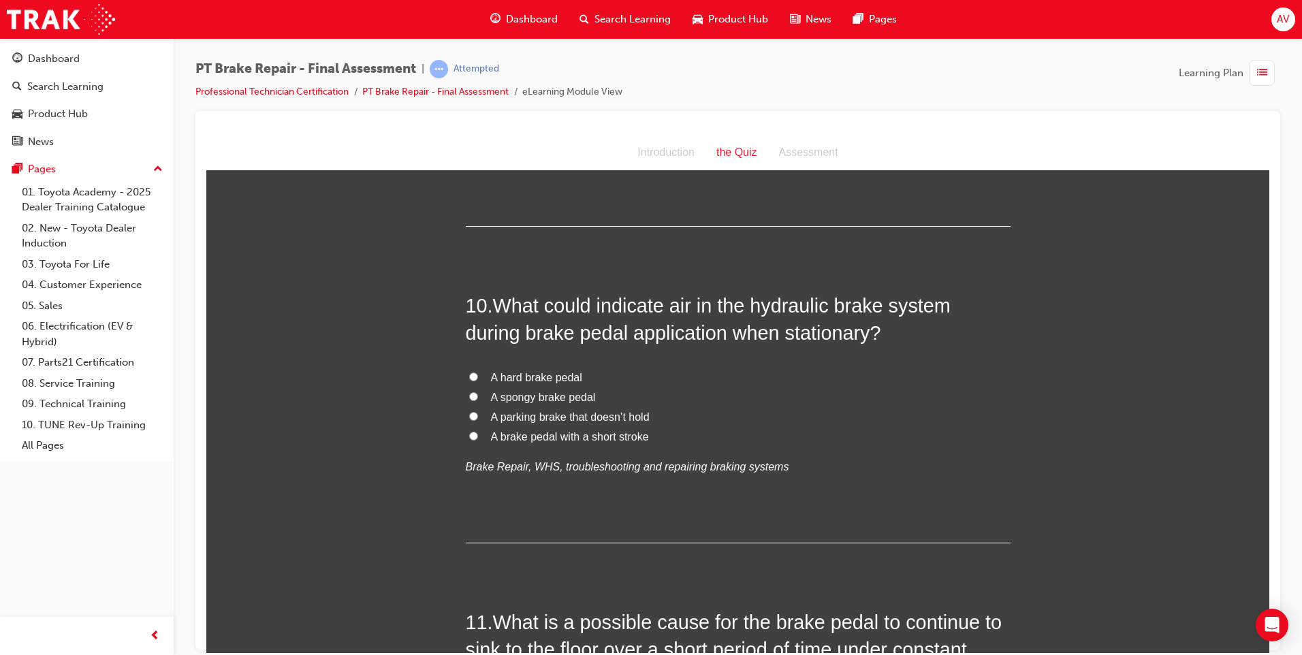
click at [469, 397] on input "A spongy brake pedal" at bounding box center [473, 396] width 9 height 9
radio input "true"
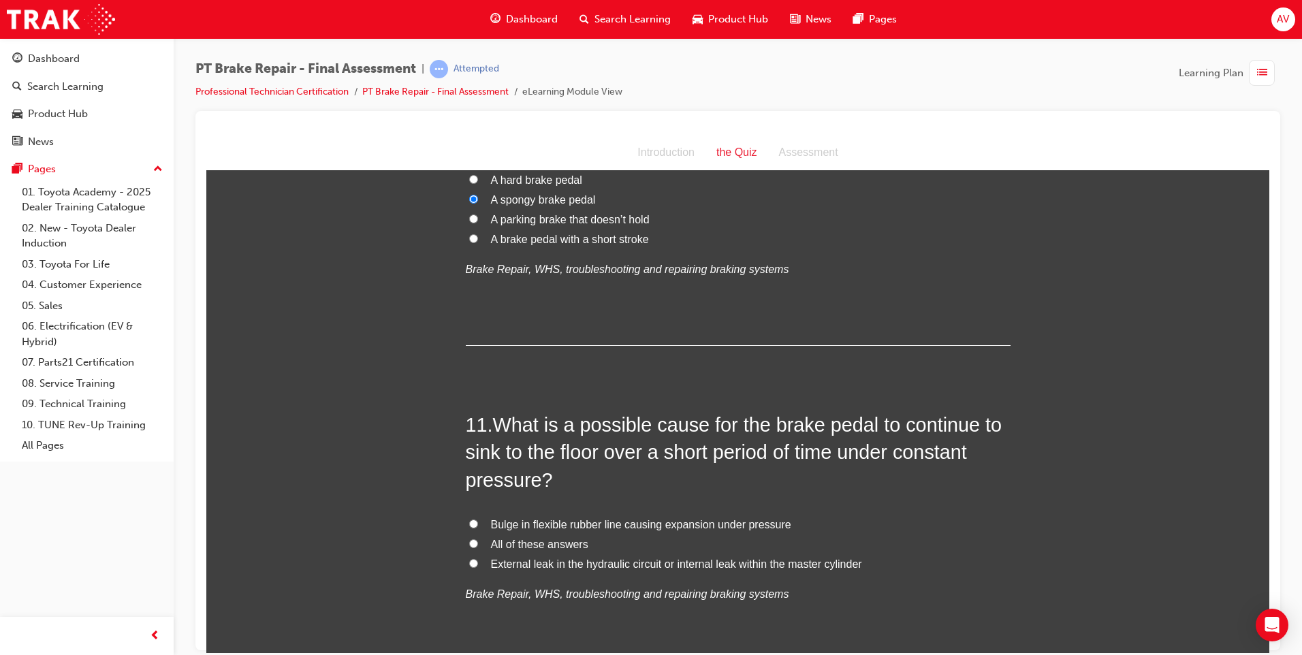
scroll to position [2997, 0]
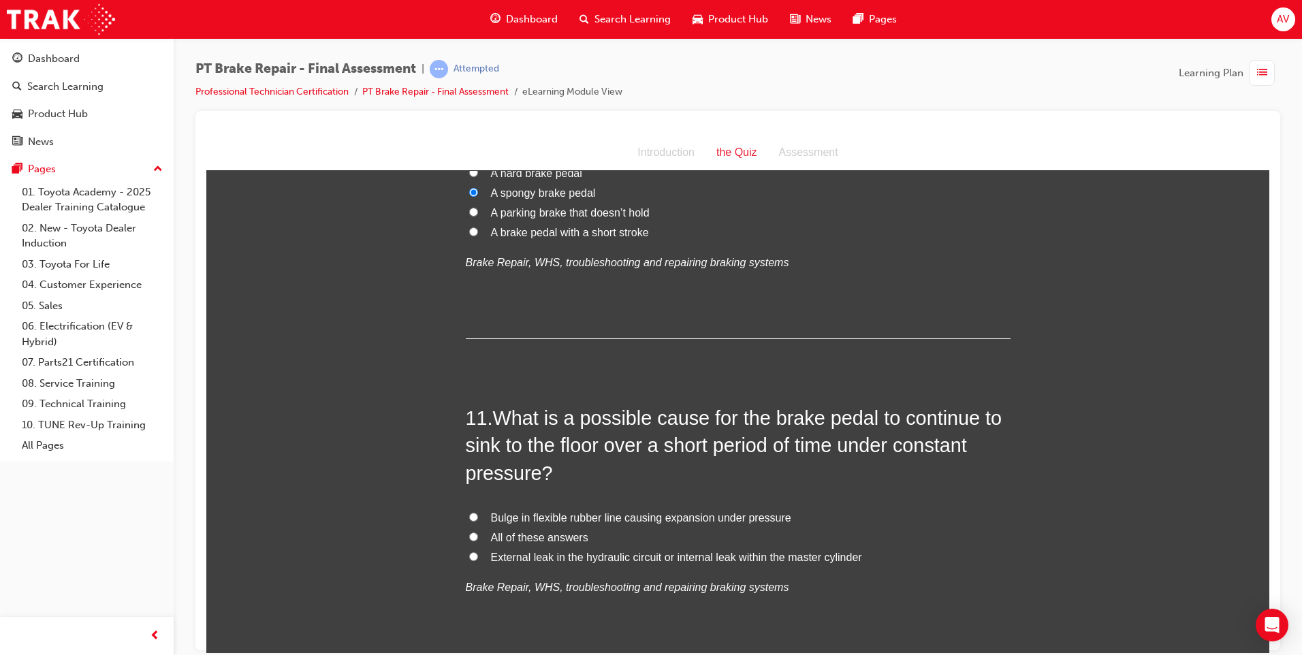
click at [471, 535] on input "All of these answers" at bounding box center [473, 536] width 9 height 9
radio input "true"
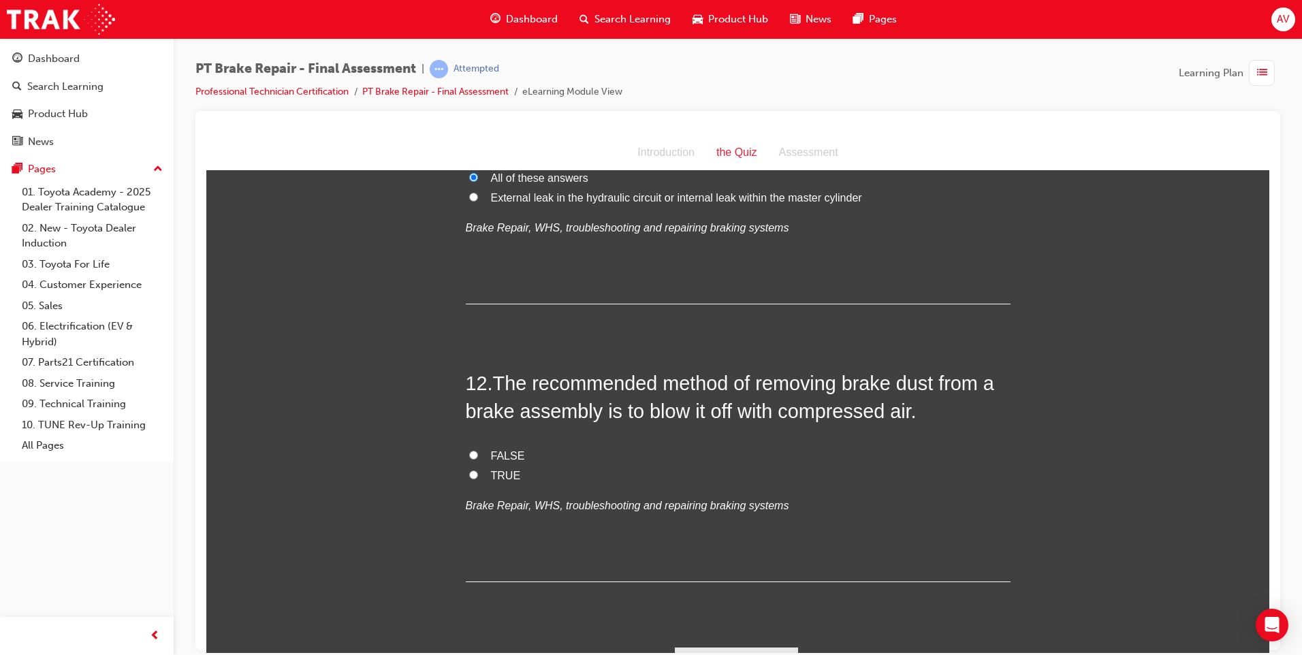
scroll to position [3389, 0]
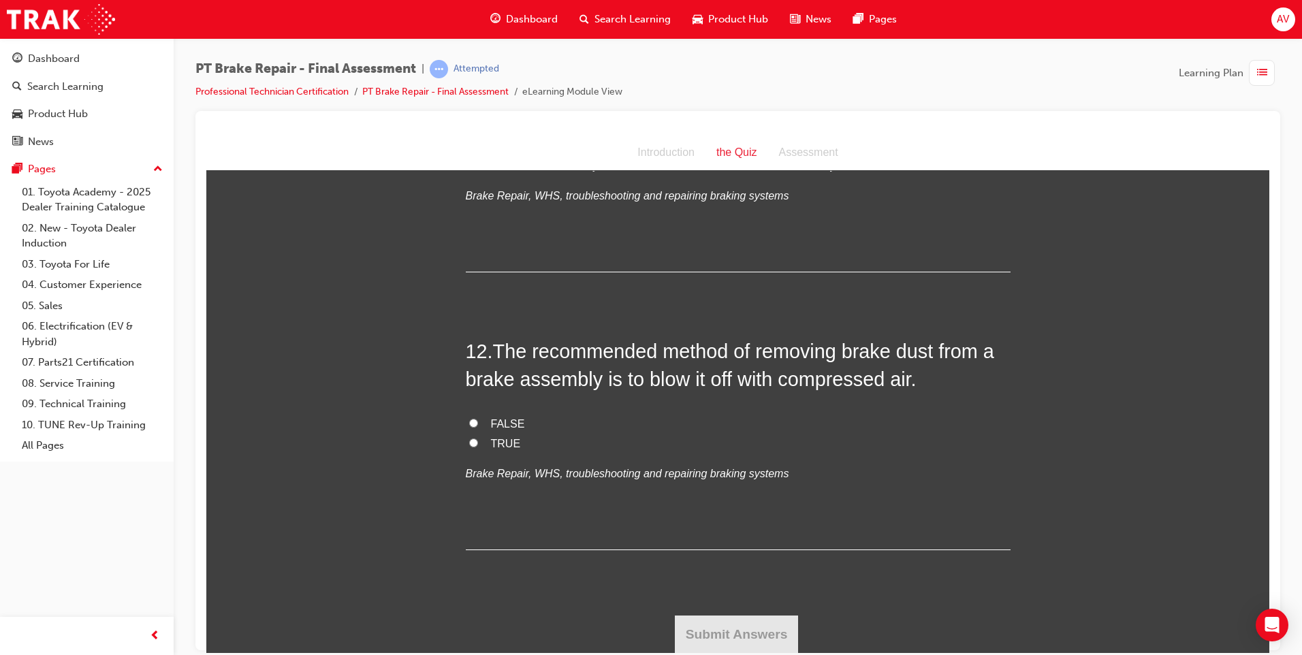
click at [473, 420] on label "FALSE" at bounding box center [738, 424] width 545 height 20
click at [473, 420] on input "FALSE" at bounding box center [473, 422] width 9 height 9
radio input "true"
click at [732, 640] on button "Submit Answers" at bounding box center [737, 634] width 124 height 38
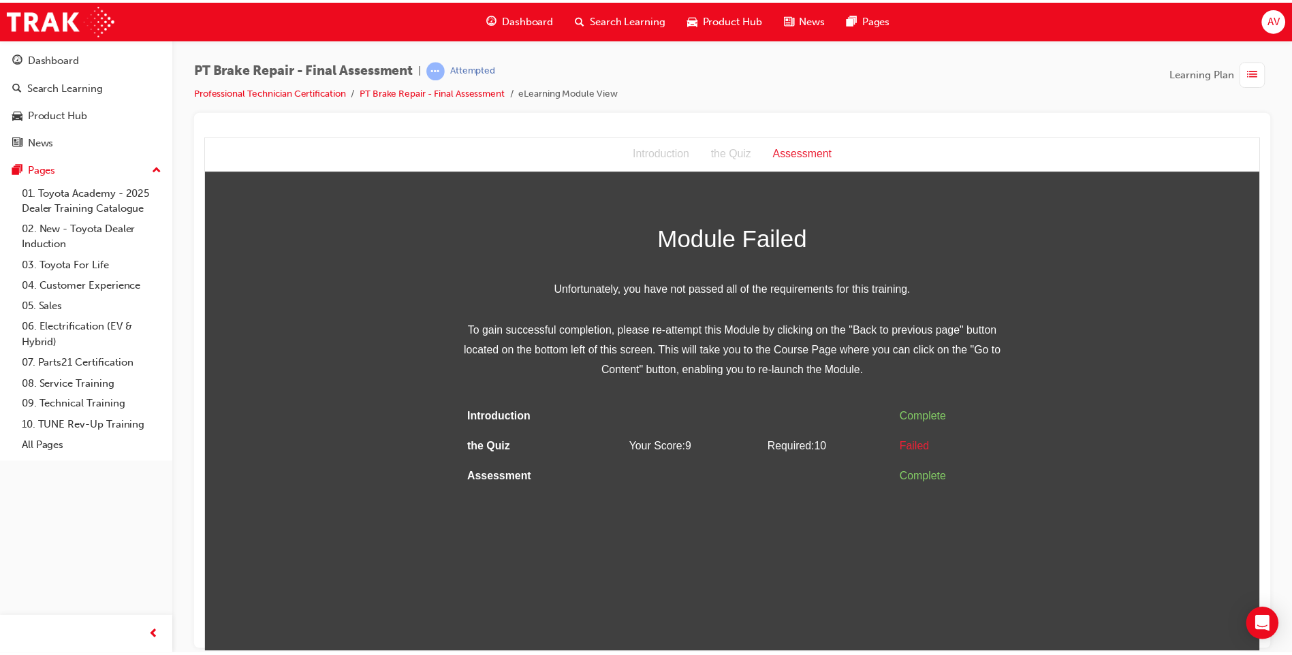
scroll to position [0, 0]
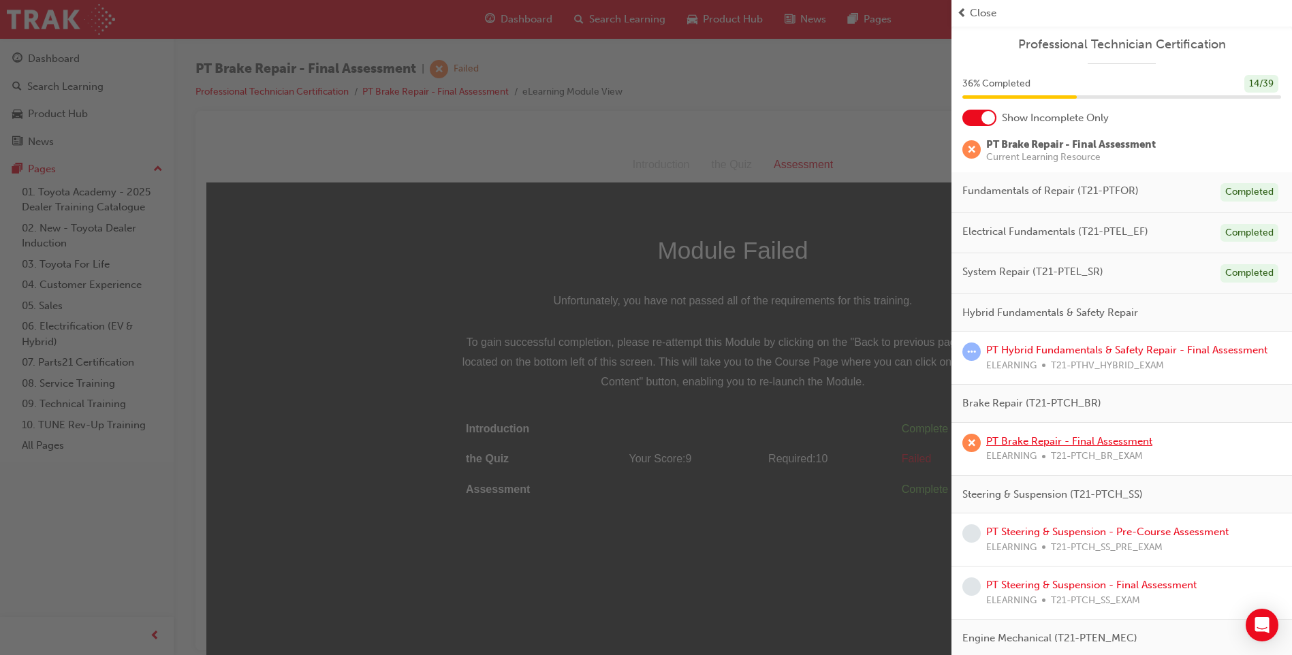
click at [1104, 443] on link "PT Brake Repair - Final Assessment" at bounding box center [1069, 441] width 166 height 12
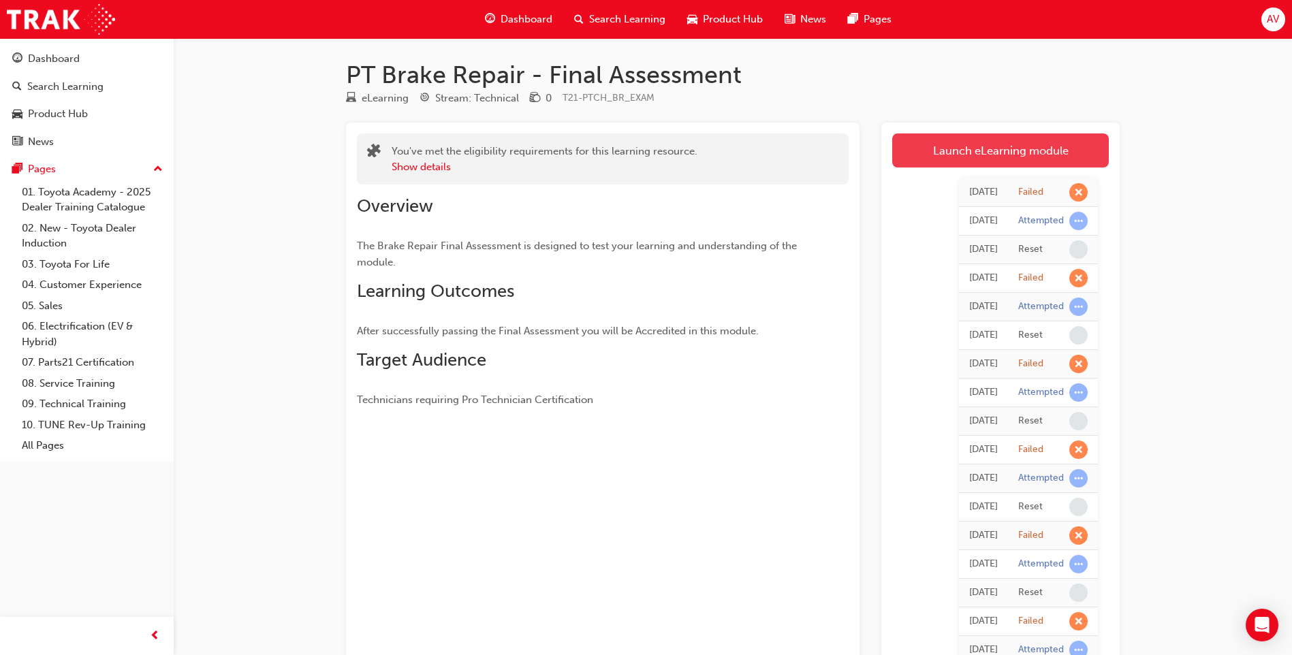
click at [1043, 163] on link "Launch eLearning module" at bounding box center [1000, 151] width 217 height 34
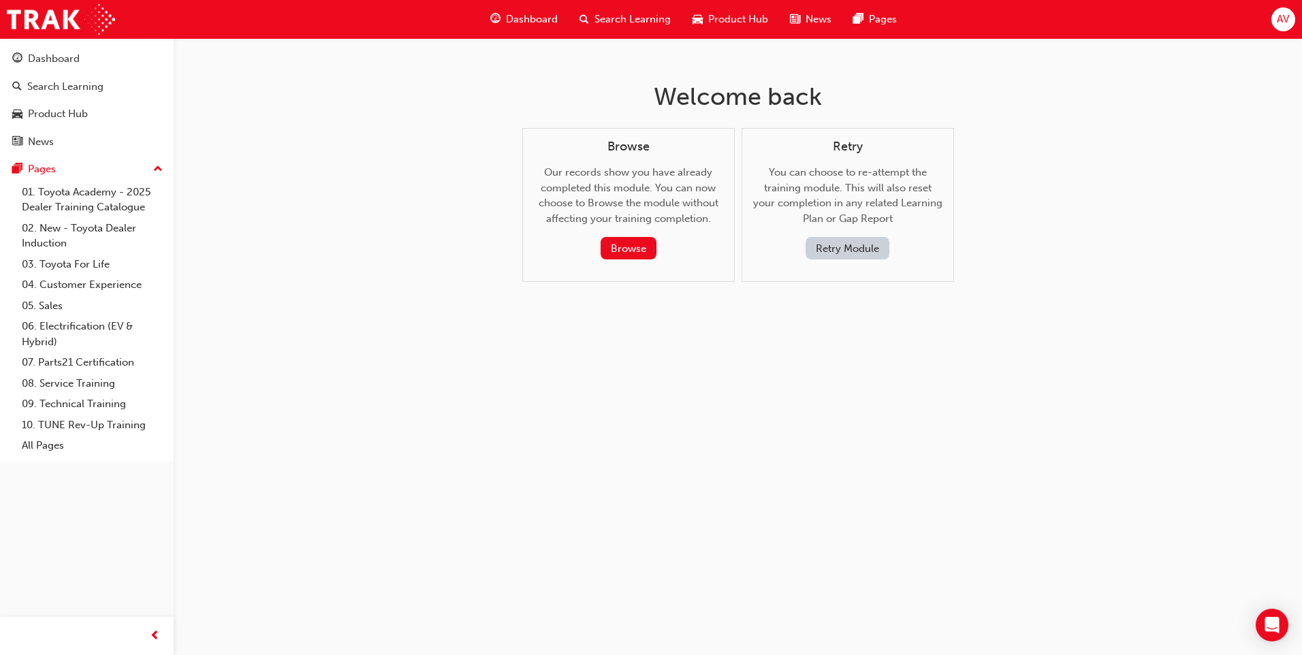
click at [816, 233] on div "Retry You can choose to re-attempt the training module. This will also reset yo…" at bounding box center [847, 200] width 189 height 121
click at [824, 245] on button "Retry Module" at bounding box center [848, 248] width 84 height 22
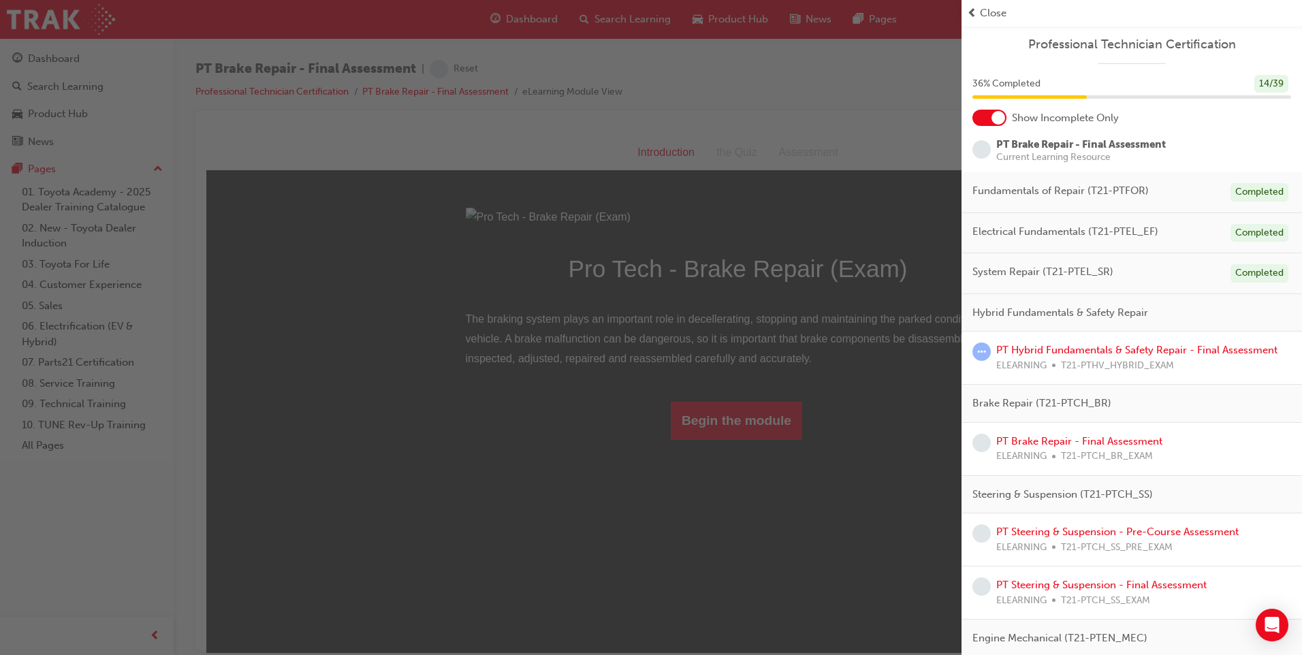
click at [770, 572] on div "button" at bounding box center [481, 327] width 962 height 655
click at [866, 612] on div "button" at bounding box center [481, 327] width 962 height 655
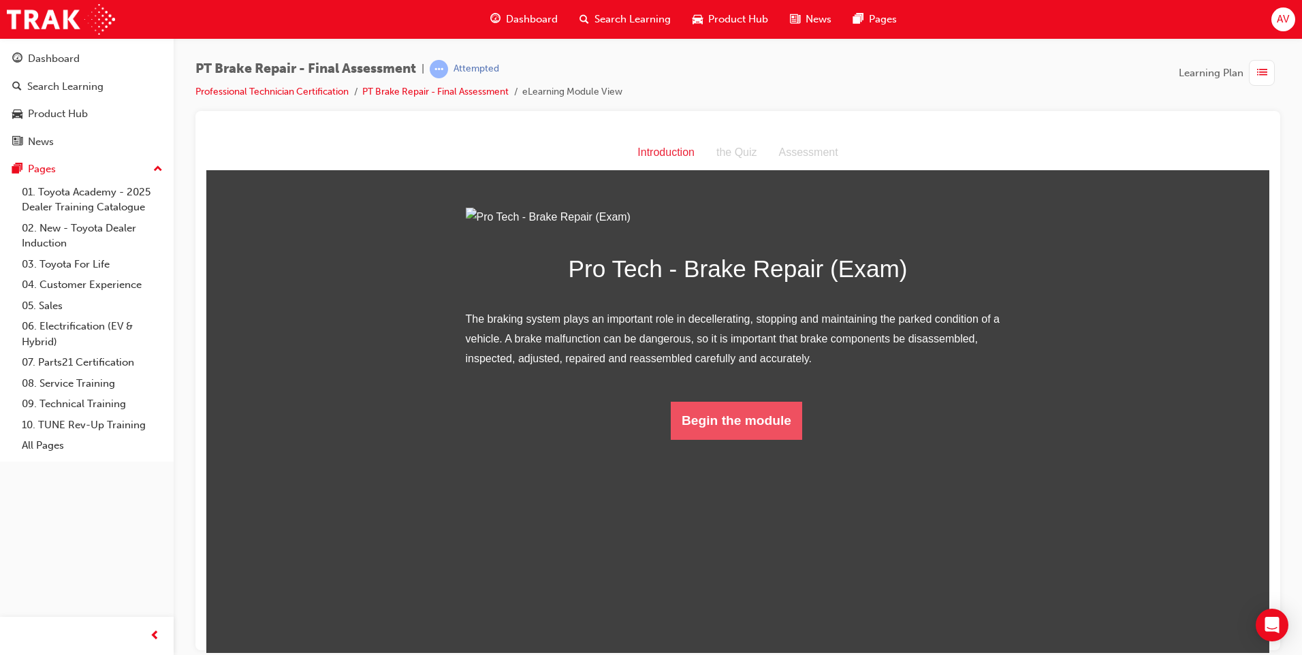
click at [756, 439] on button "Begin the module" at bounding box center [736, 420] width 131 height 38
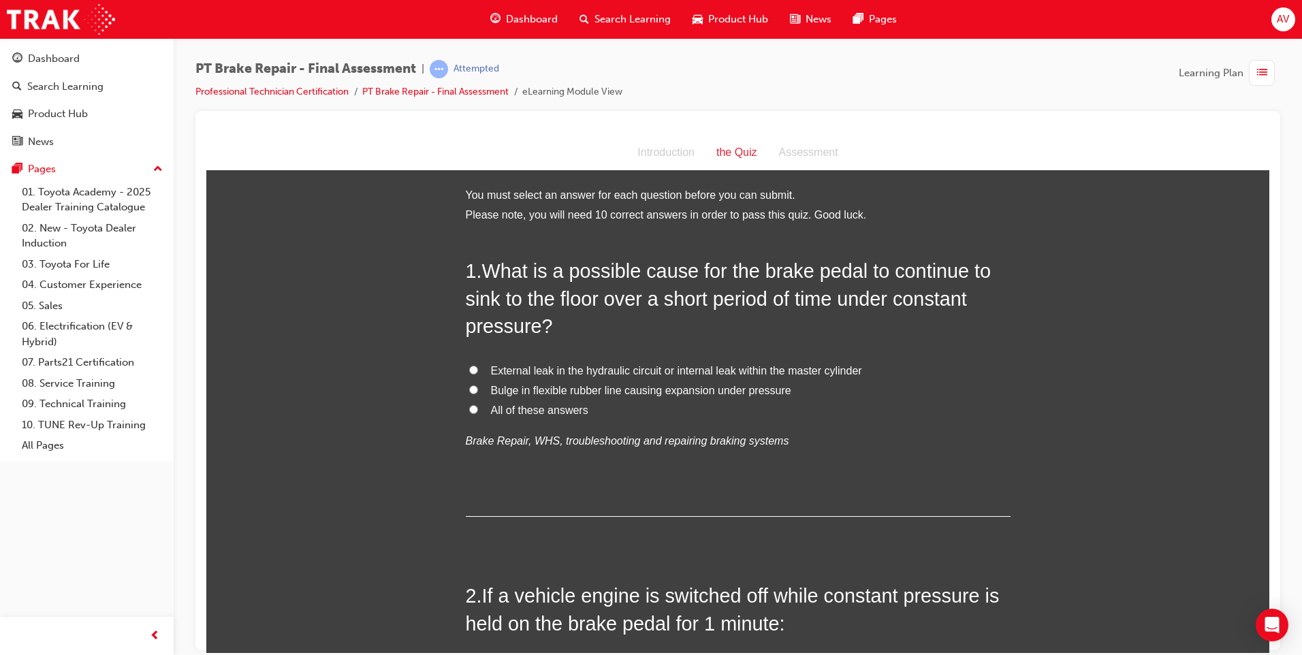
click at [477, 404] on label "All of these answers" at bounding box center [738, 411] width 545 height 20
click at [477, 405] on input "All of these answers" at bounding box center [473, 409] width 9 height 9
radio input "true"
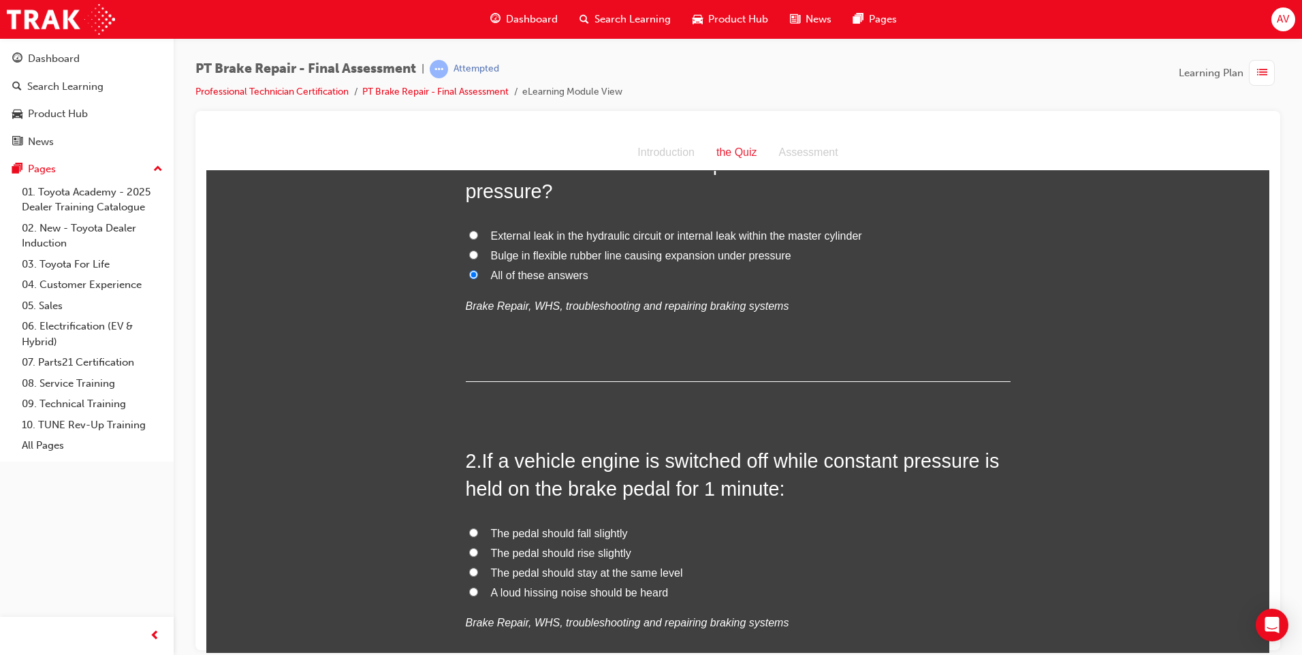
scroll to position [204, 0]
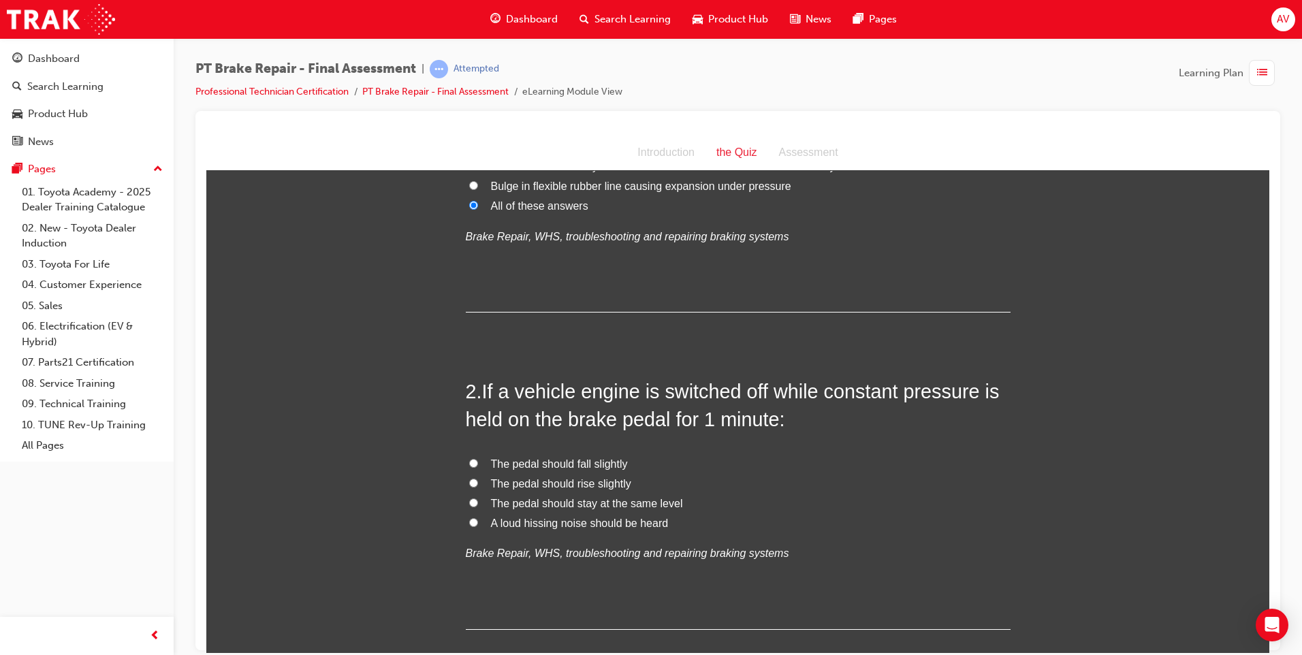
click at [469, 460] on input "The pedal should fall slightly" at bounding box center [473, 462] width 9 height 9
radio input "true"
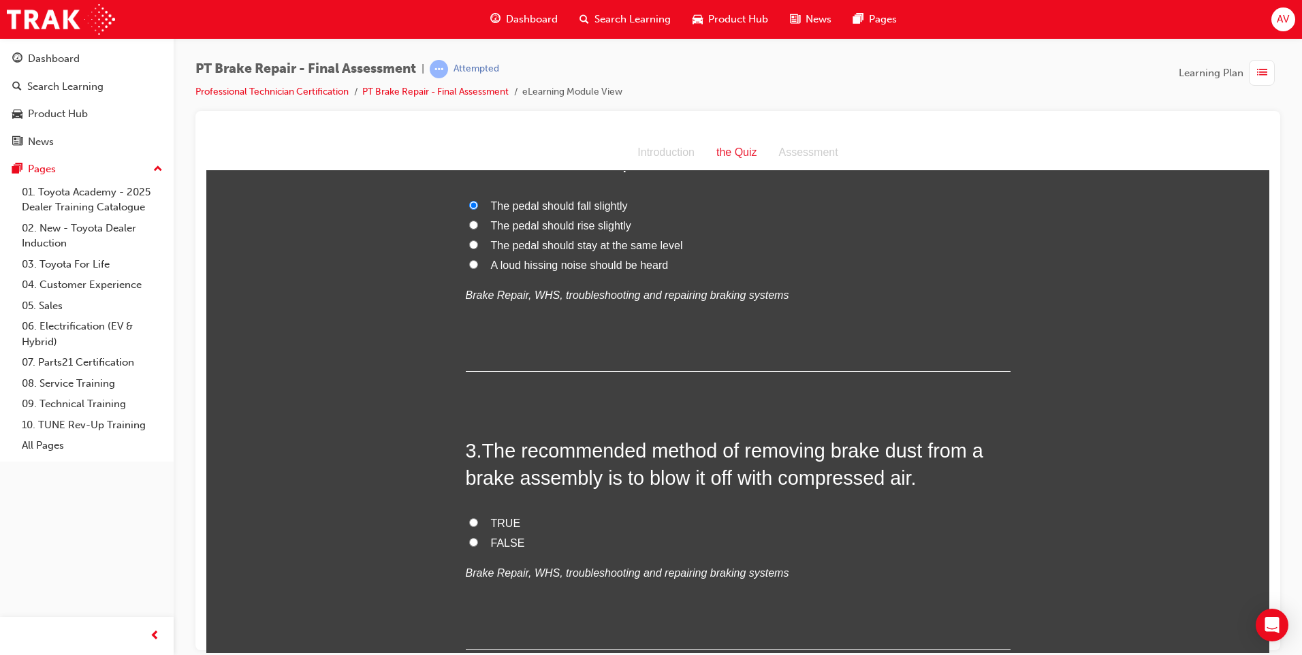
scroll to position [477, 0]
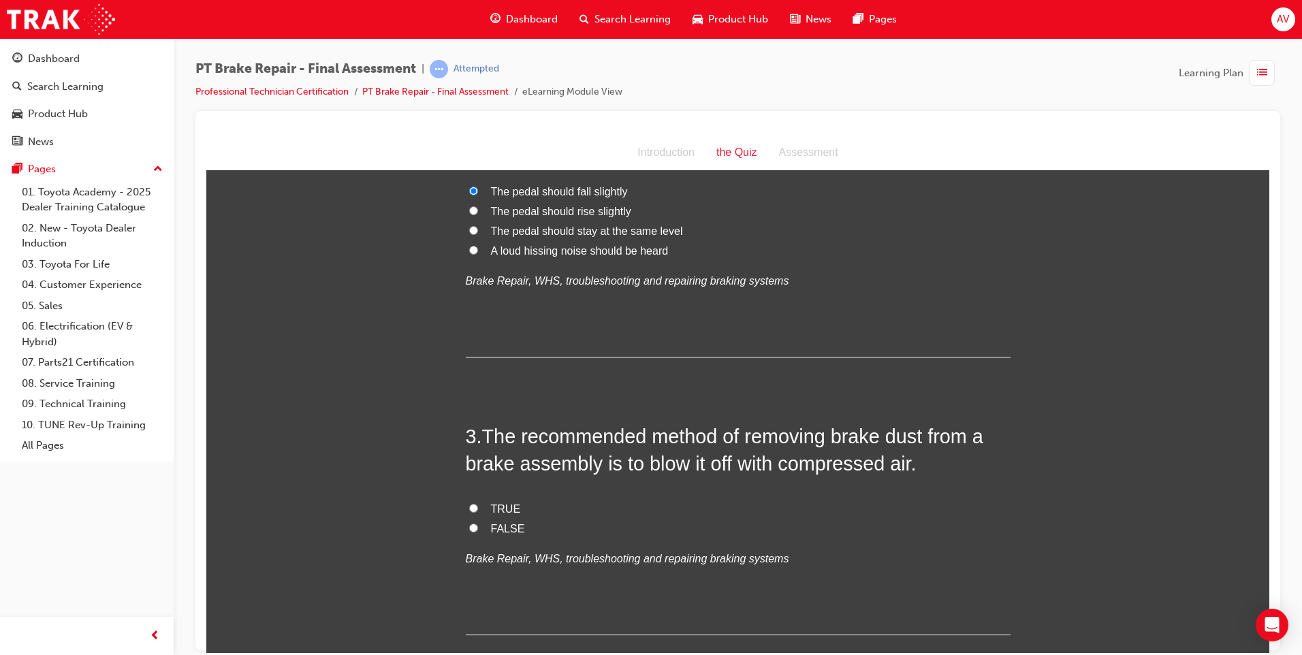
click at [469, 524] on input "FALSE" at bounding box center [473, 527] width 9 height 9
radio input "true"
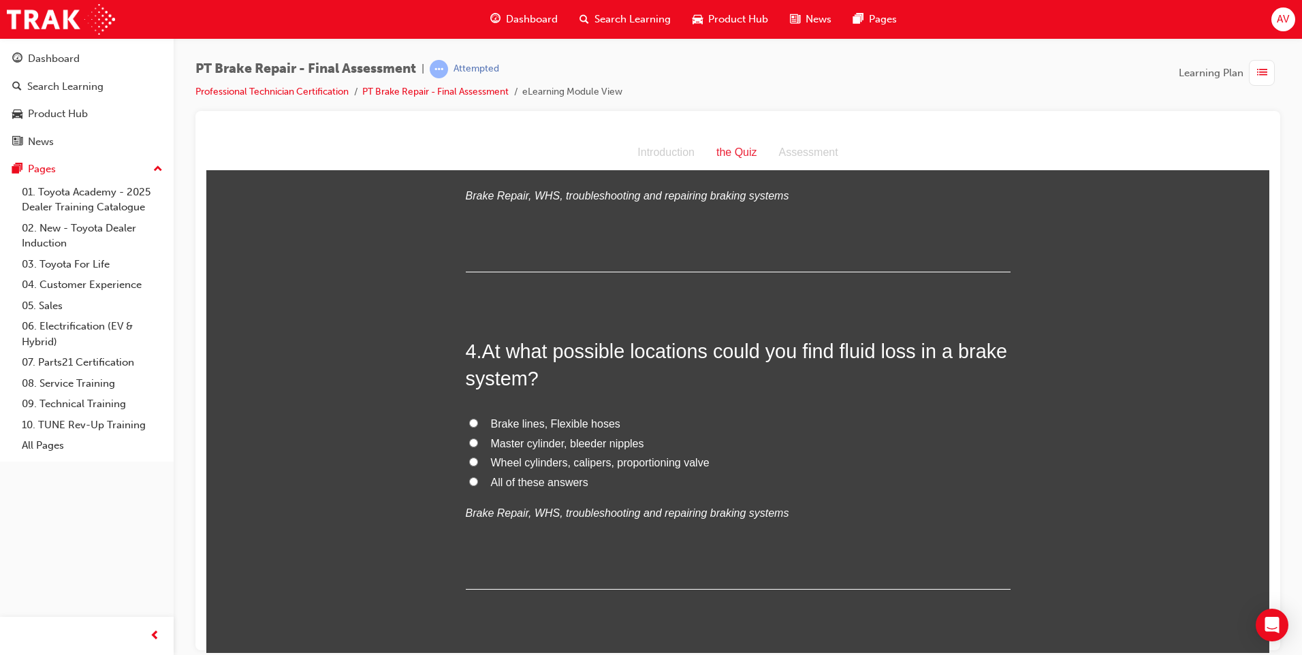
scroll to position [886, 0]
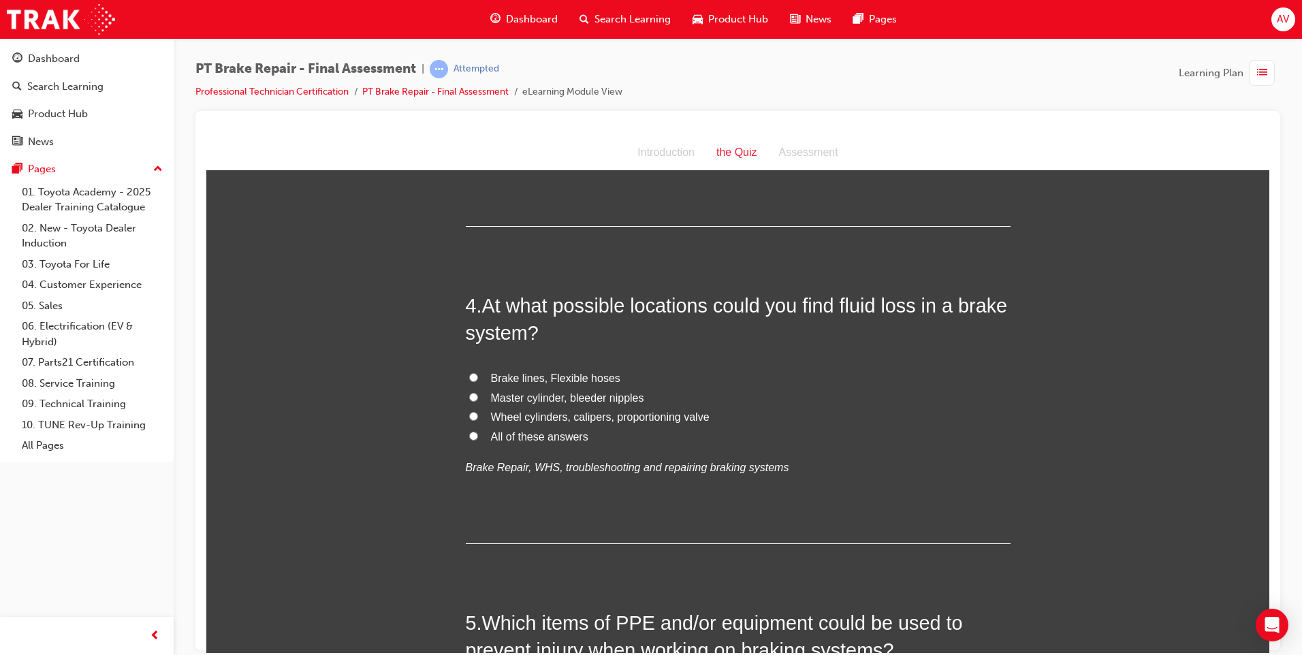
click at [469, 439] on input "All of these answers" at bounding box center [473, 435] width 9 height 9
radio input "true"
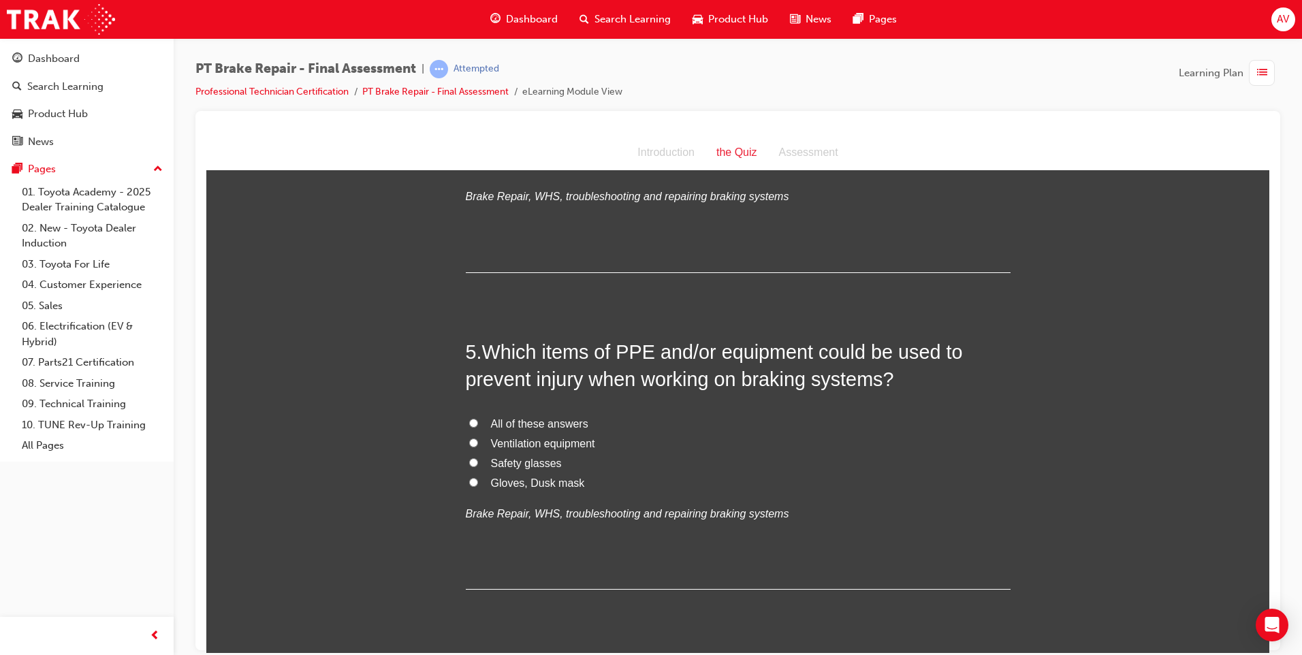
scroll to position [1158, 0]
click at [476, 422] on label "All of these answers" at bounding box center [738, 423] width 545 height 20
click at [476, 422] on input "All of these answers" at bounding box center [473, 421] width 9 height 9
radio input "true"
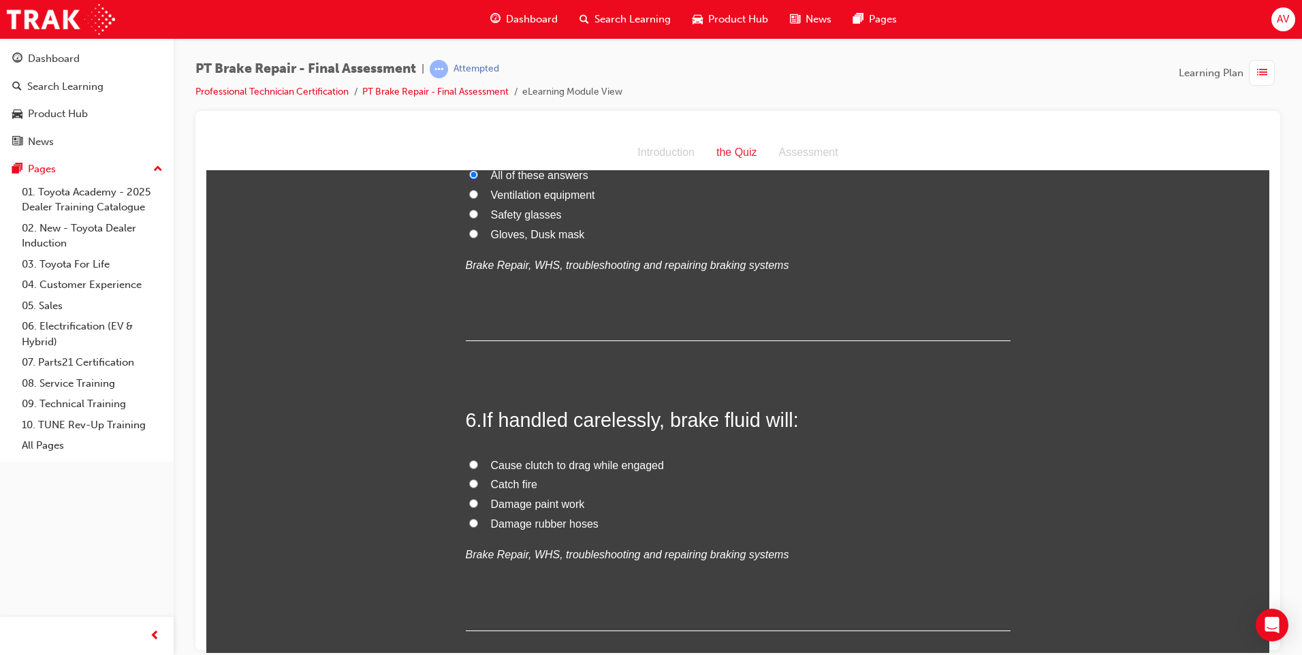
scroll to position [1499, 0]
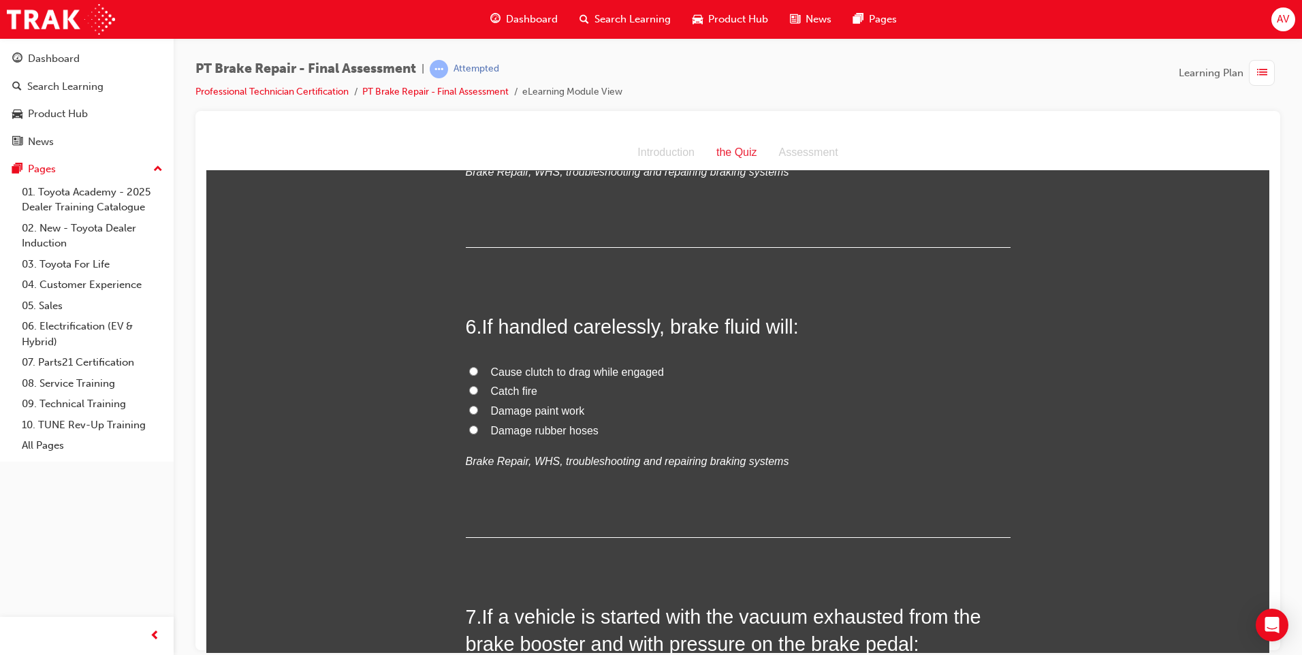
click at [469, 406] on input "Damage paint work" at bounding box center [473, 409] width 9 height 9
radio input "true"
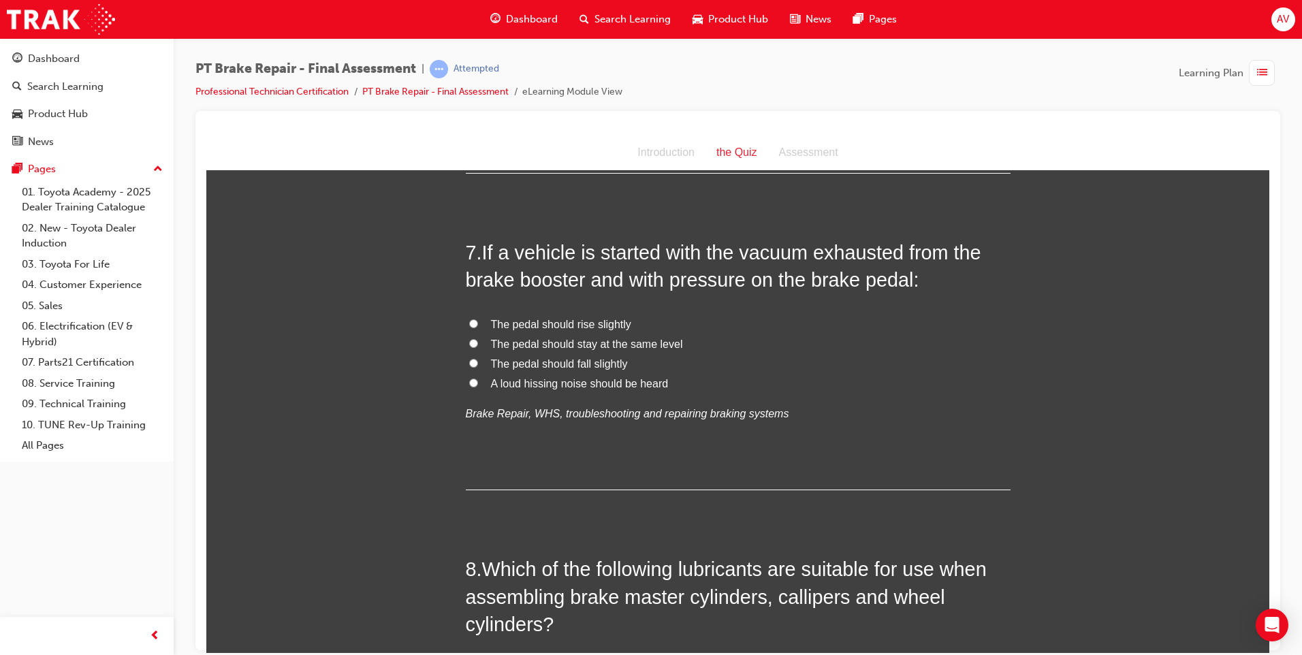
scroll to position [1839, 0]
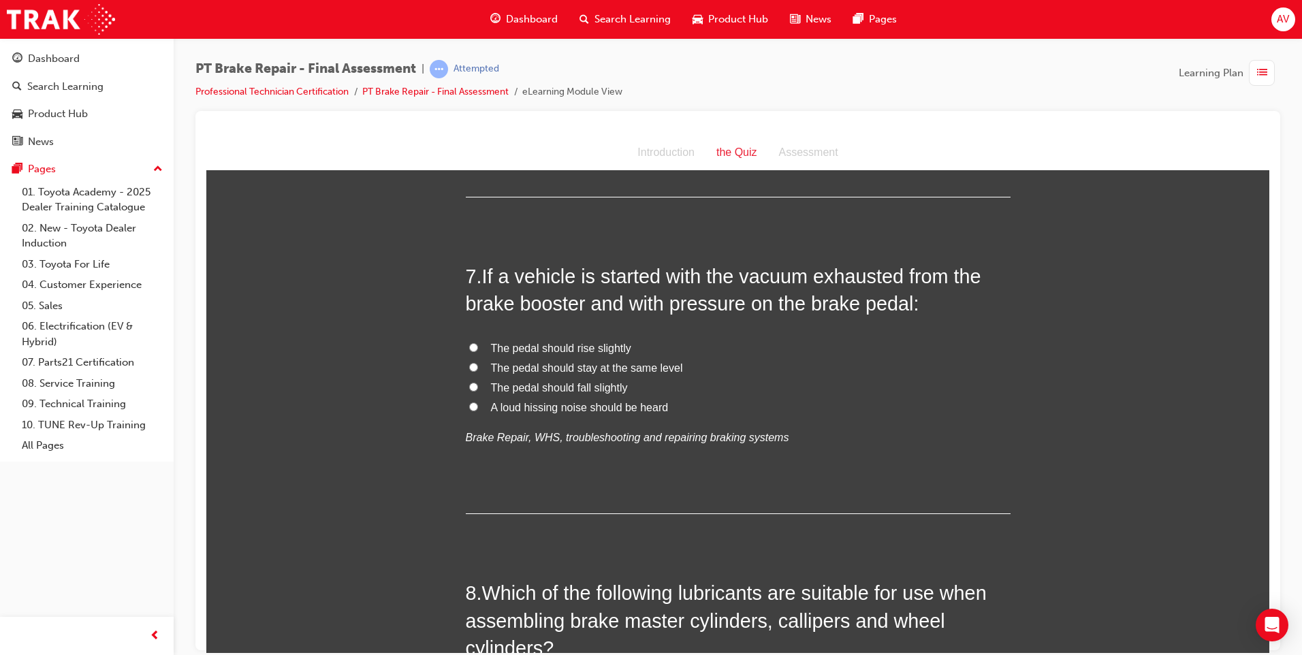
click at [469, 366] on input "The pedal should stay at the same level" at bounding box center [473, 366] width 9 height 9
radio input "true"
click at [469, 366] on input "The pedal should stay at the same level" at bounding box center [473, 366] width 9 height 9
click at [469, 384] on input "The pedal should fall slightly" at bounding box center [473, 386] width 9 height 9
radio input "true"
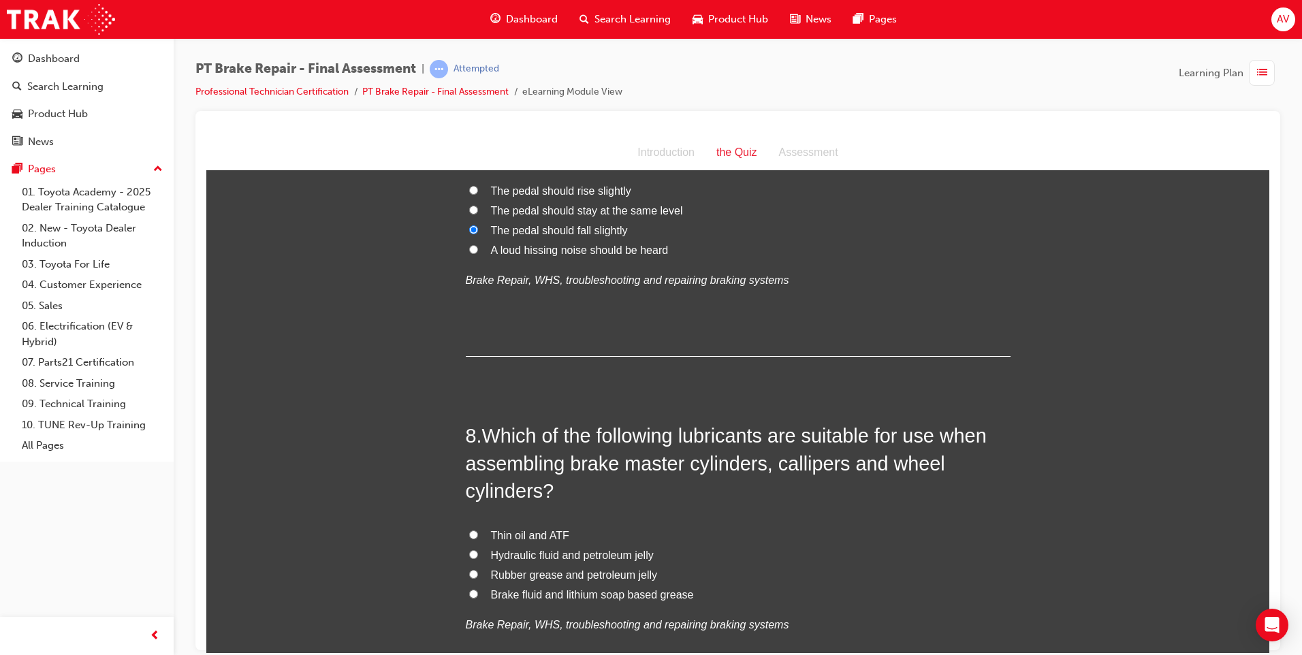
scroll to position [2044, 0]
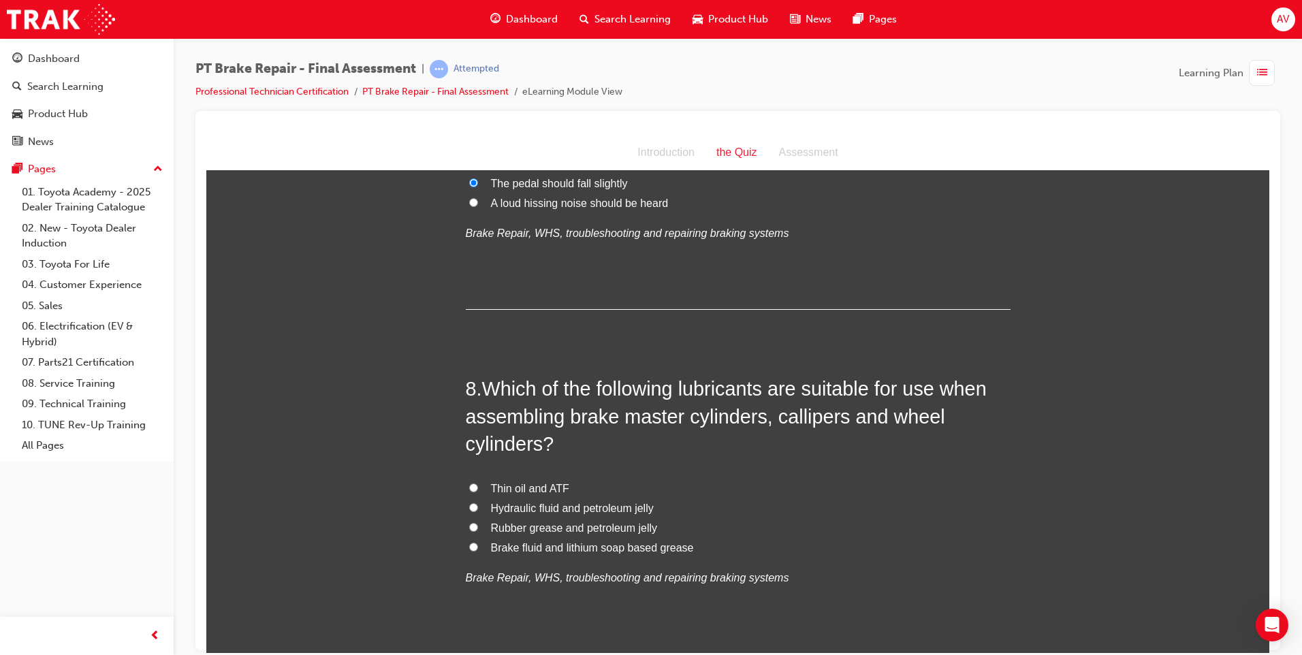
click at [469, 543] on input "Brake fluid and lithium soap based grease" at bounding box center [473, 546] width 9 height 9
radio input "true"
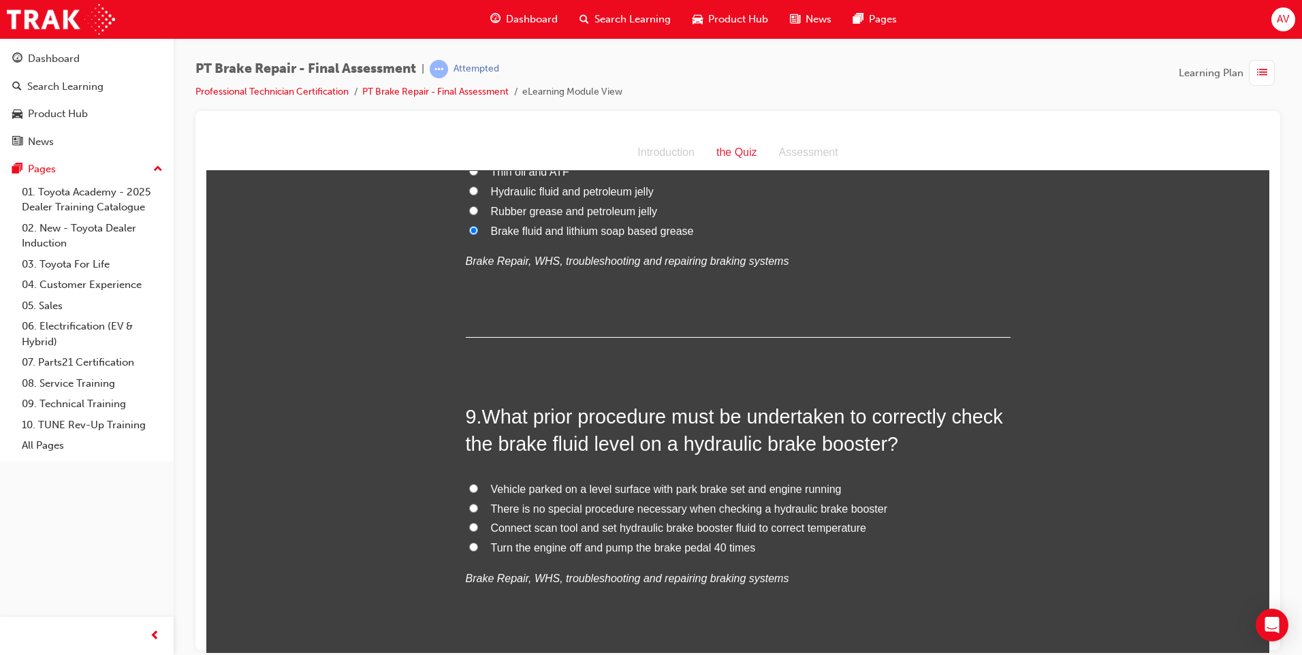
scroll to position [2384, 0]
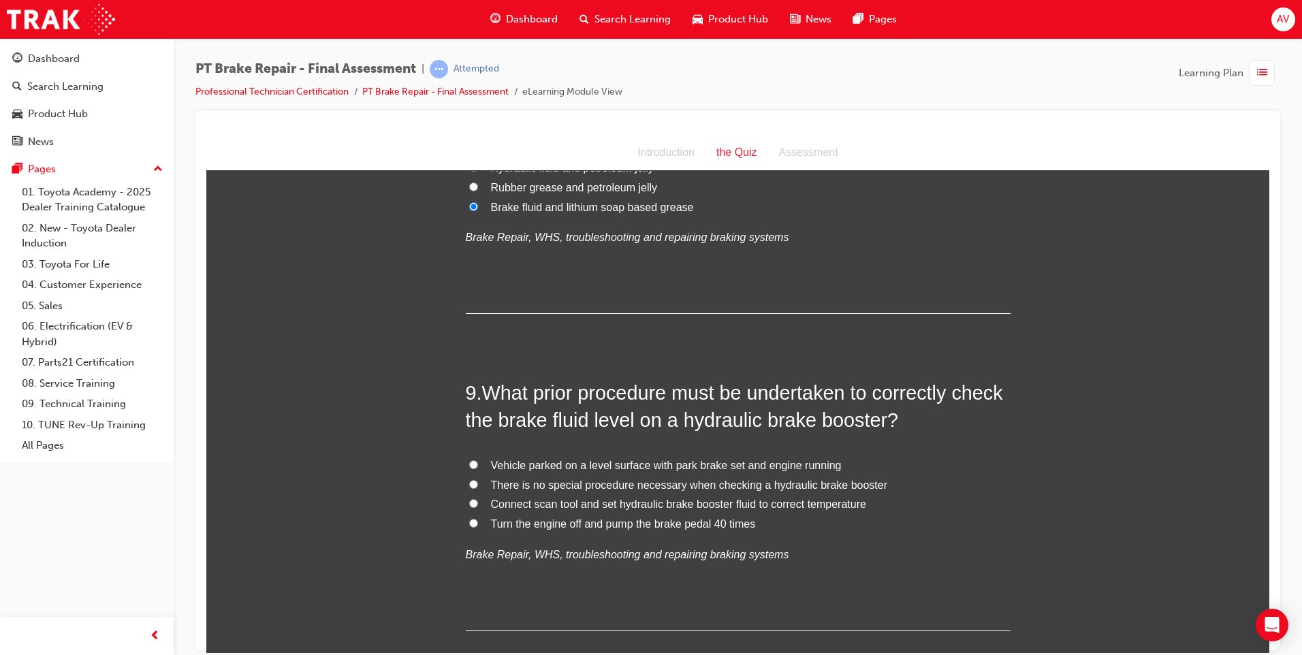
click at [469, 497] on label "Connect scan tool and set hydraulic brake booster fluid to correct temperature" at bounding box center [738, 505] width 545 height 20
click at [469, 499] on input "Connect scan tool and set hydraulic brake booster fluid to correct temperature" at bounding box center [473, 503] width 9 height 9
radio input "true"
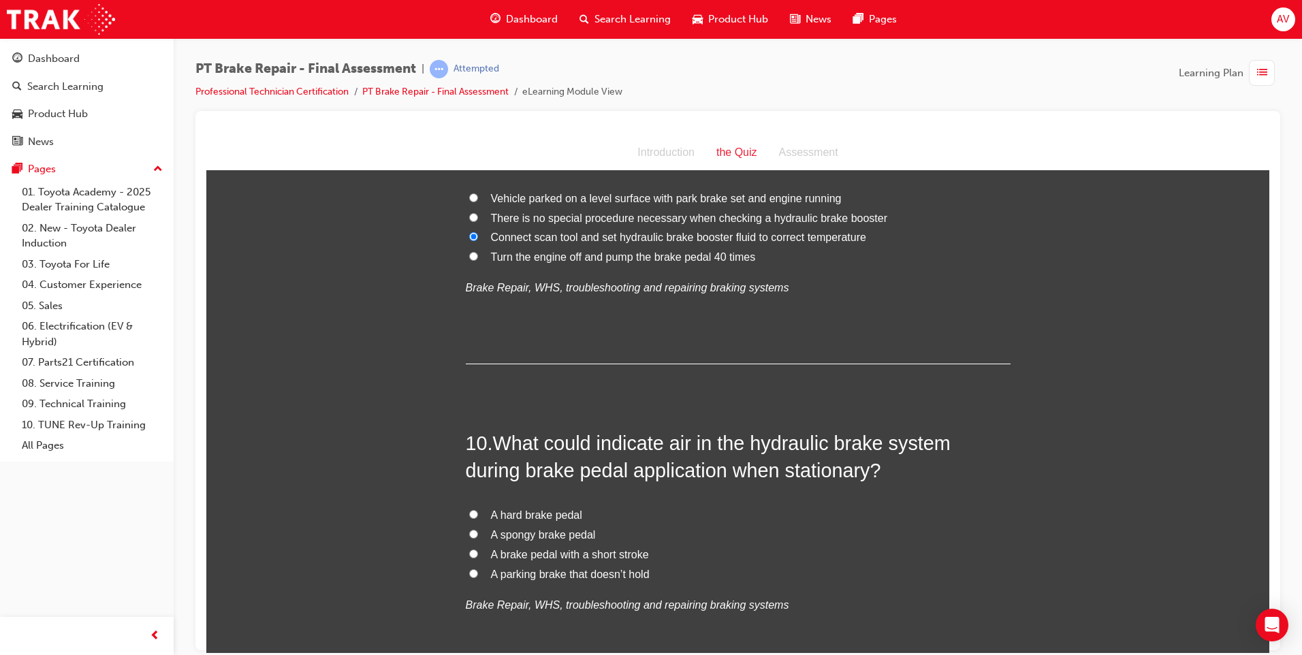
scroll to position [2657, 0]
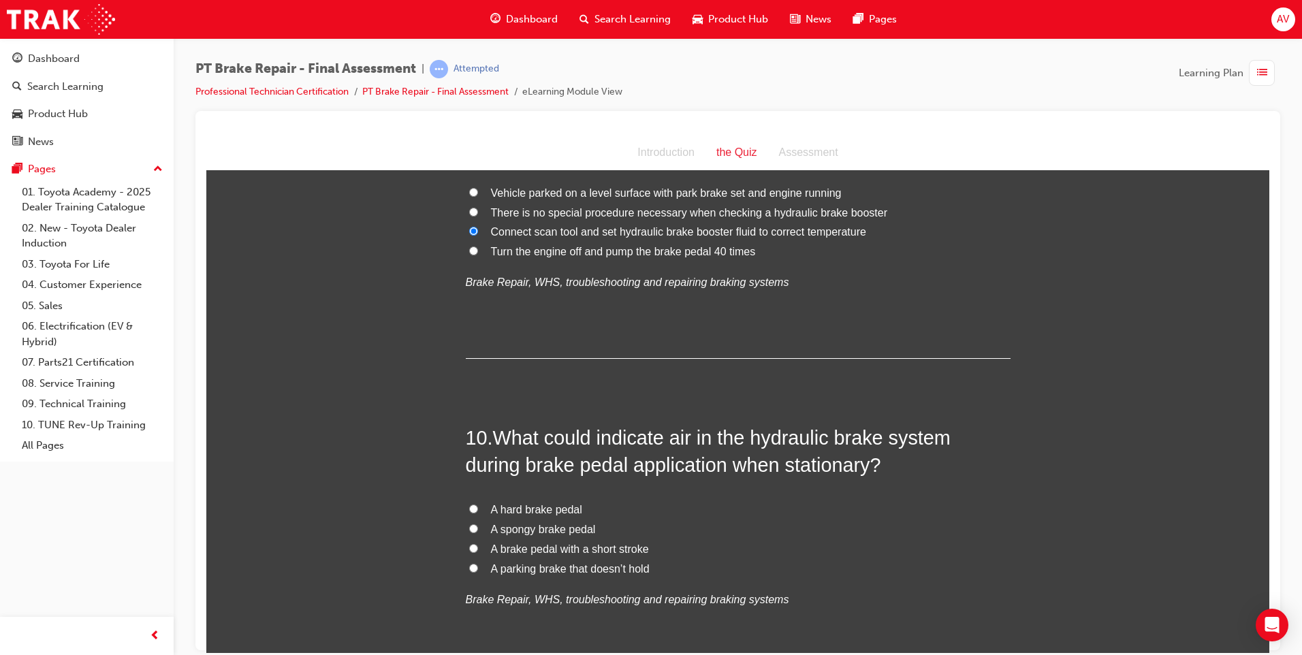
click at [471, 527] on input "A spongy brake pedal" at bounding box center [473, 528] width 9 height 9
radio input "true"
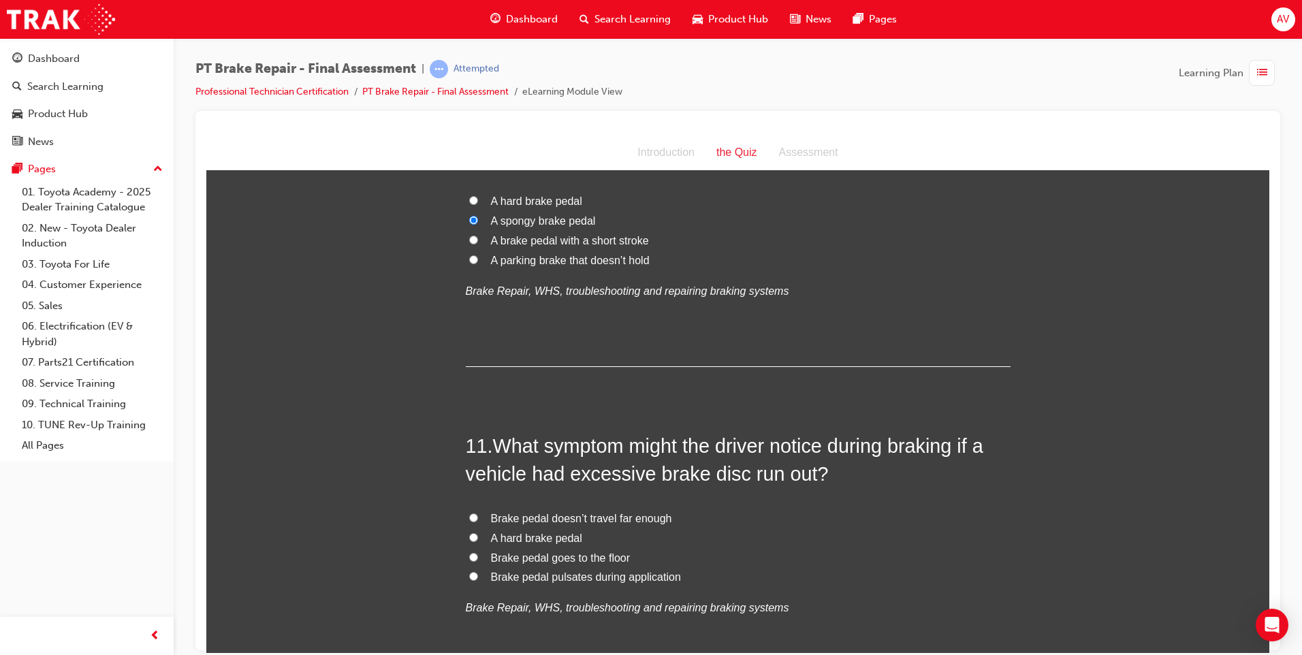
scroll to position [2997, 0]
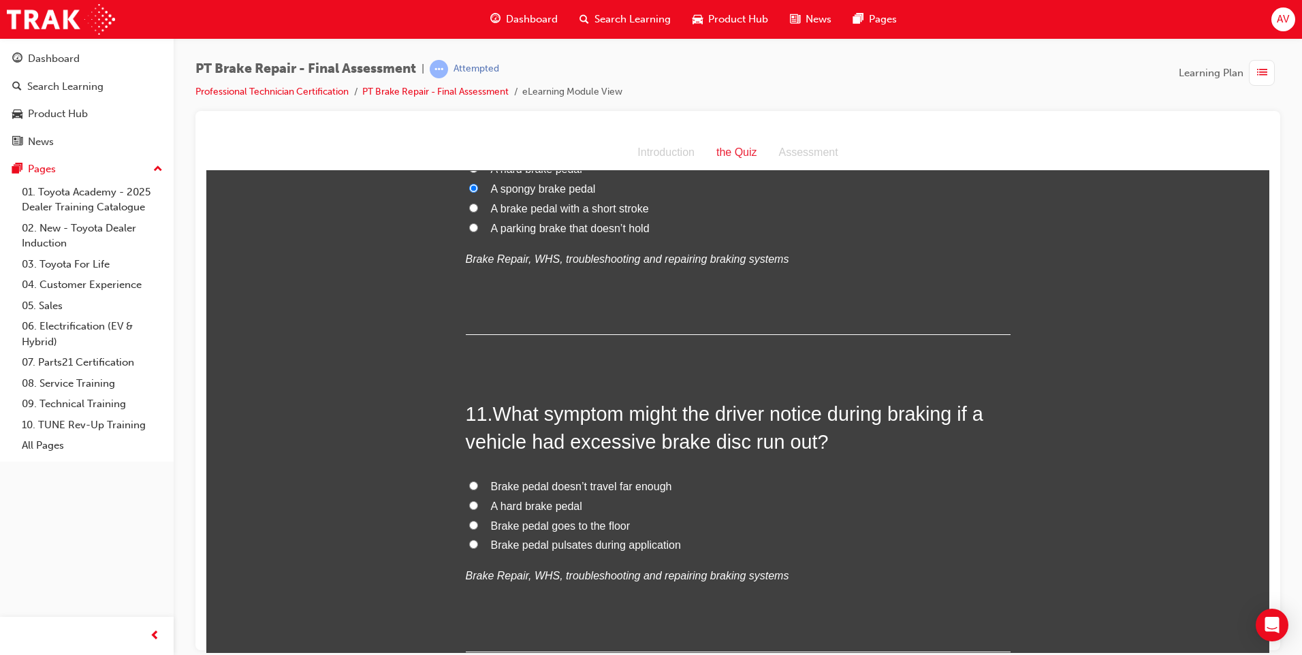
click at [469, 542] on input "Brake pedal pulsates during application" at bounding box center [473, 544] width 9 height 9
radio input "true"
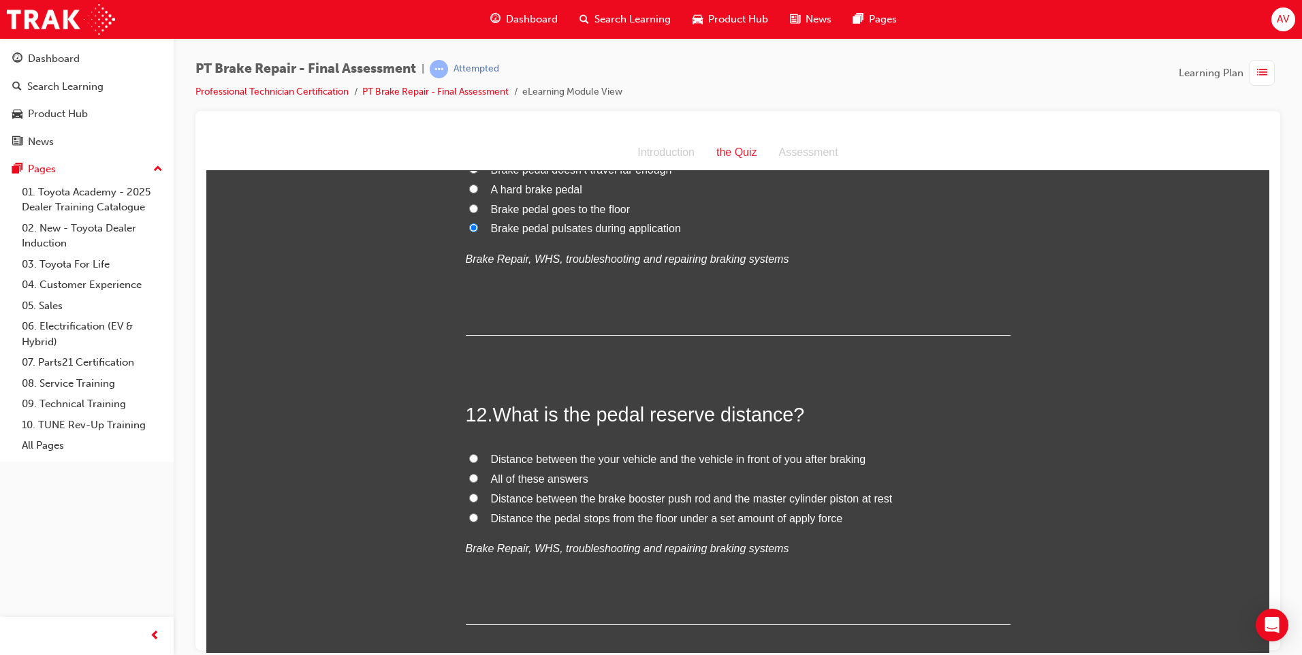
scroll to position [3338, 0]
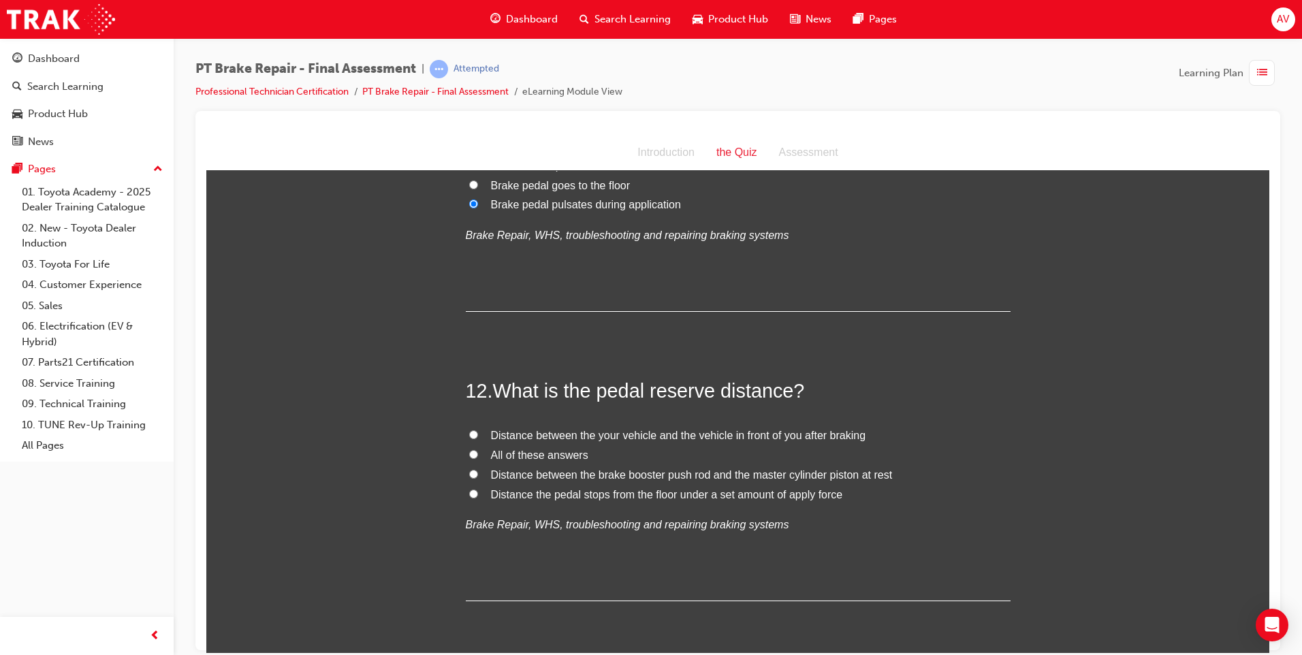
click at [469, 495] on input "Distance the pedal stops from the floor under a set amount of apply force" at bounding box center [473, 493] width 9 height 9
radio input "true"
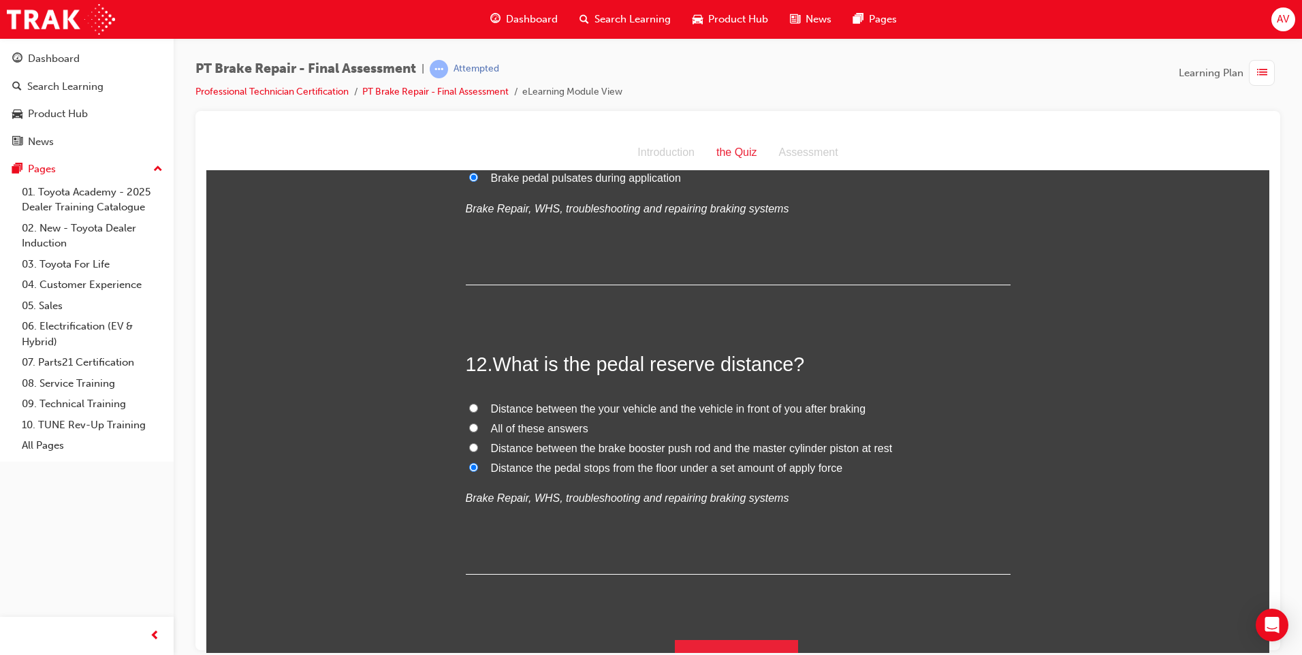
scroll to position [3389, 0]
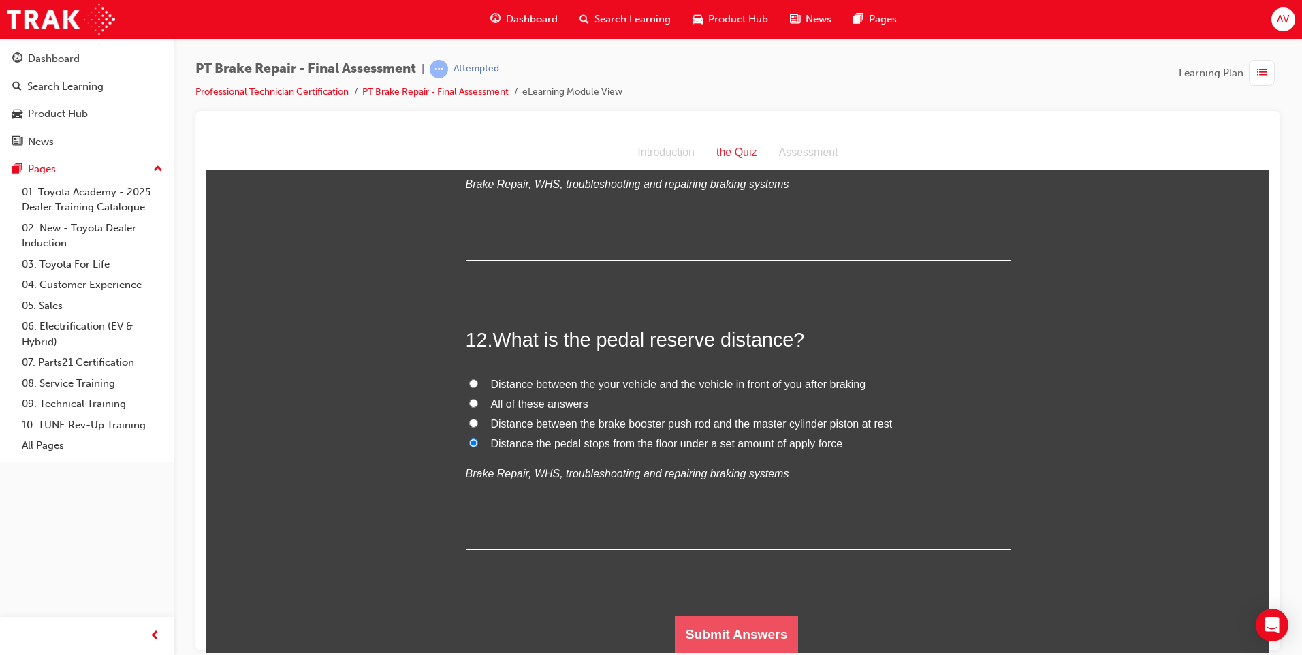
click at [743, 637] on button "Submit Answers" at bounding box center [737, 634] width 124 height 38
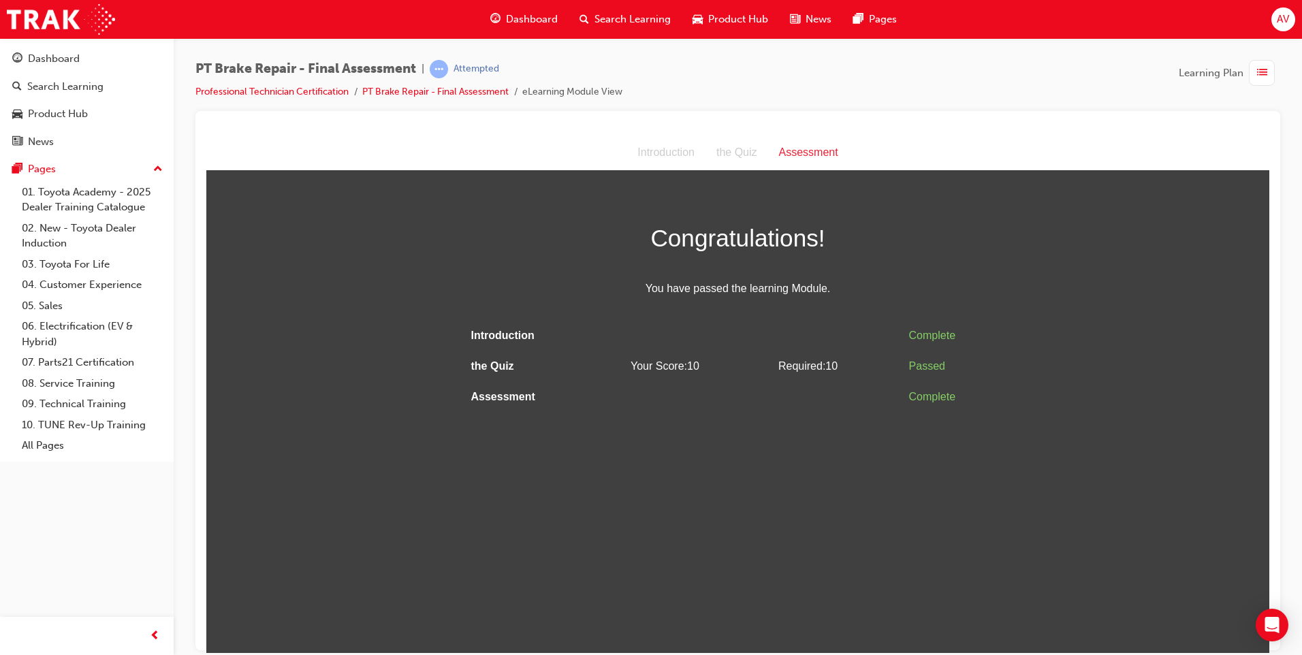
scroll to position [0, 0]
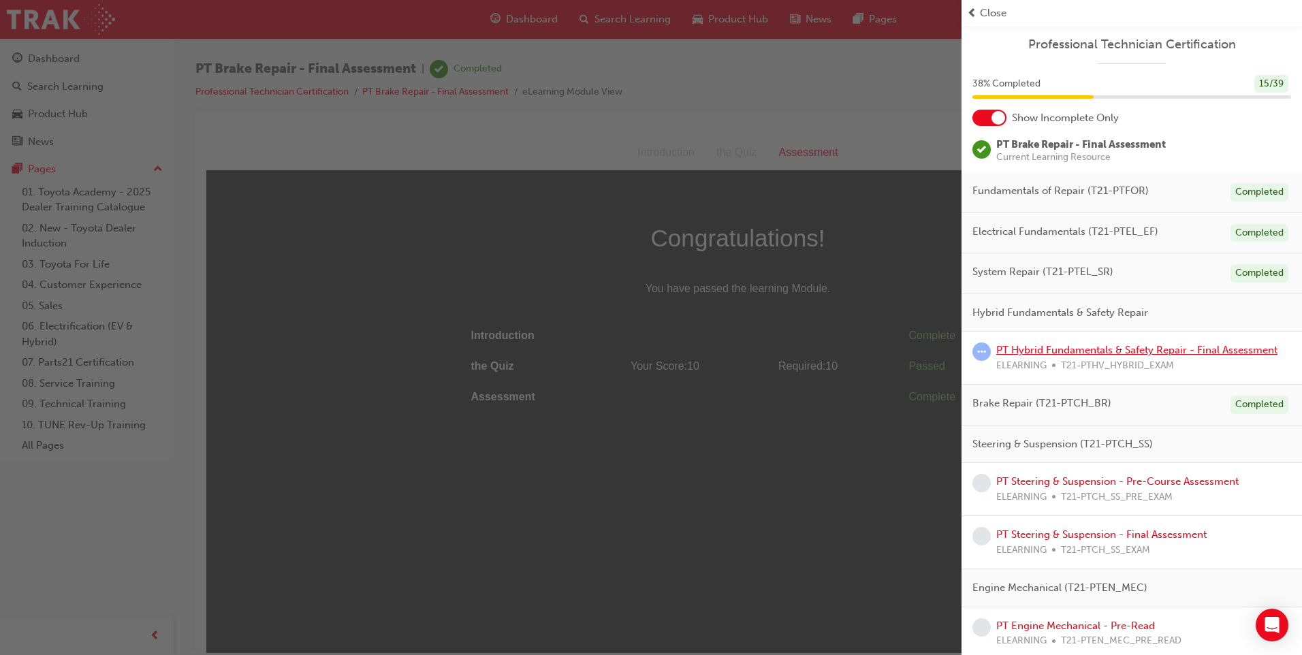
click at [1149, 353] on link "PT Hybrid Fundamentals & Safety Repair - Final Assessment" at bounding box center [1137, 350] width 281 height 12
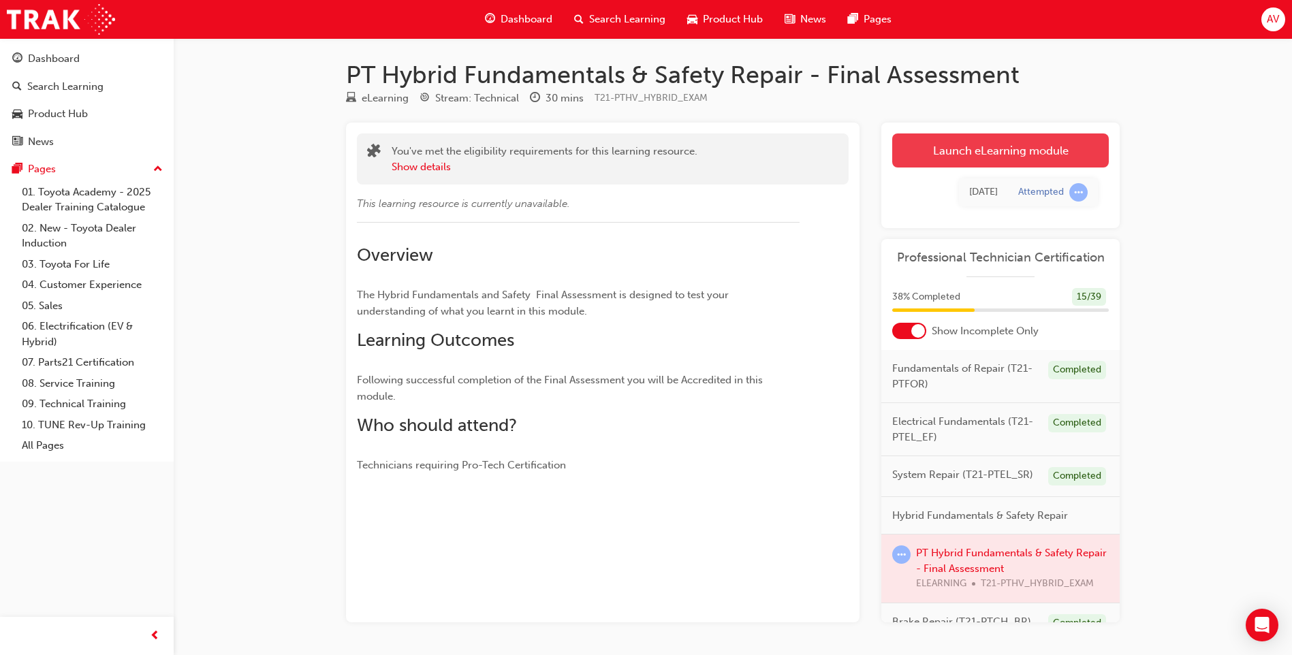
click at [922, 155] on link "Launch eLearning module" at bounding box center [1000, 151] width 217 height 34
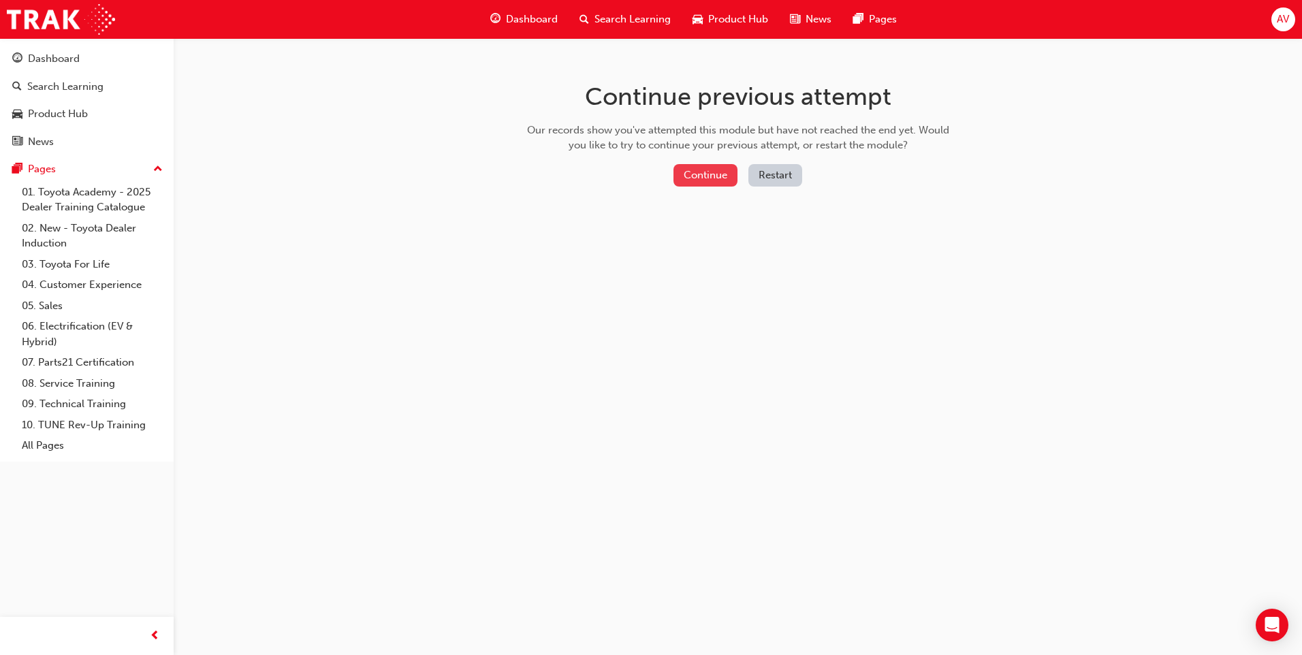
click at [721, 172] on button "Continue" at bounding box center [706, 175] width 64 height 22
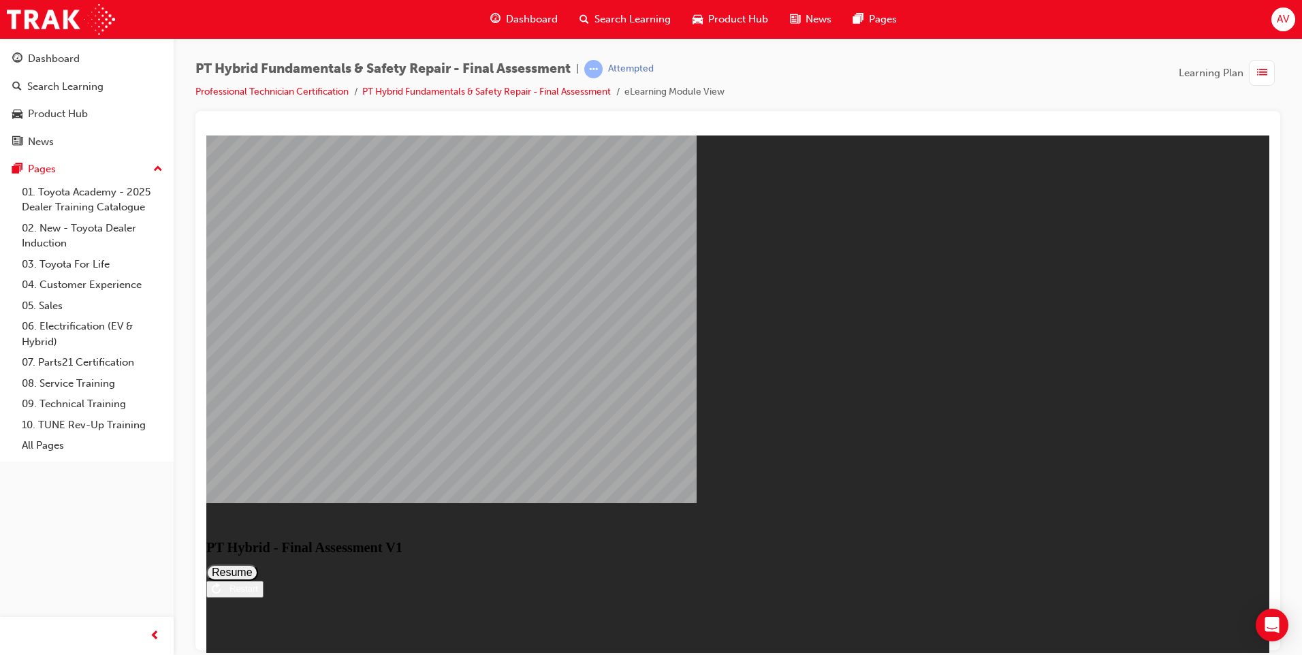
click at [258, 564] on button "Resume" at bounding box center [232, 572] width 52 height 16
click at [565, 86] on link "PT Hybrid Fundamentals & Safety Repair - Final Assessment" at bounding box center [486, 92] width 249 height 12
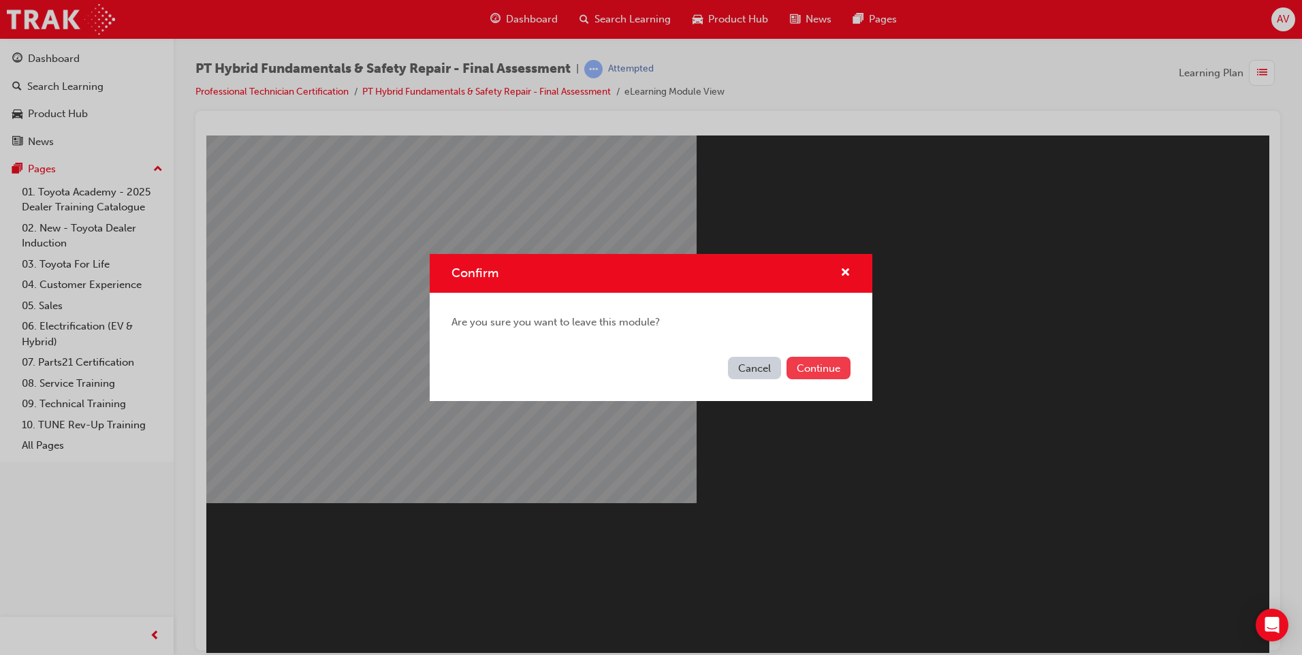
click at [816, 369] on button "Continue" at bounding box center [819, 368] width 64 height 22
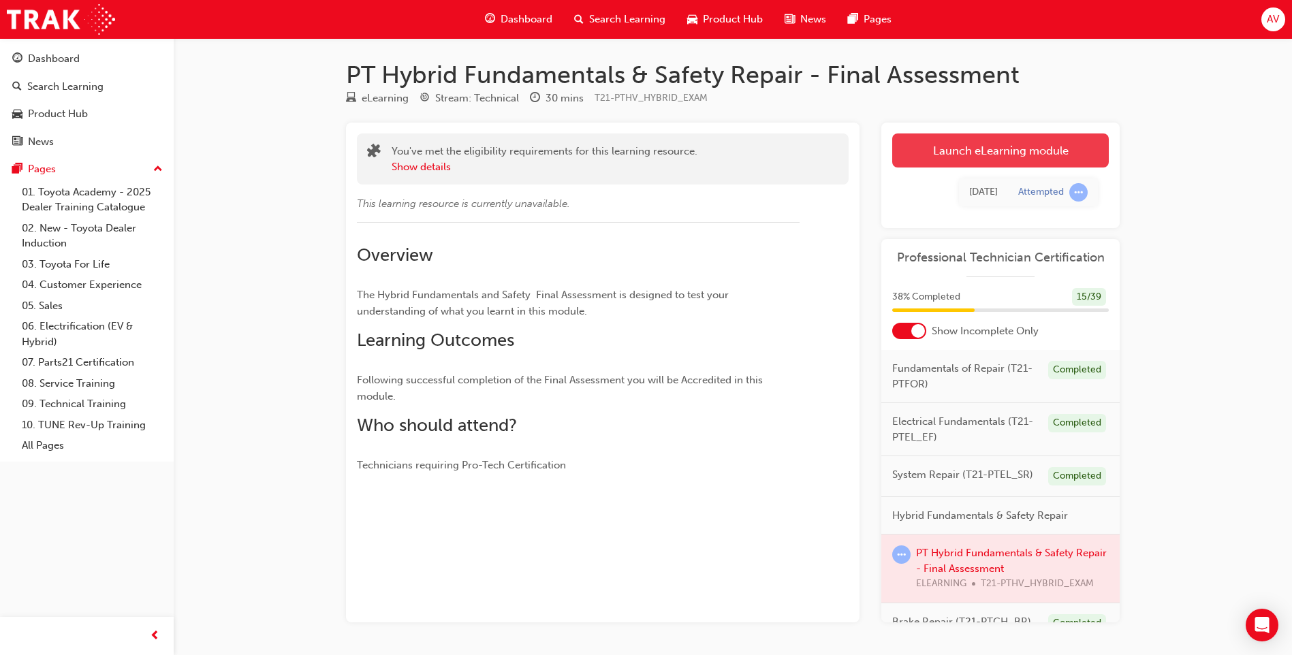
click at [958, 149] on link "Launch eLearning module" at bounding box center [1000, 151] width 217 height 34
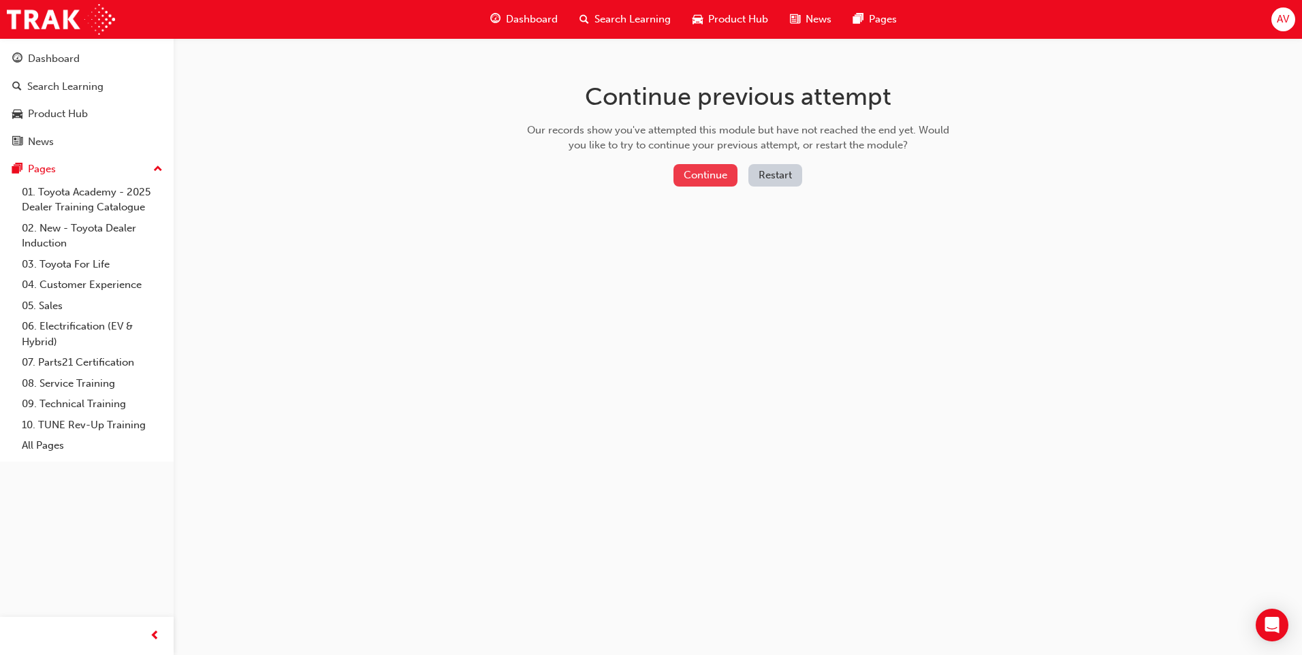
click at [729, 171] on button "Continue" at bounding box center [706, 175] width 64 height 22
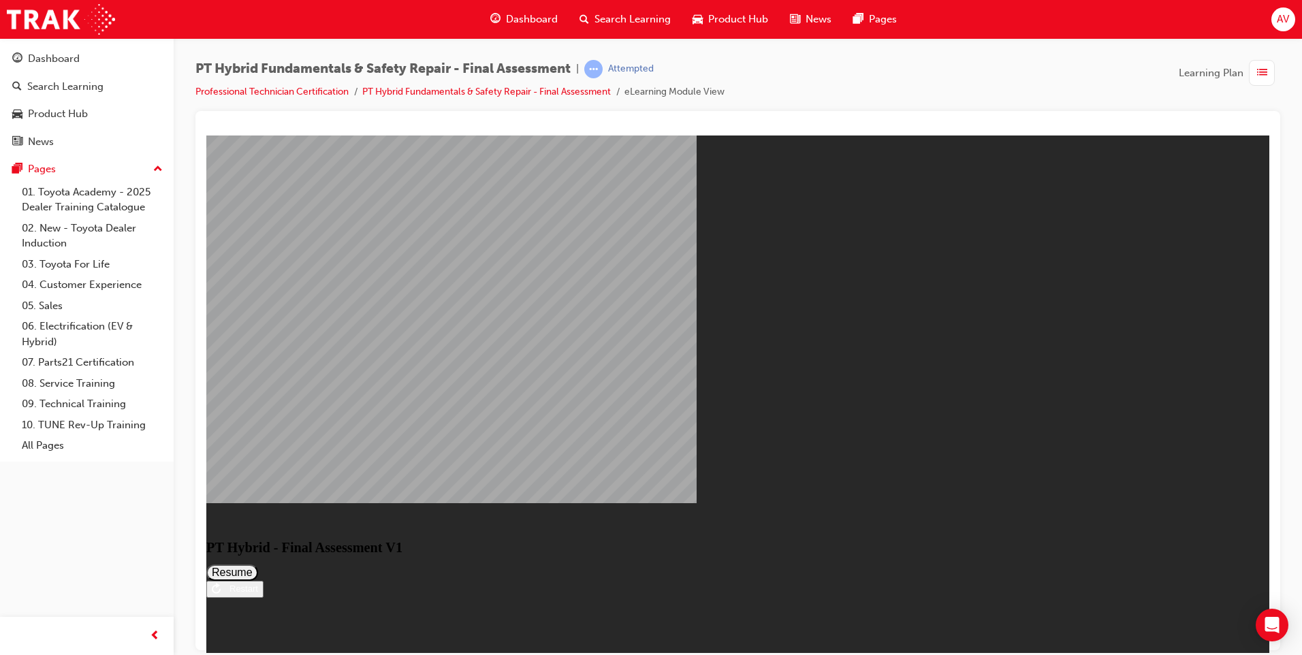
click at [258, 564] on button "Resume" at bounding box center [232, 572] width 52 height 16
click at [467, 89] on link "PT Hybrid Fundamentals & Safety Repair - Final Assessment" at bounding box center [486, 92] width 249 height 12
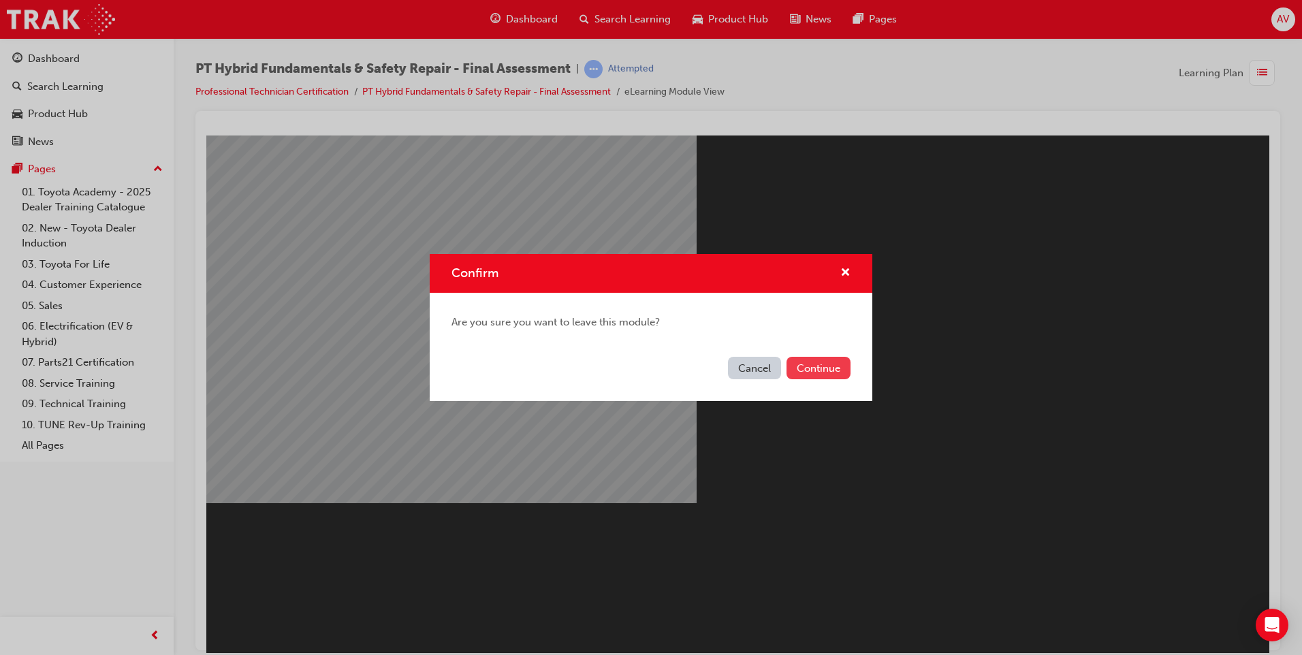
click at [830, 370] on button "Continue" at bounding box center [819, 368] width 64 height 22
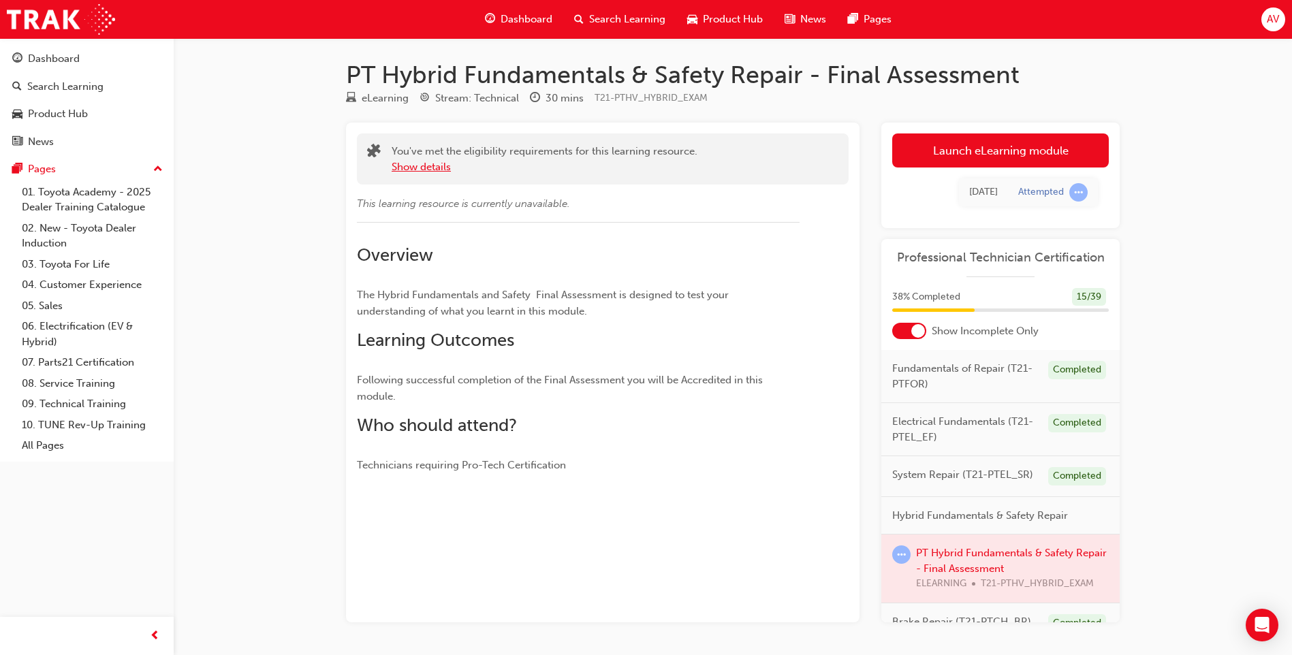
click at [437, 168] on button "Show details" at bounding box center [421, 167] width 59 height 16
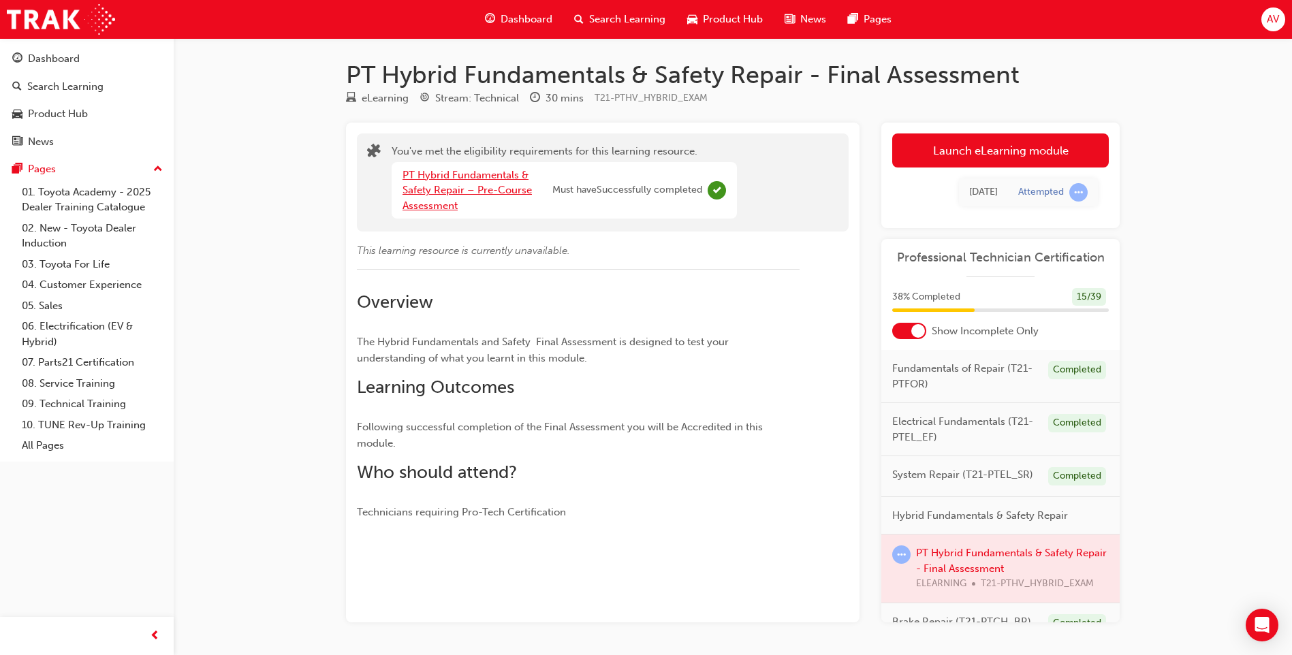
click at [447, 174] on link "PT Hybrid Fundamentals & Safety Repair – Pre-Course Assessment" at bounding box center [467, 190] width 129 height 43
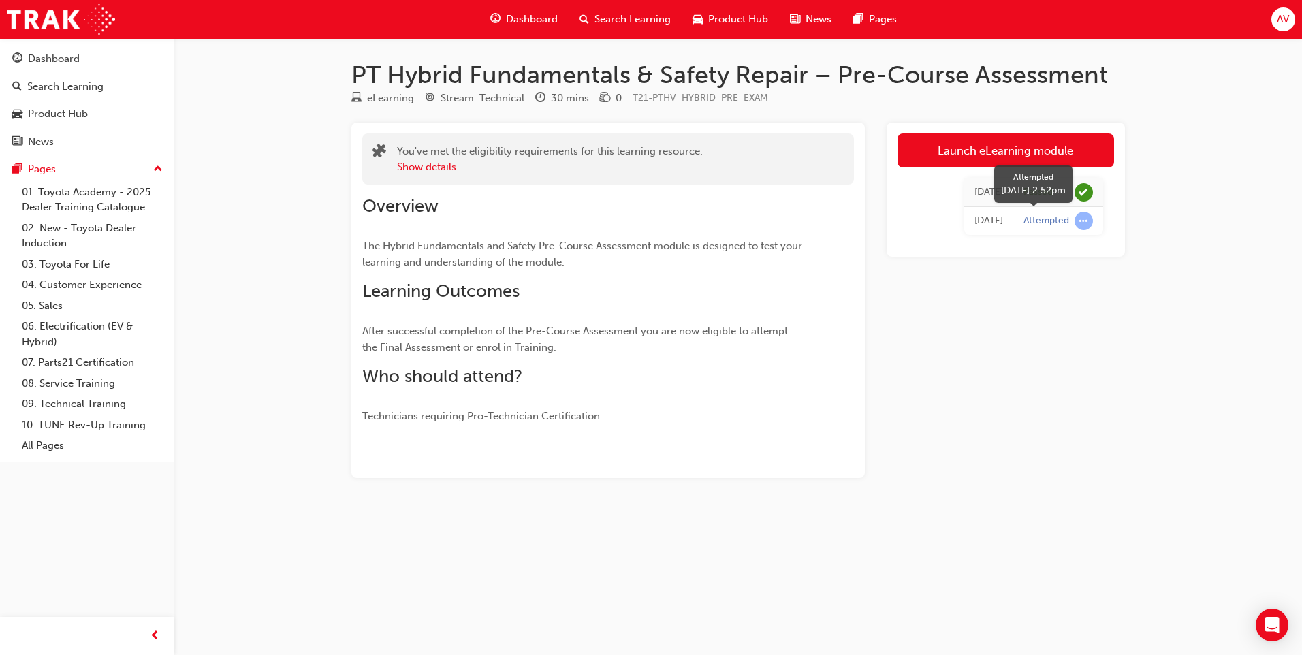
click at [1089, 219] on span "learningRecordVerb_ATTEMPT-icon" at bounding box center [1084, 221] width 18 height 18
click at [128, 61] on div "Dashboard" at bounding box center [86, 58] width 149 height 17
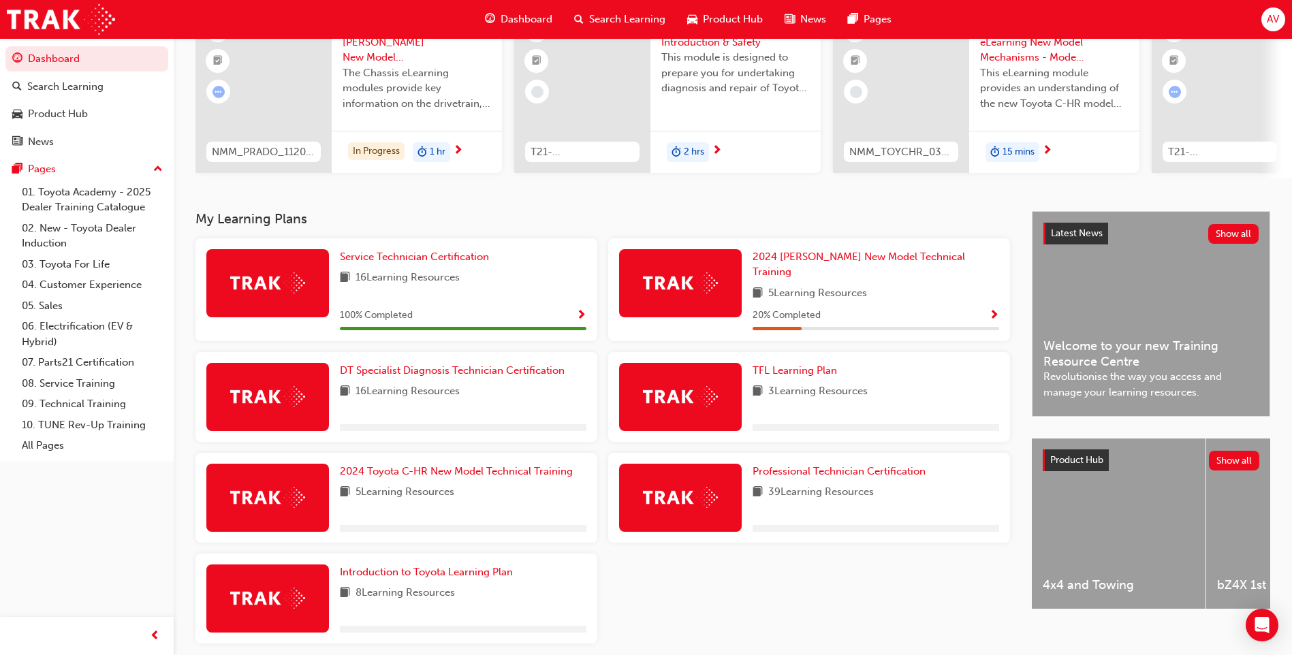
scroll to position [183, 0]
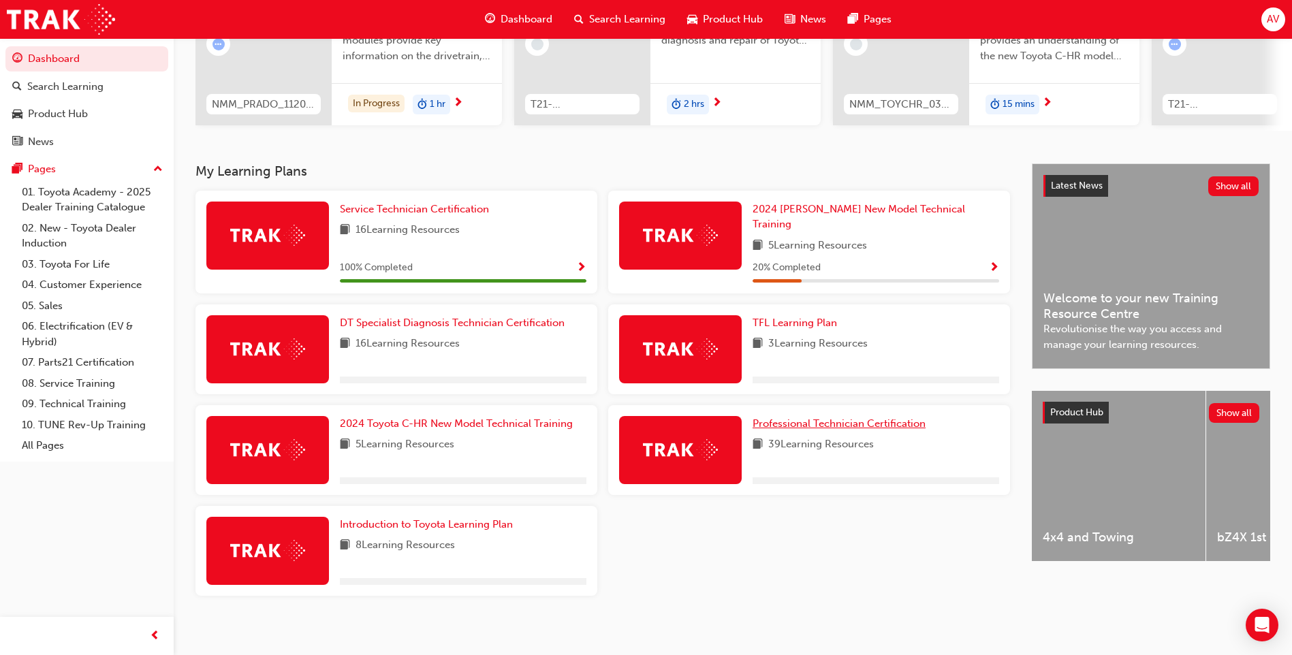
click at [843, 418] on span "Professional Technician Certification" at bounding box center [839, 424] width 173 height 12
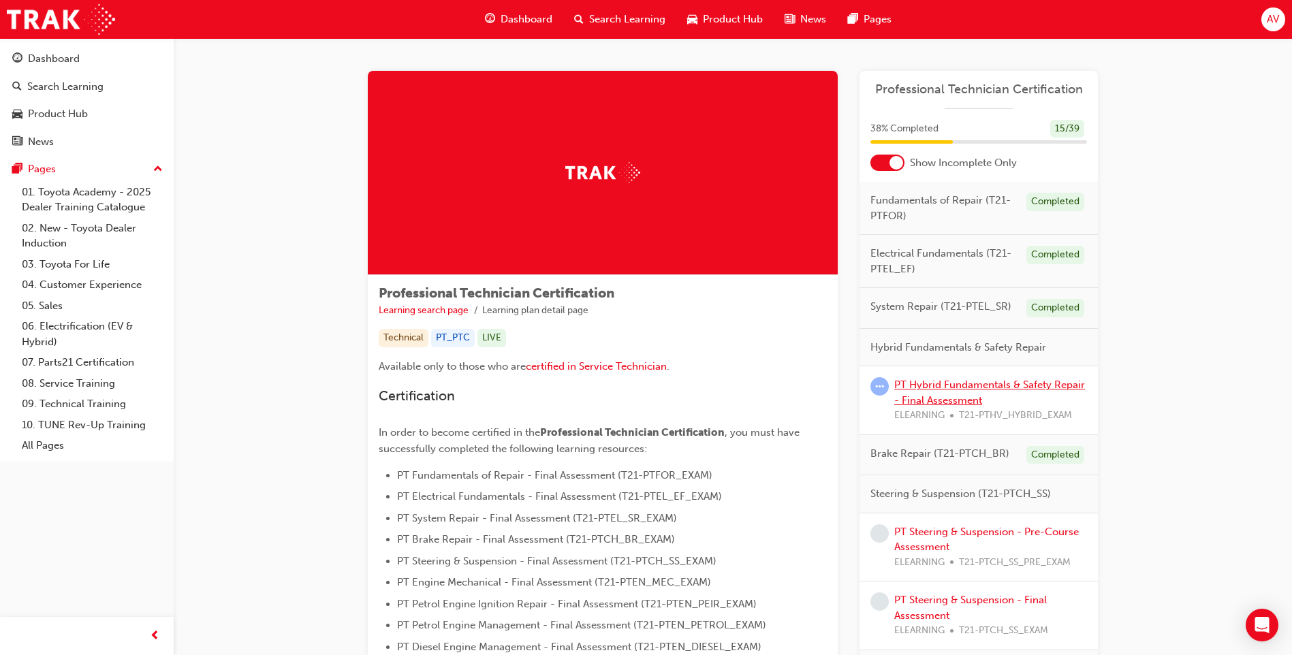
click at [955, 401] on link "PT Hybrid Fundamentals & Safety Repair - Final Assessment" at bounding box center [989, 393] width 191 height 28
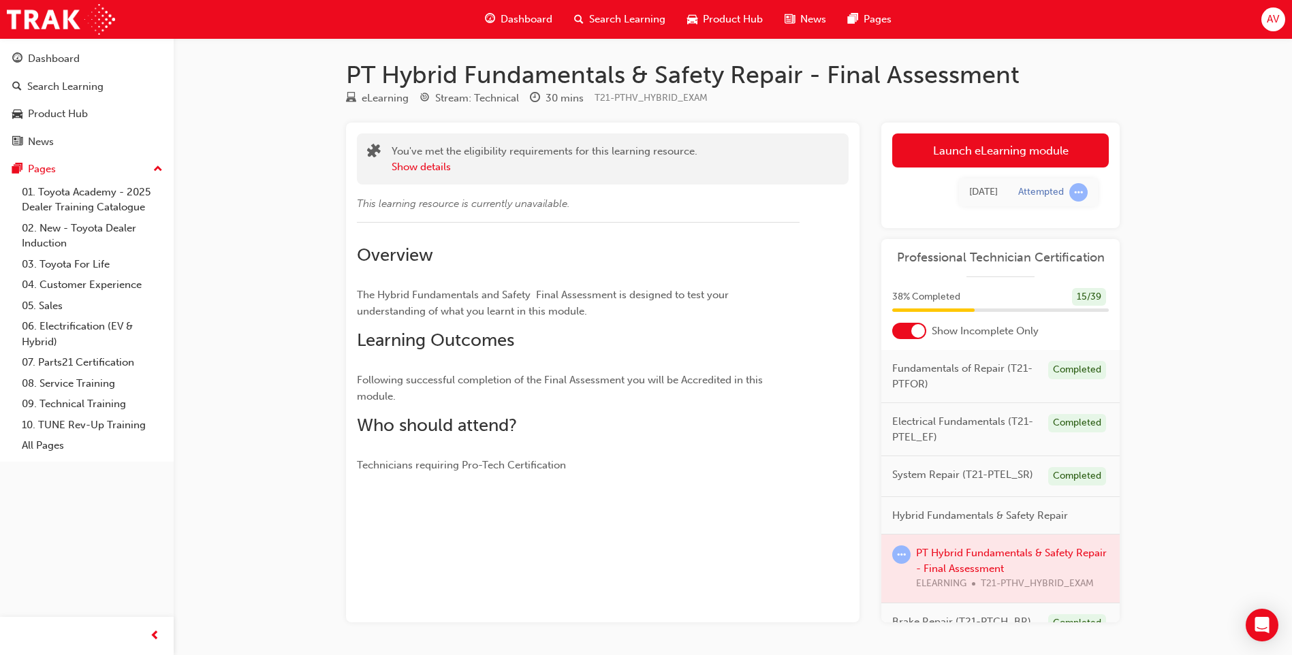
click at [964, 565] on div at bounding box center [1000, 569] width 238 height 68
drag, startPoint x: 1080, startPoint y: 191, endPoint x: 1269, endPoint y: 164, distance: 191.2
click at [1269, 164] on div "PT Hybrid Fundamentals & Safety Repair - Final Assessment eLearning Stream: Tec…" at bounding box center [646, 350] width 1292 height 700
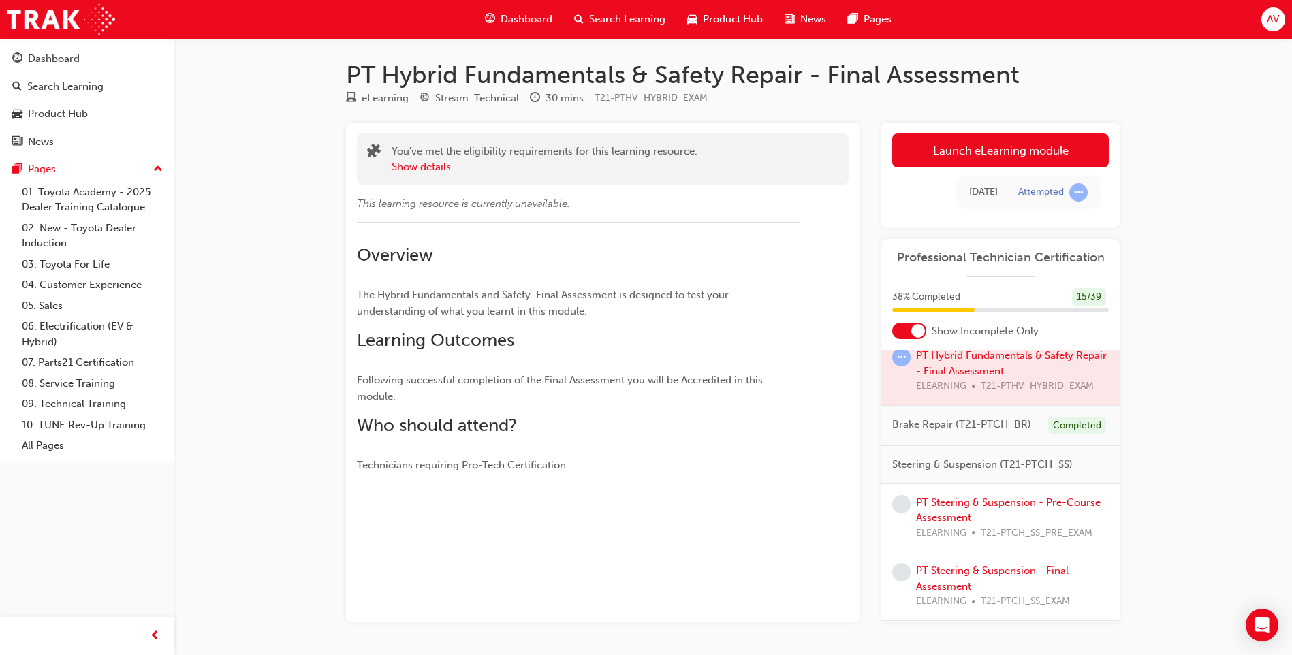
scroll to position [204, 0]
click at [1274, 22] on span "AV" at bounding box center [1273, 20] width 12 height 16
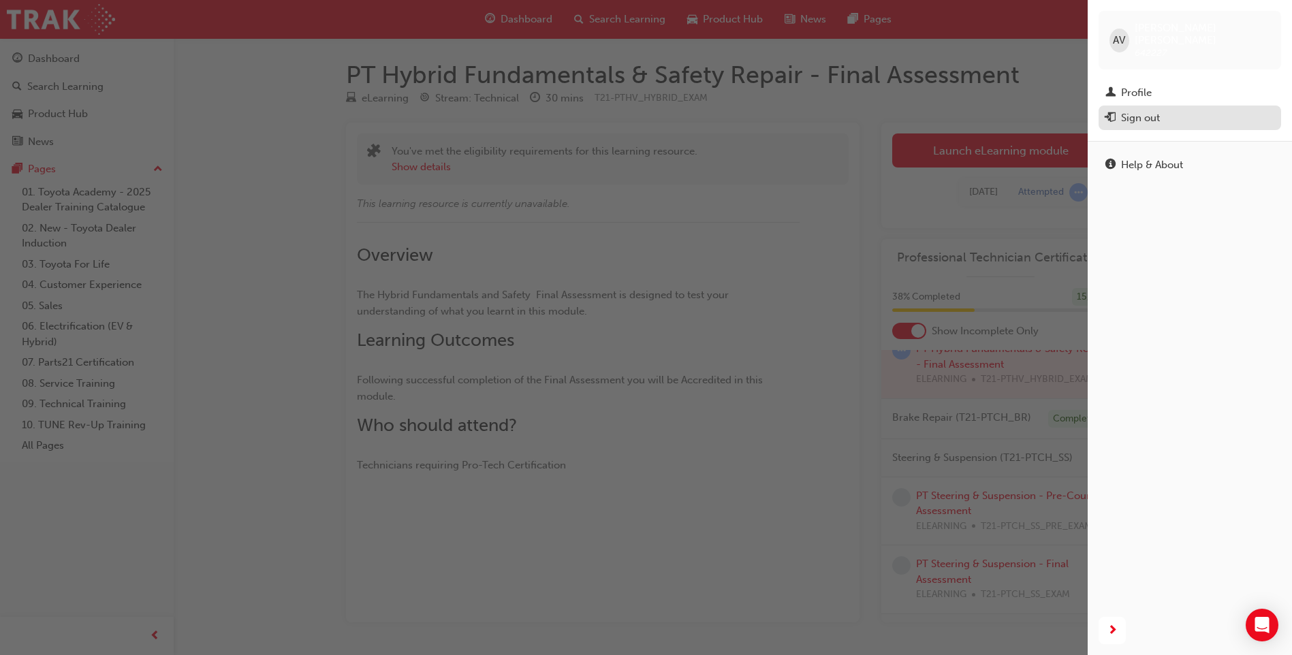
click at [1188, 112] on div "Sign out" at bounding box center [1190, 118] width 169 height 17
